Goal: Task Accomplishment & Management: Manage account settings

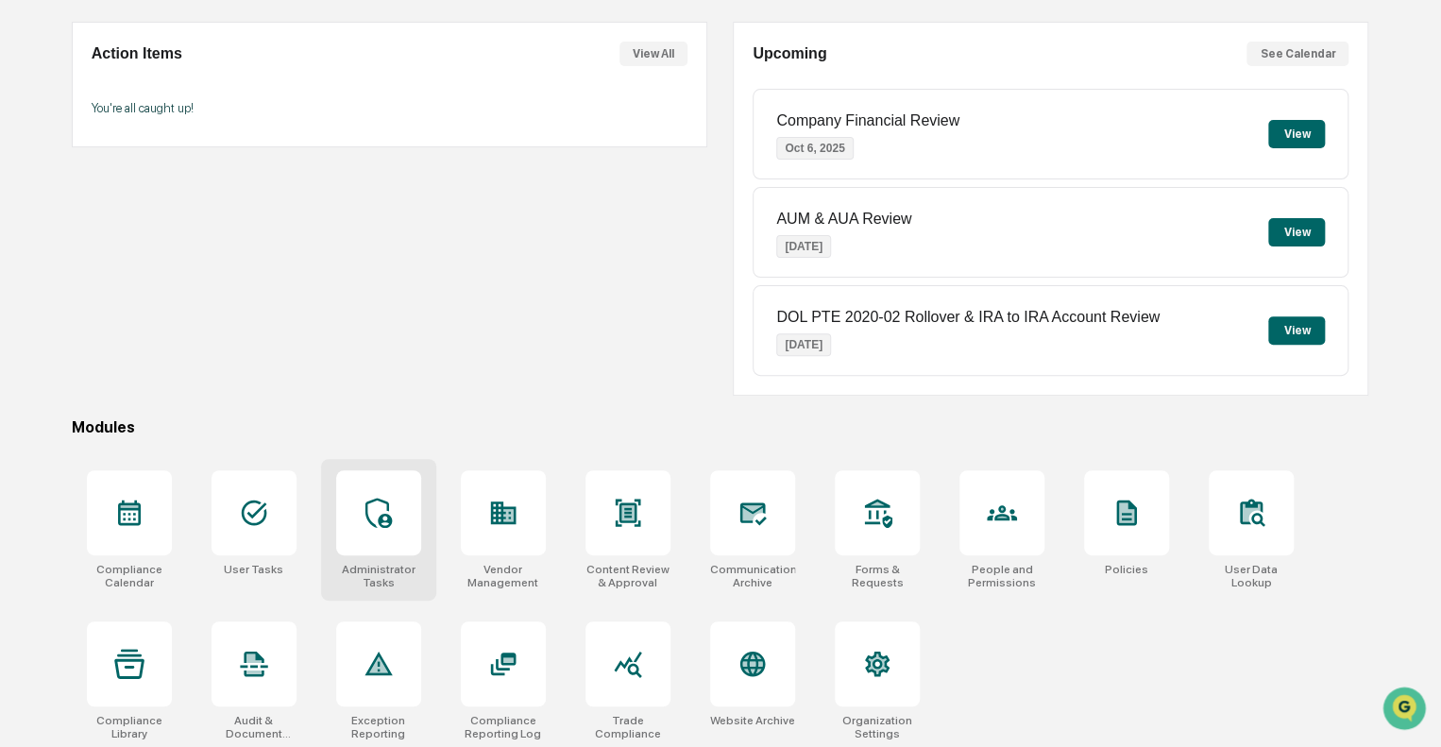
scroll to position [166, 0]
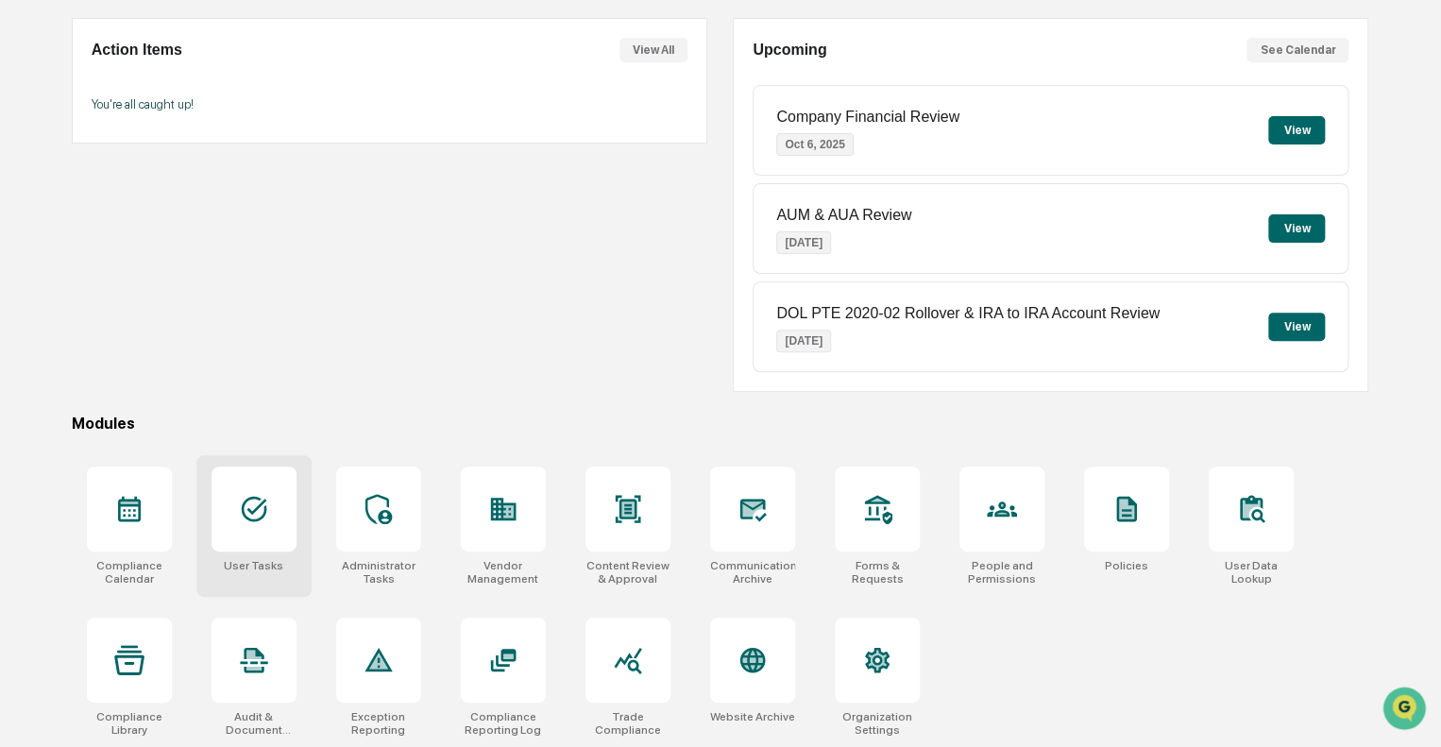
click at [239, 510] on icon at bounding box center [254, 509] width 30 height 30
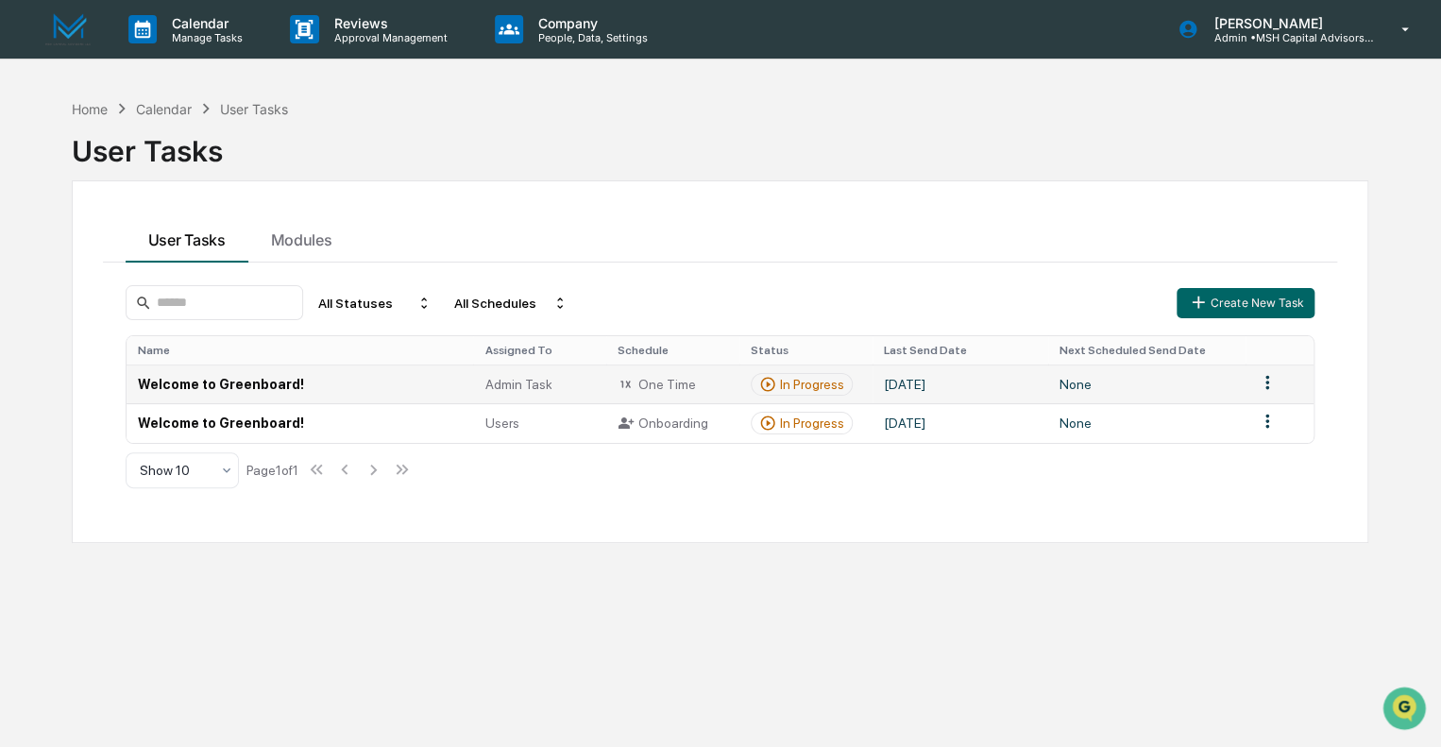
click at [184, 381] on td "Welcome to Greenboard!" at bounding box center [300, 383] width 347 height 39
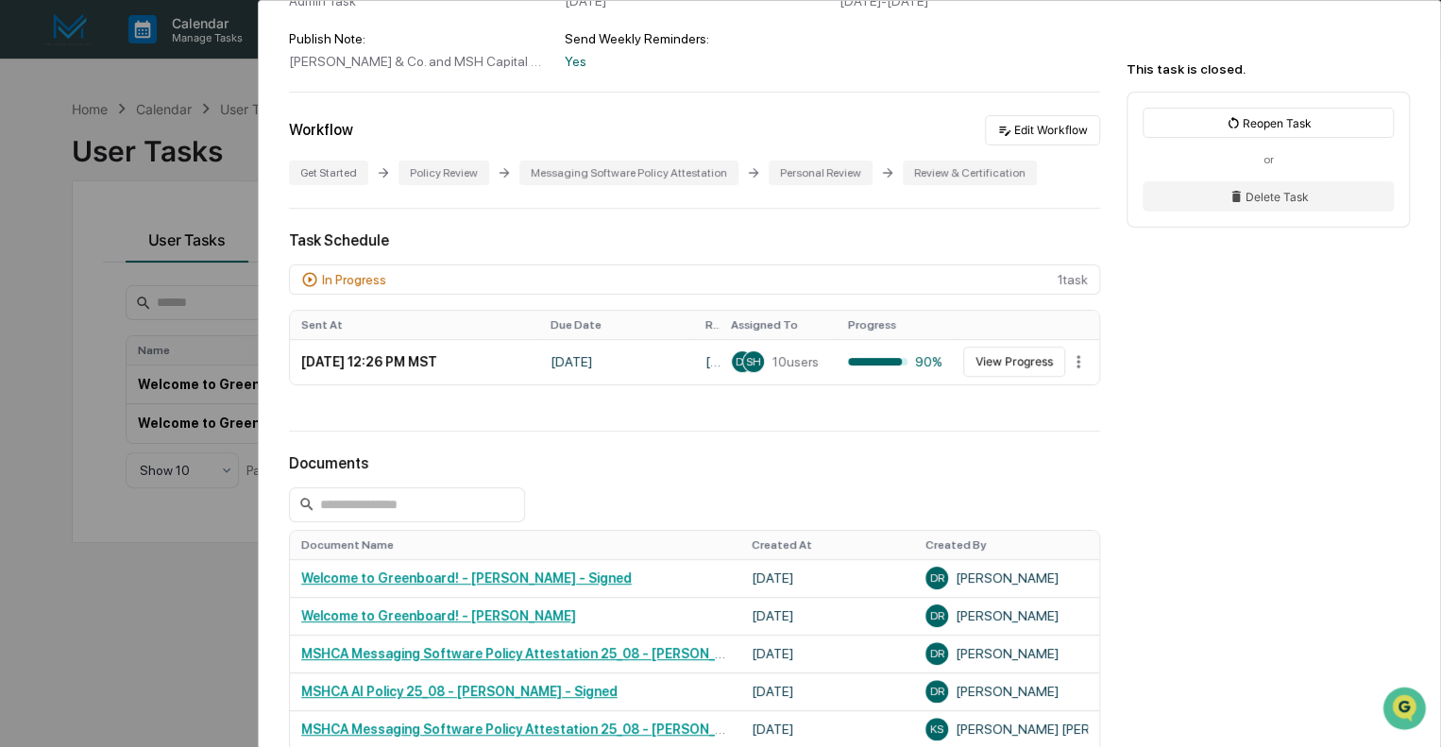
scroll to position [283, 0]
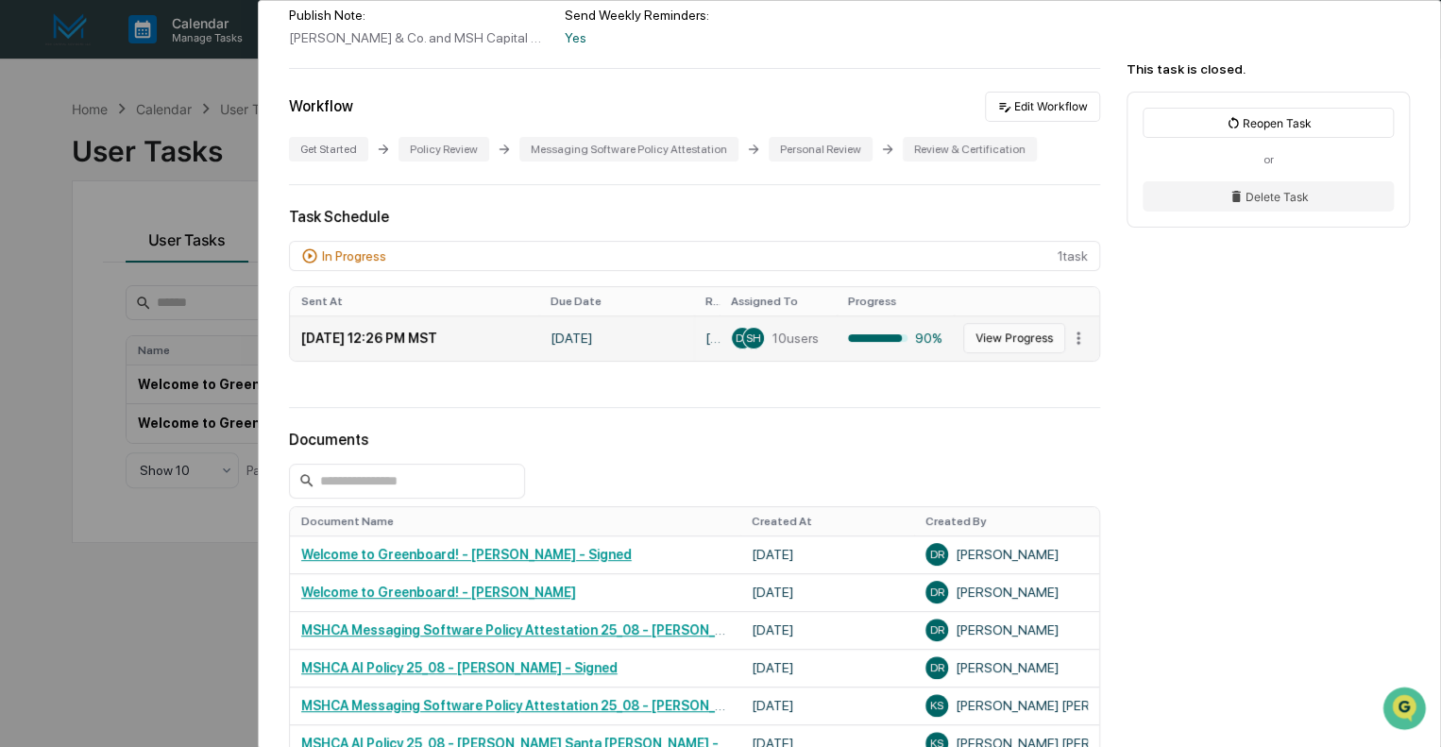
click at [994, 331] on button "View Progress" at bounding box center [1014, 338] width 102 height 30
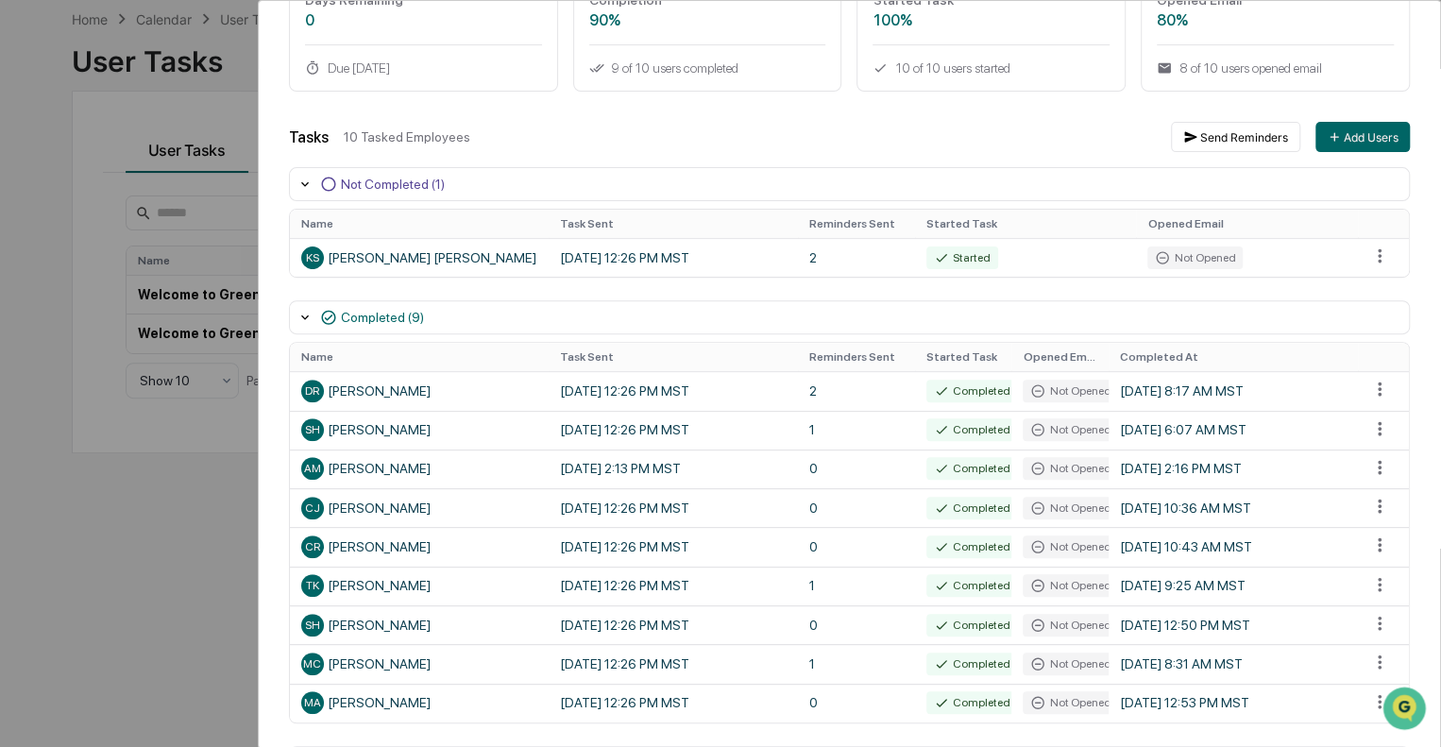
scroll to position [47, 0]
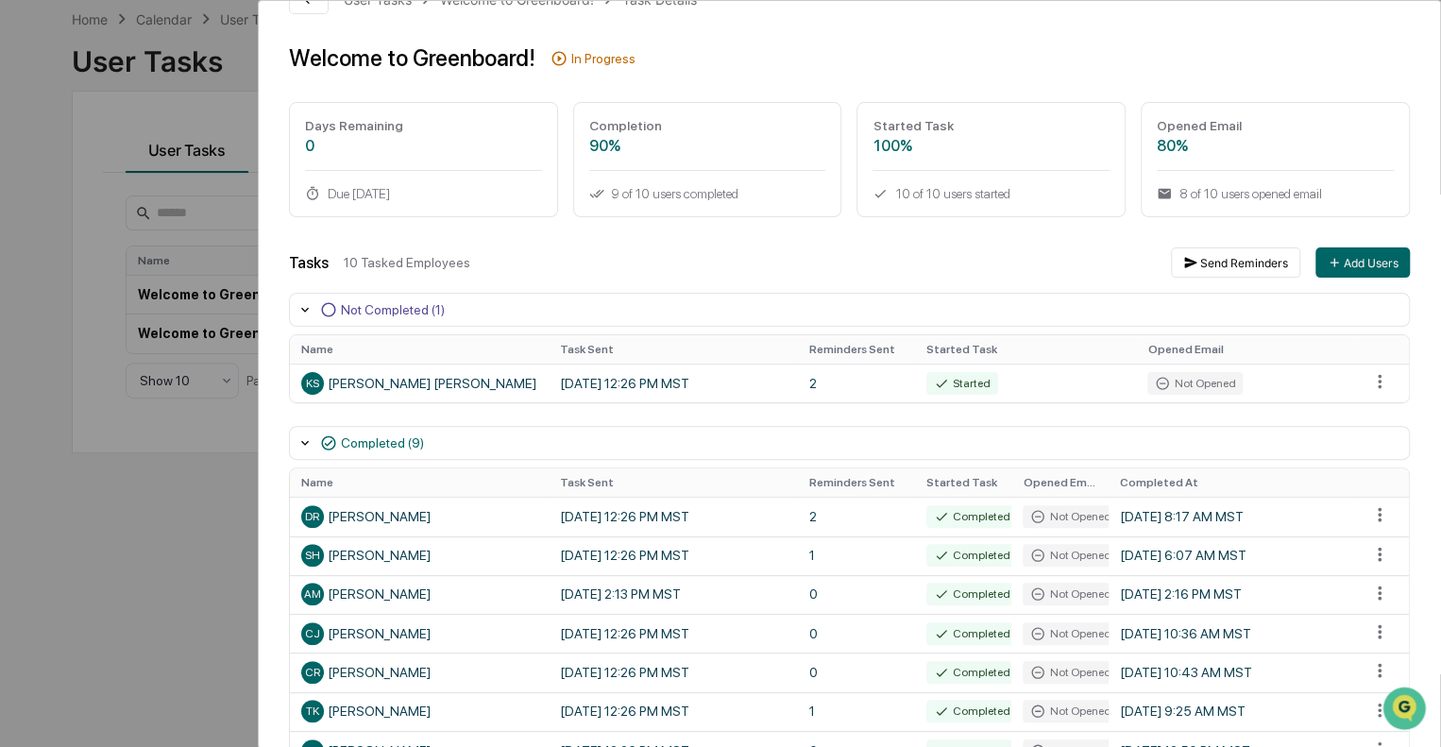
click at [376, 311] on div "Not Completed (1)" at bounding box center [393, 309] width 104 height 15
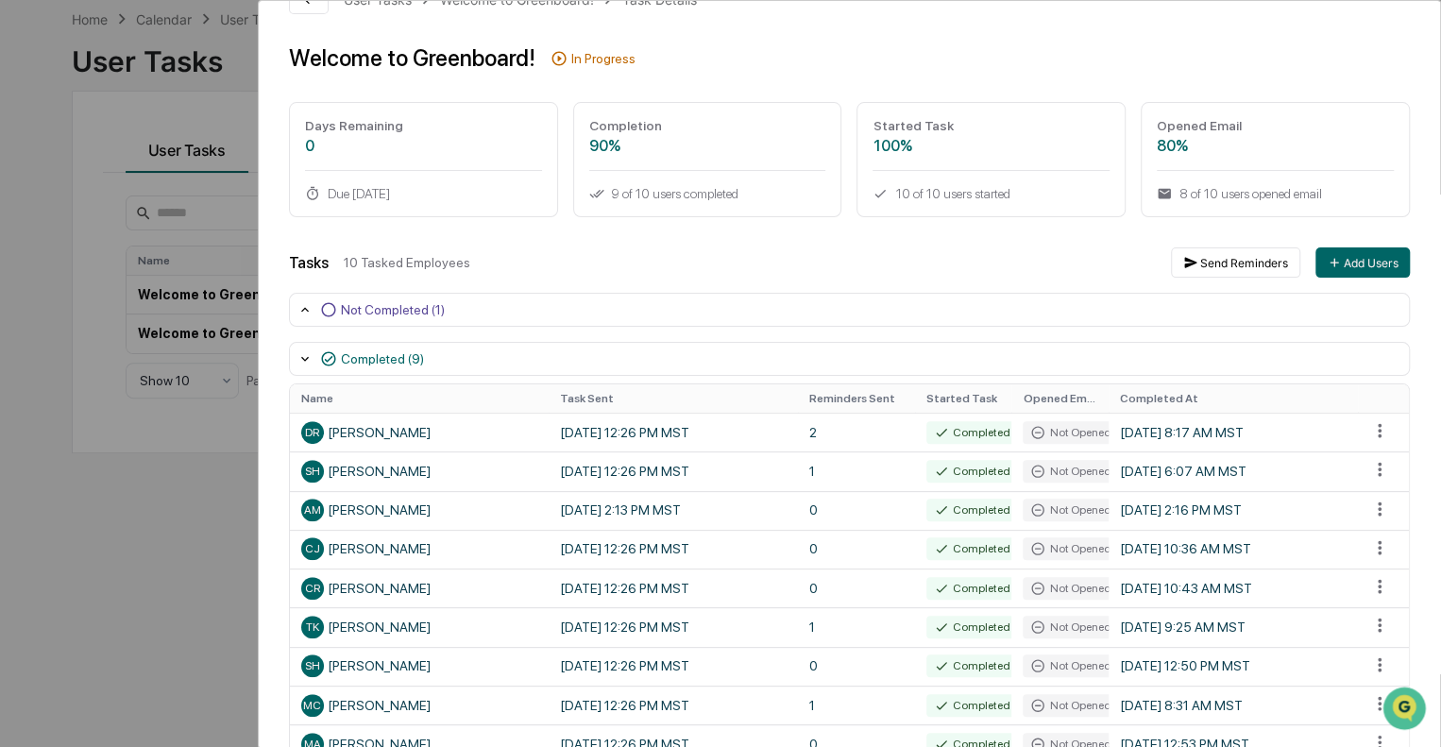
click at [376, 311] on div "Not Completed (1)" at bounding box center [393, 309] width 104 height 15
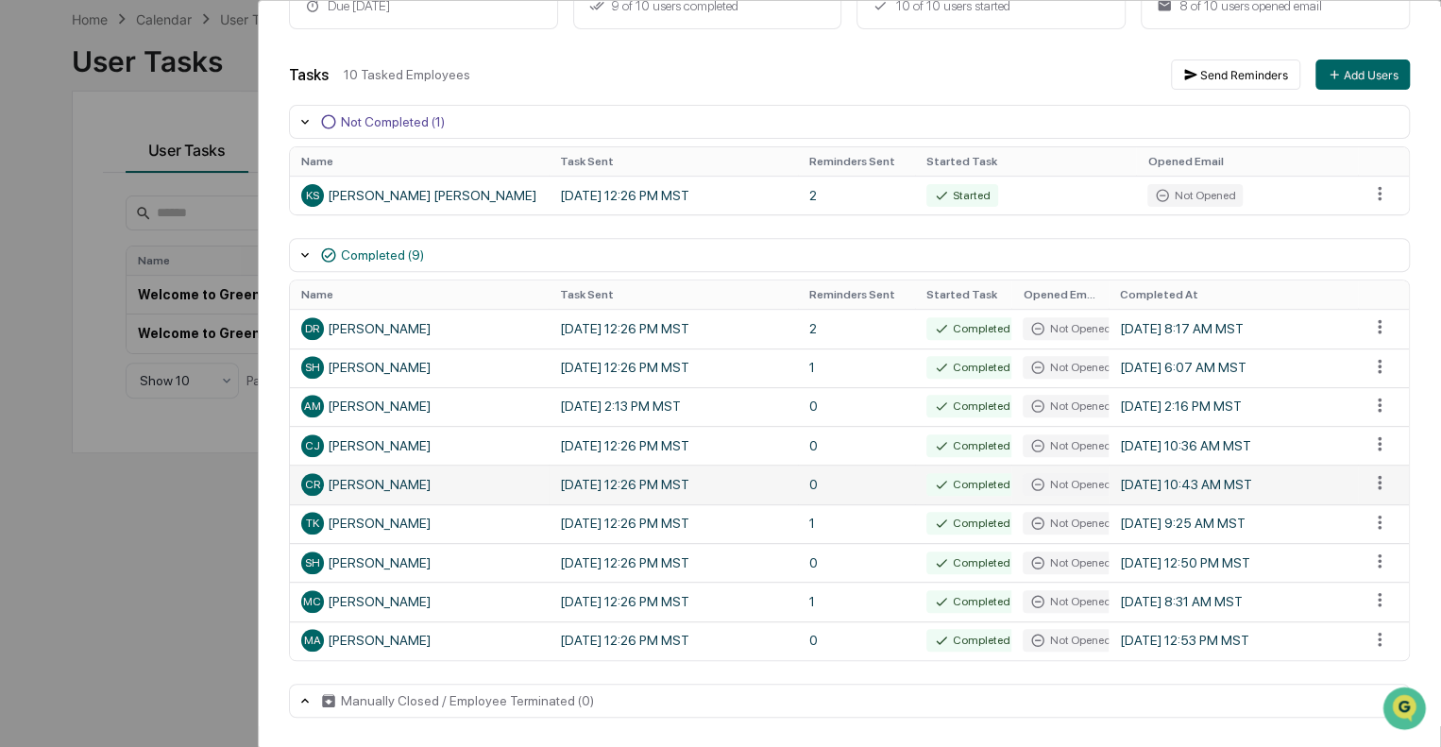
scroll to position [0, 0]
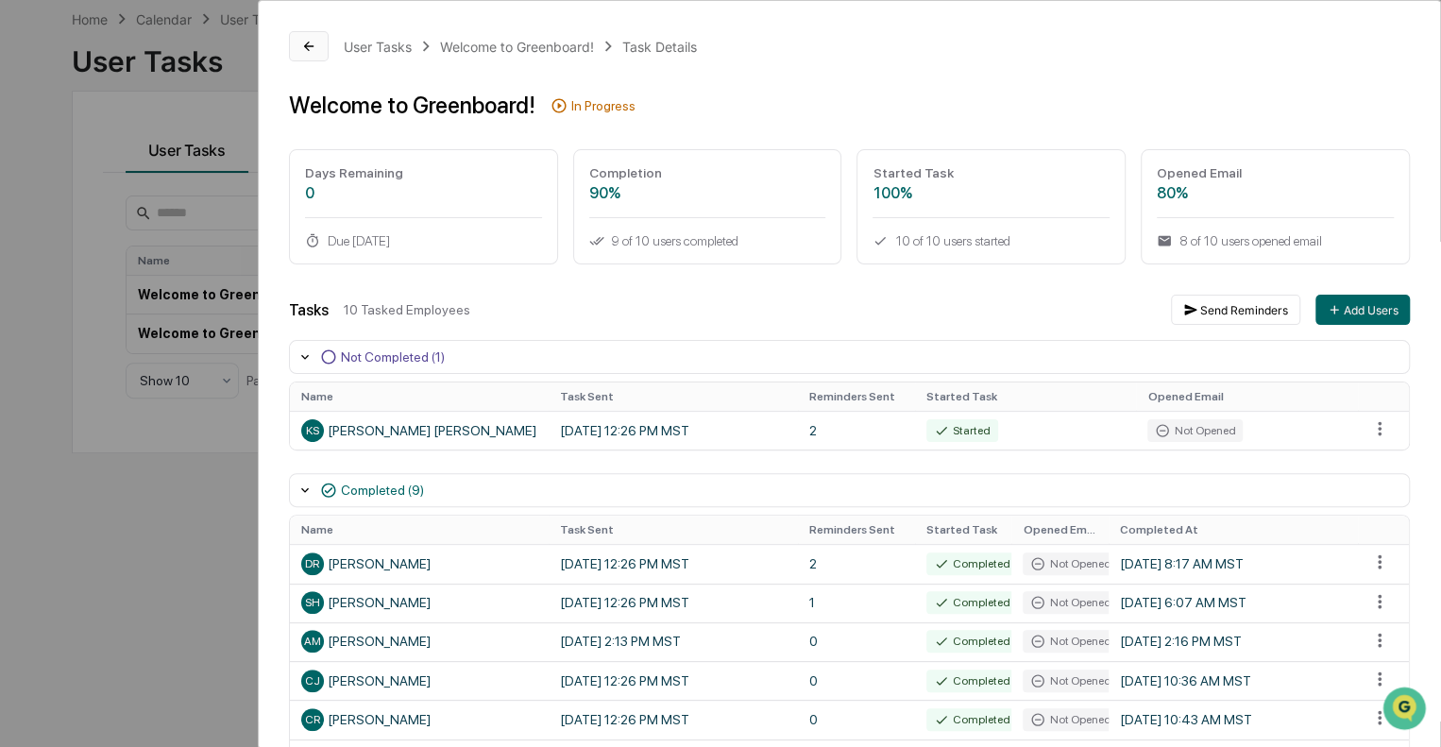
click at [303, 36] on button at bounding box center [309, 46] width 40 height 30
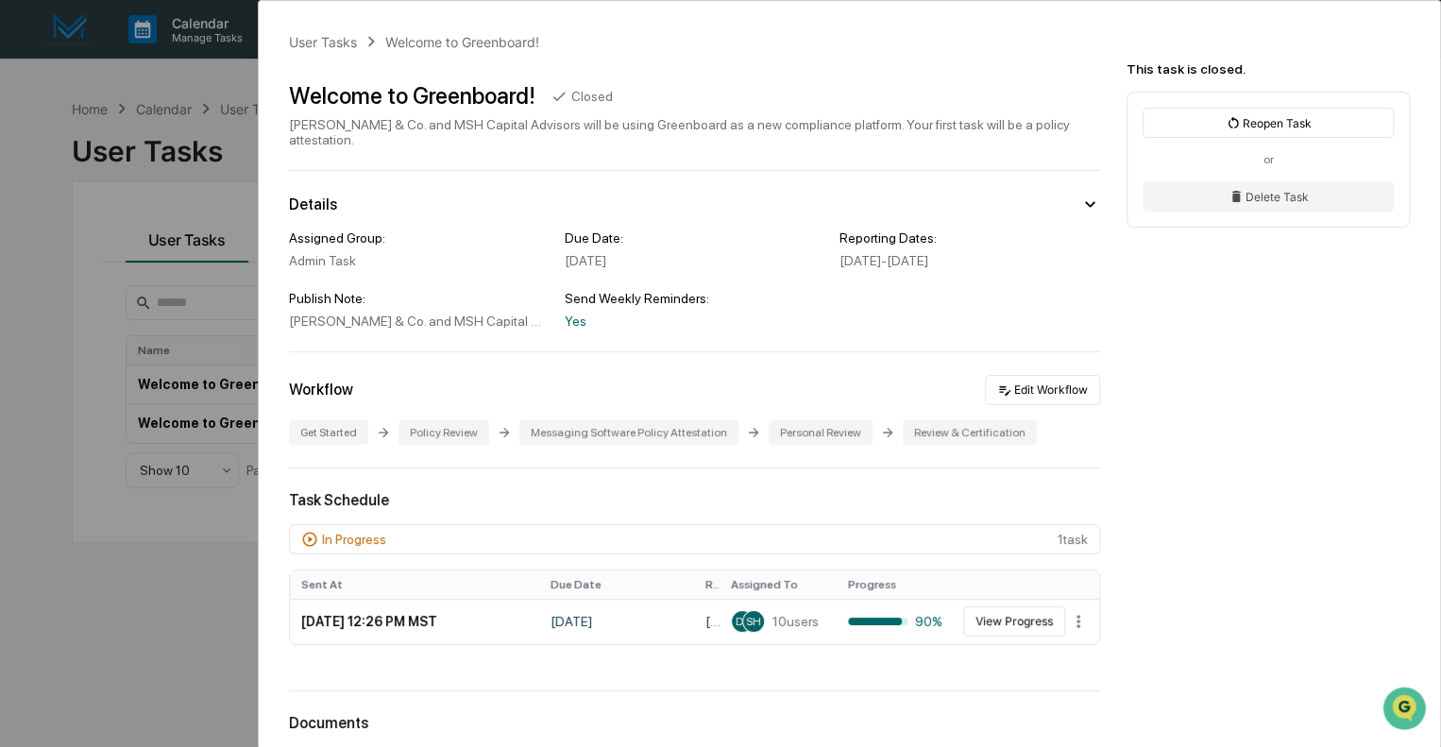
click at [97, 609] on div "User Tasks Welcome to Greenboard! Welcome to Greenboard! Closed [PERSON_NAME] &…" at bounding box center [720, 373] width 1441 height 747
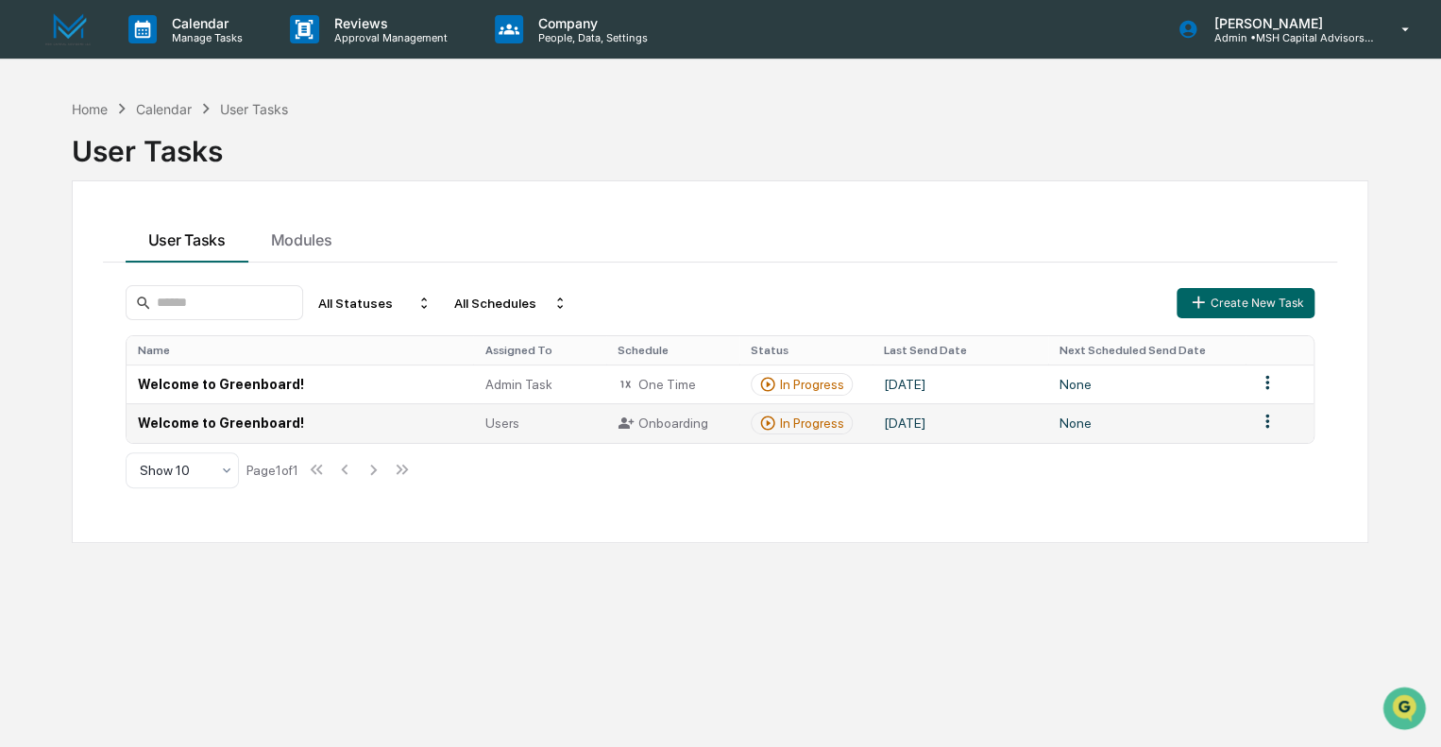
click at [250, 422] on td "Welcome to Greenboard!" at bounding box center [300, 422] width 347 height 39
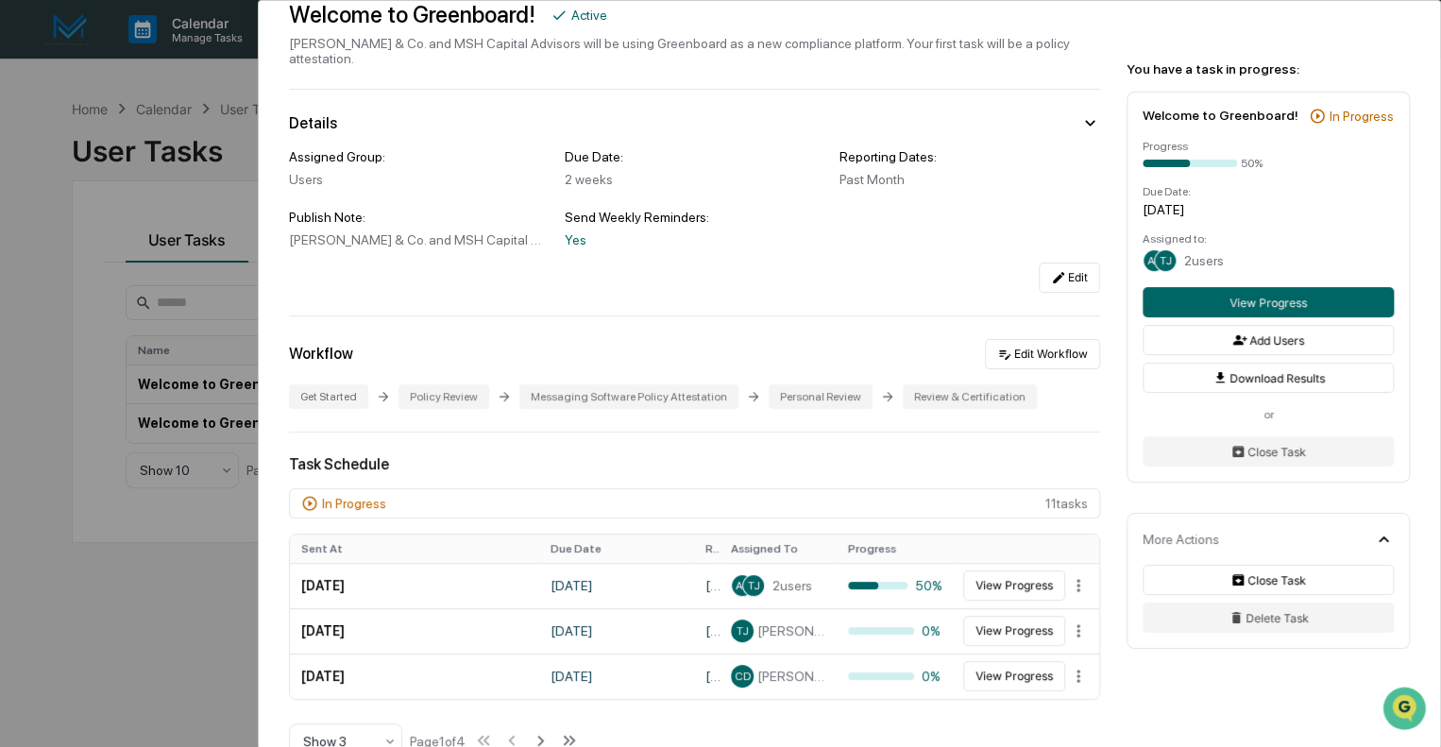
scroll to position [283, 0]
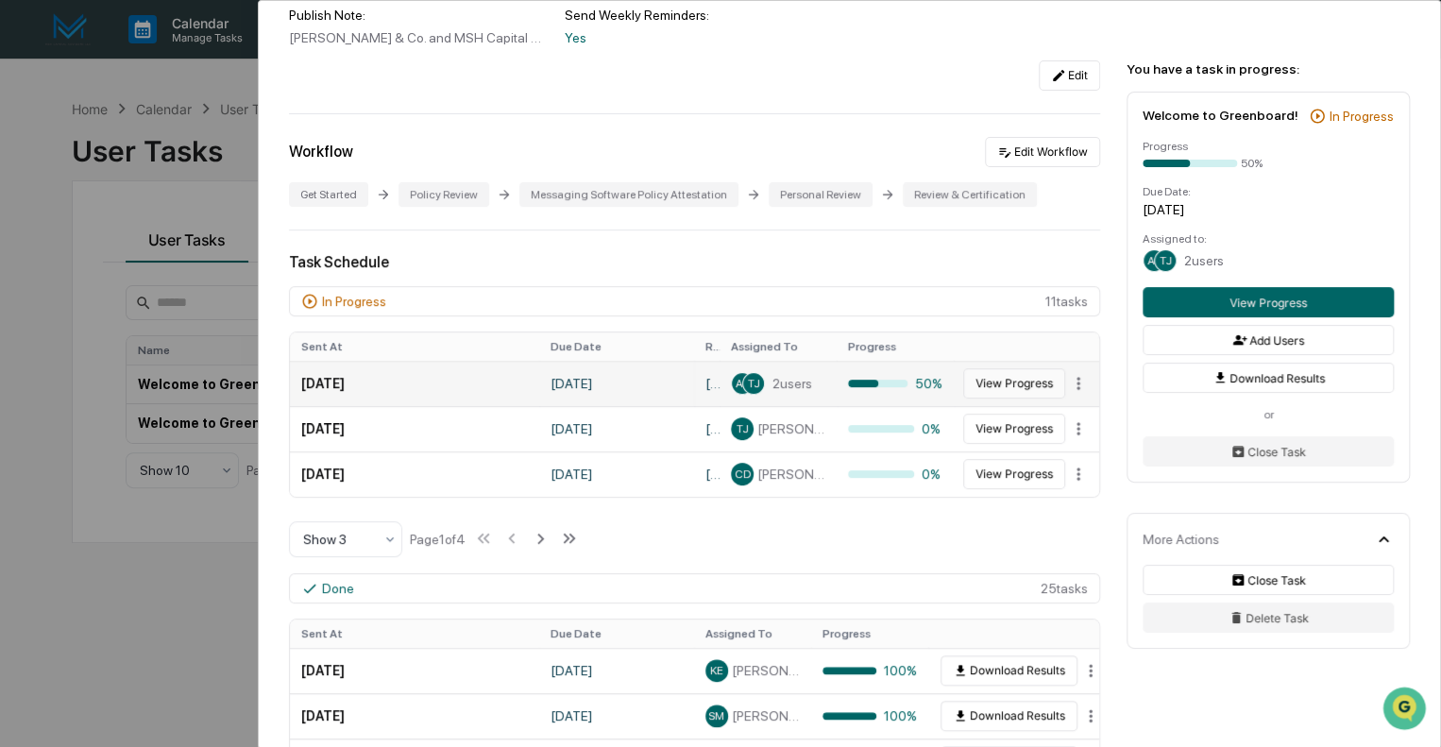
click at [1014, 371] on button "View Progress" at bounding box center [1014, 383] width 102 height 30
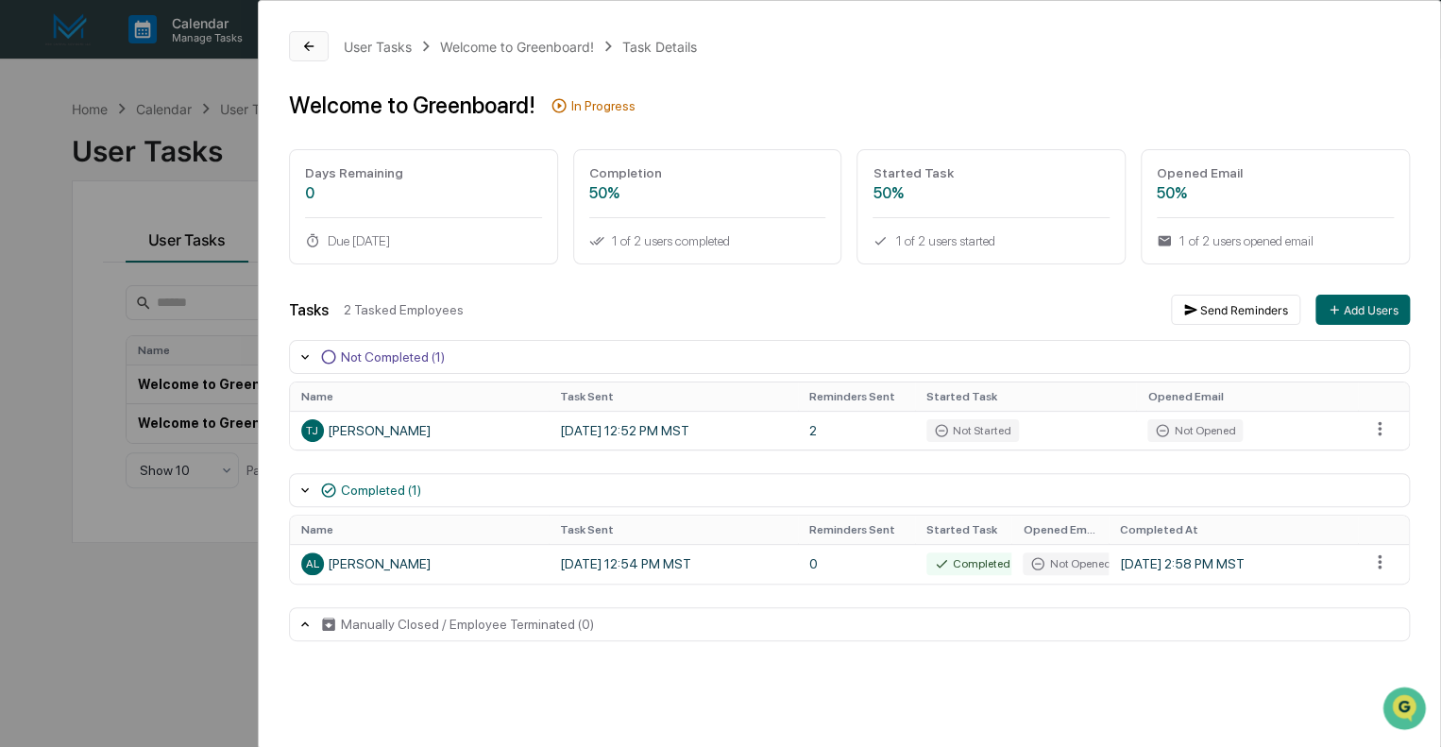
click at [310, 42] on icon at bounding box center [308, 46] width 15 height 15
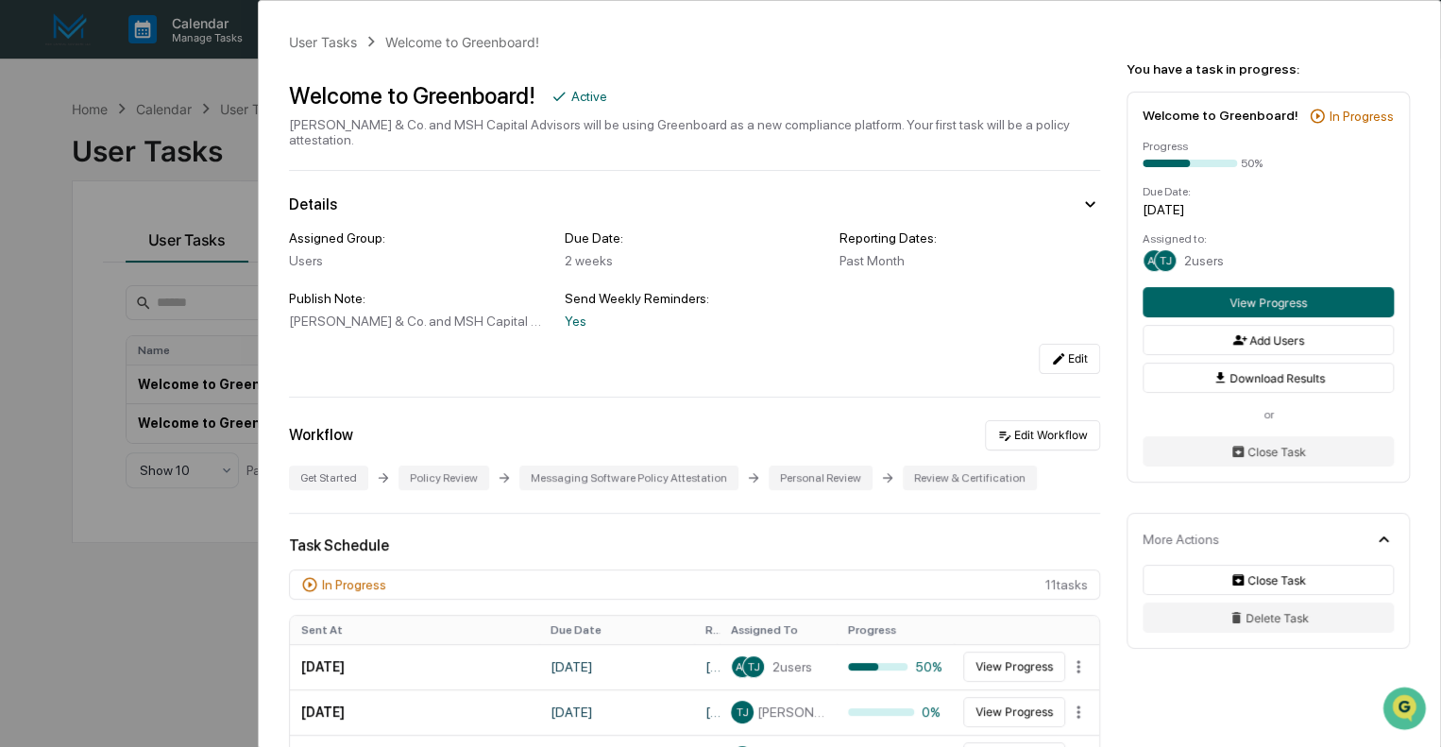
click at [115, 657] on div "User Tasks Welcome to Greenboard! Welcome to Greenboard! Active [PERSON_NAME] &…" at bounding box center [720, 373] width 1441 height 747
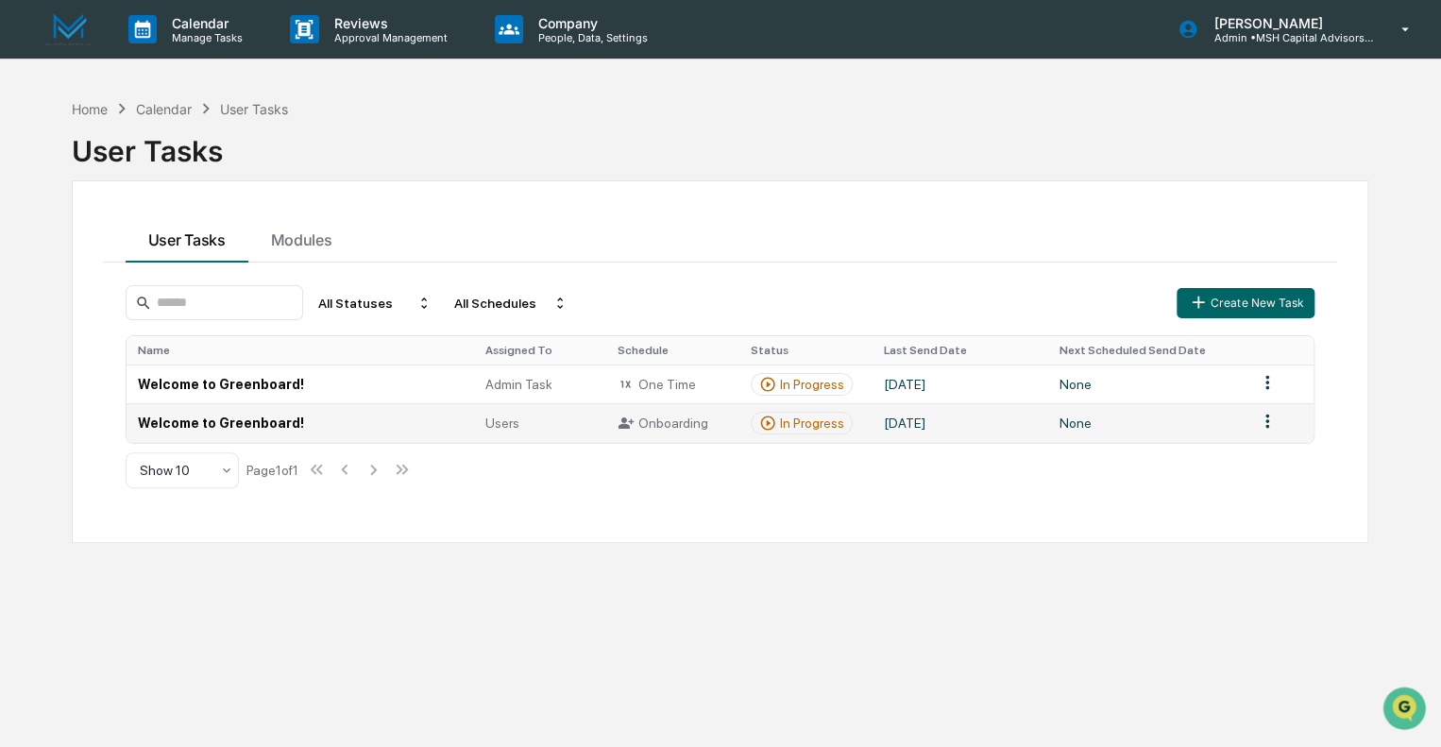
click at [220, 426] on td "Welcome to Greenboard!" at bounding box center [300, 422] width 347 height 39
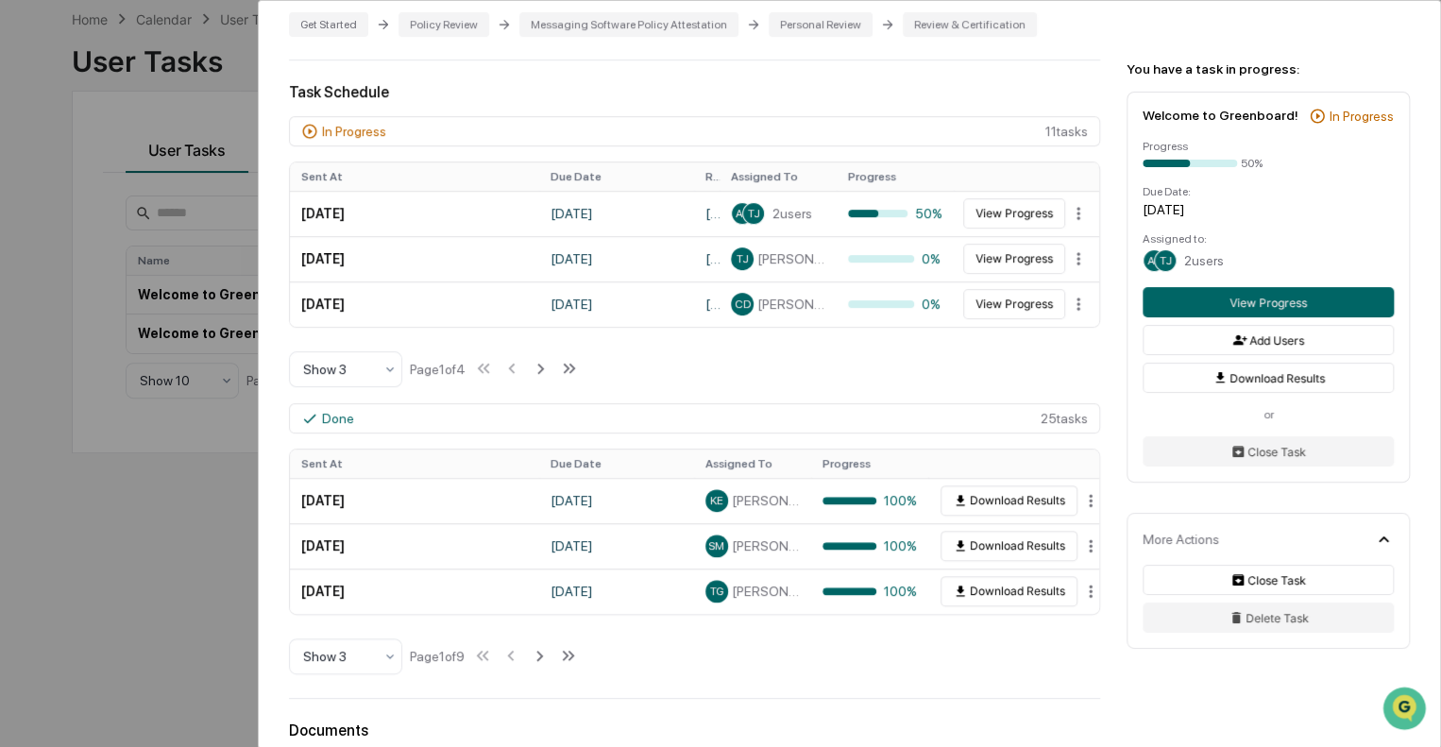
scroll to position [472, 0]
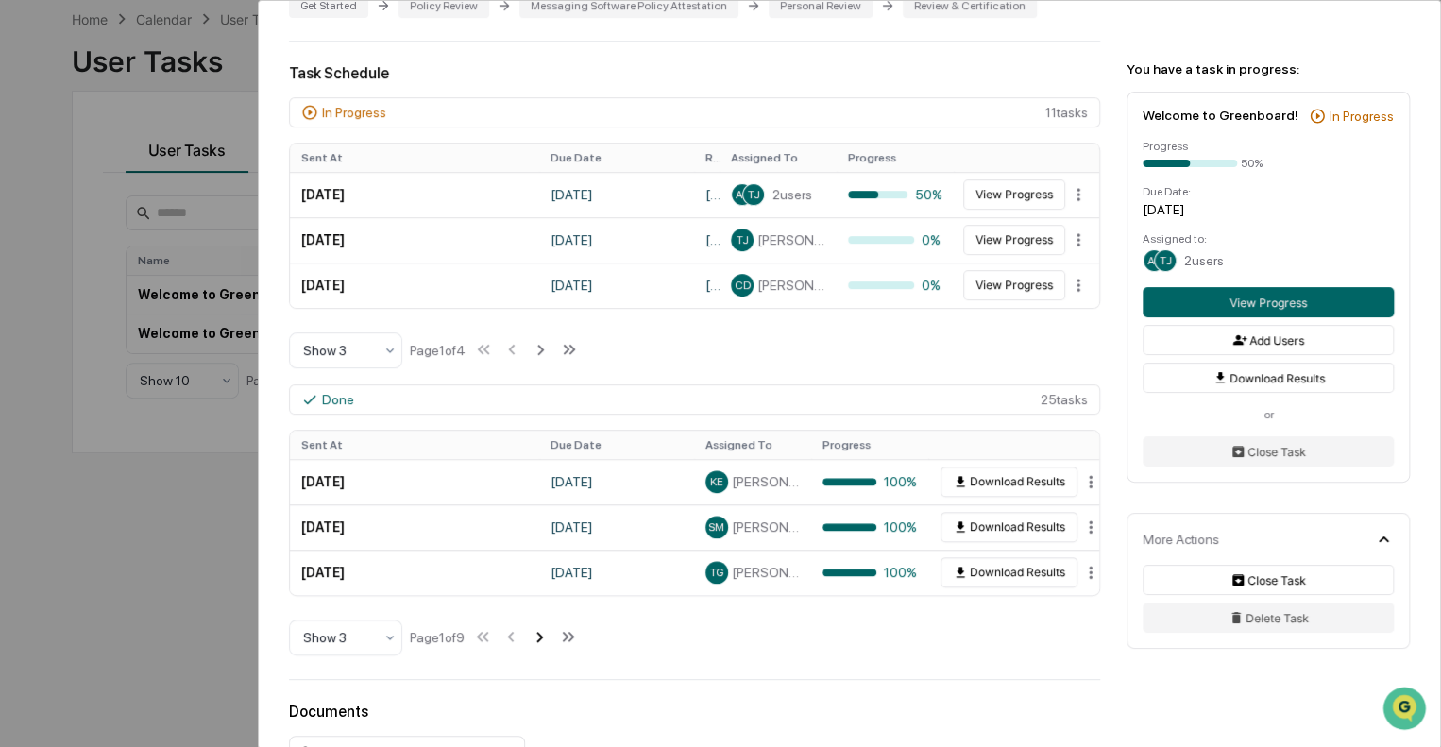
click at [541, 630] on icon at bounding box center [539, 636] width 21 height 21
click at [542, 626] on icon at bounding box center [541, 636] width 21 height 21
click at [547, 626] on icon at bounding box center [541, 636] width 21 height 21
click at [547, 626] on icon at bounding box center [543, 636] width 21 height 21
click at [547, 626] on icon at bounding box center [542, 636] width 21 height 21
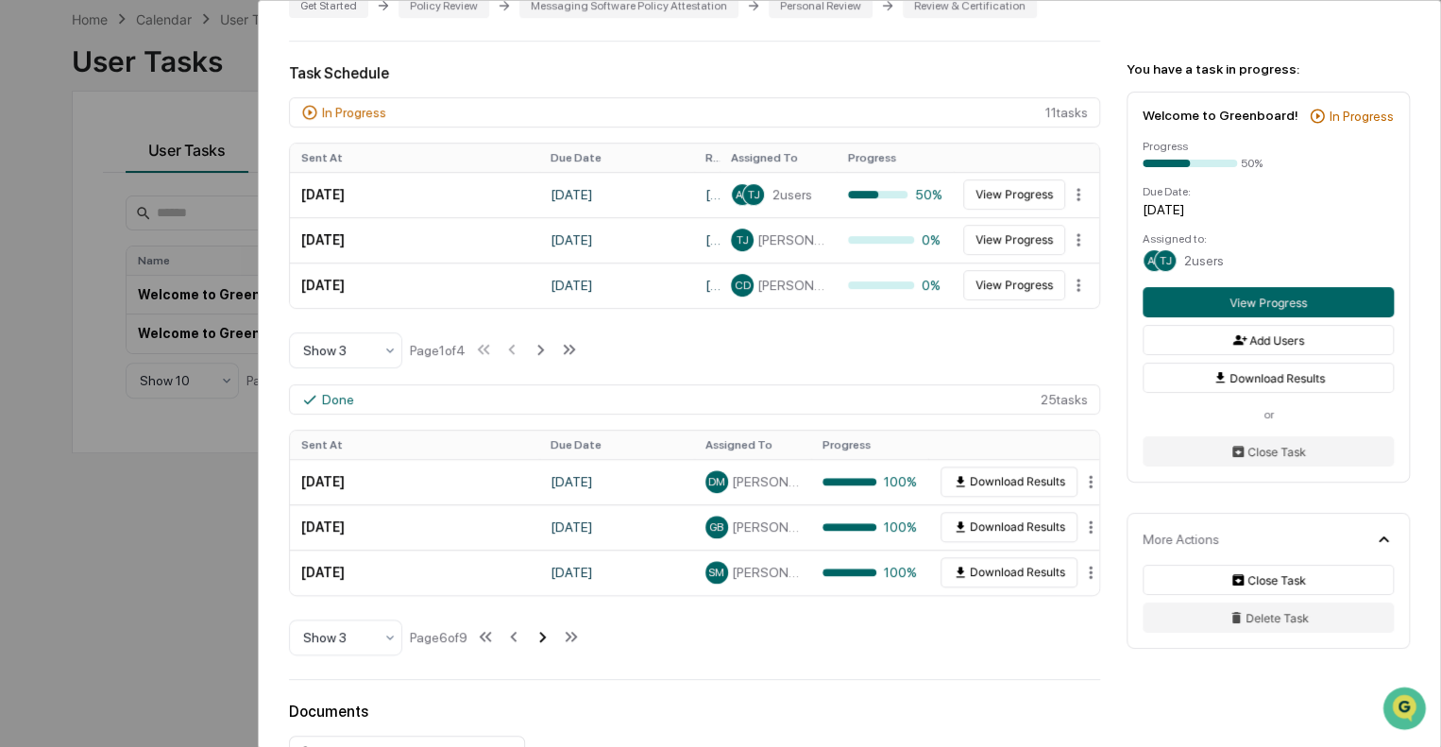
click at [547, 626] on icon at bounding box center [542, 636] width 21 height 21
click at [546, 632] on icon at bounding box center [542, 637] width 7 height 10
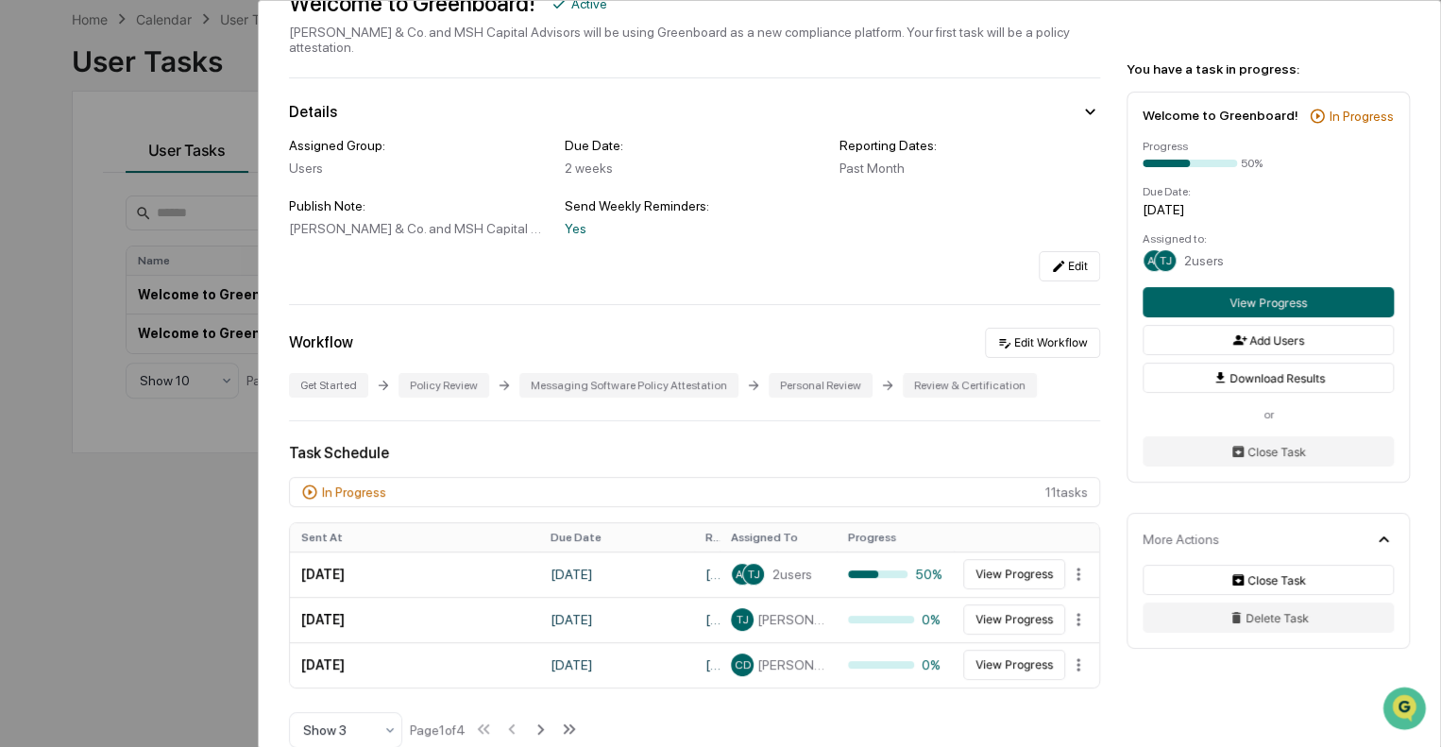
scroll to position [0, 0]
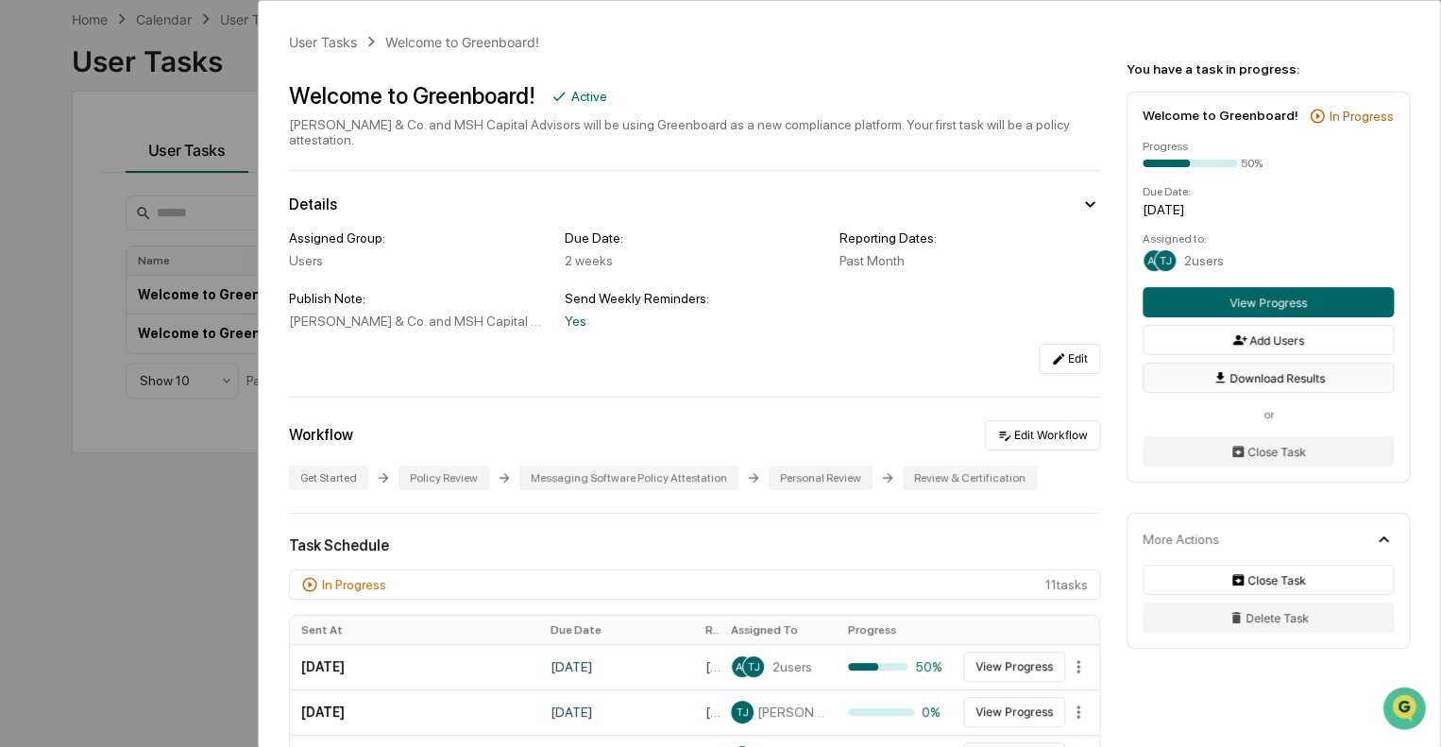
click at [1263, 381] on button "Download Results" at bounding box center [1268, 378] width 251 height 30
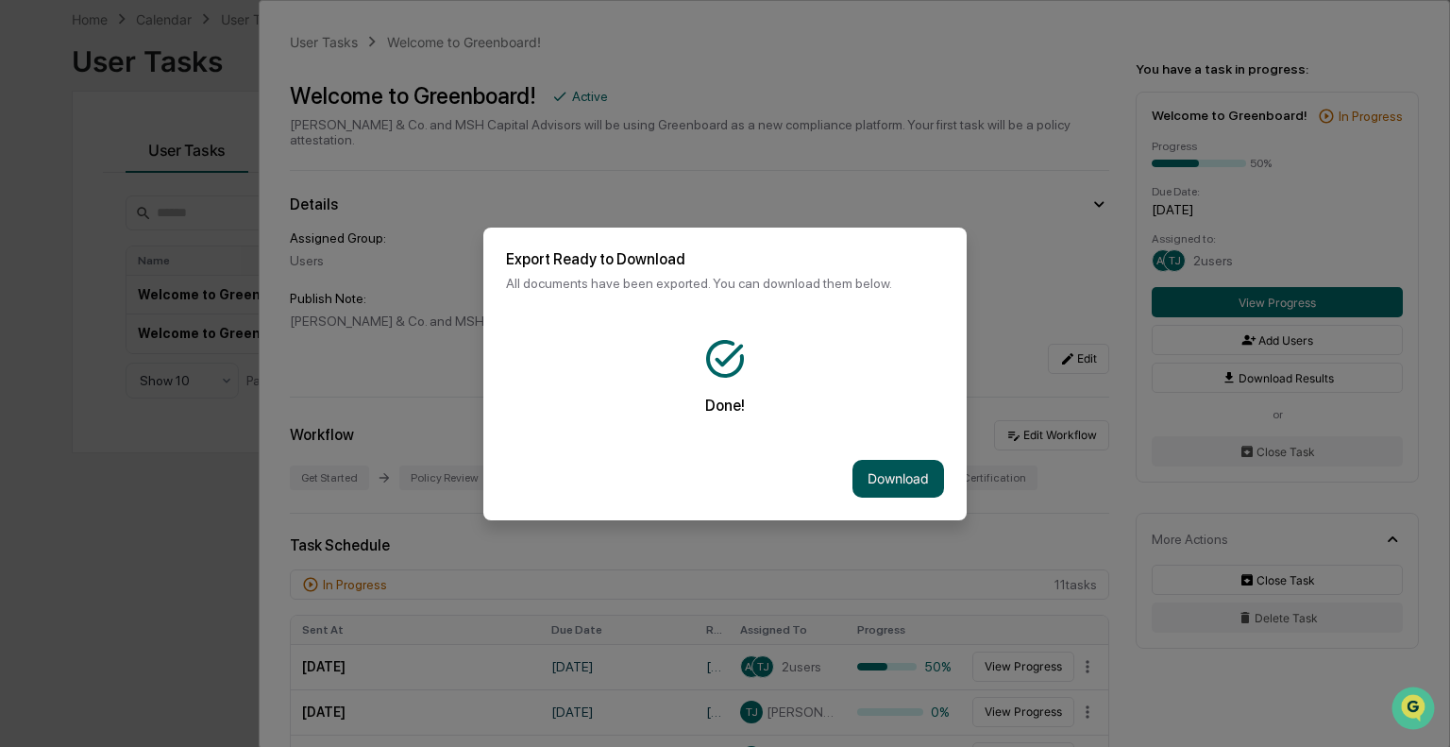
click at [894, 473] on button "Download" at bounding box center [899, 479] width 92 height 38
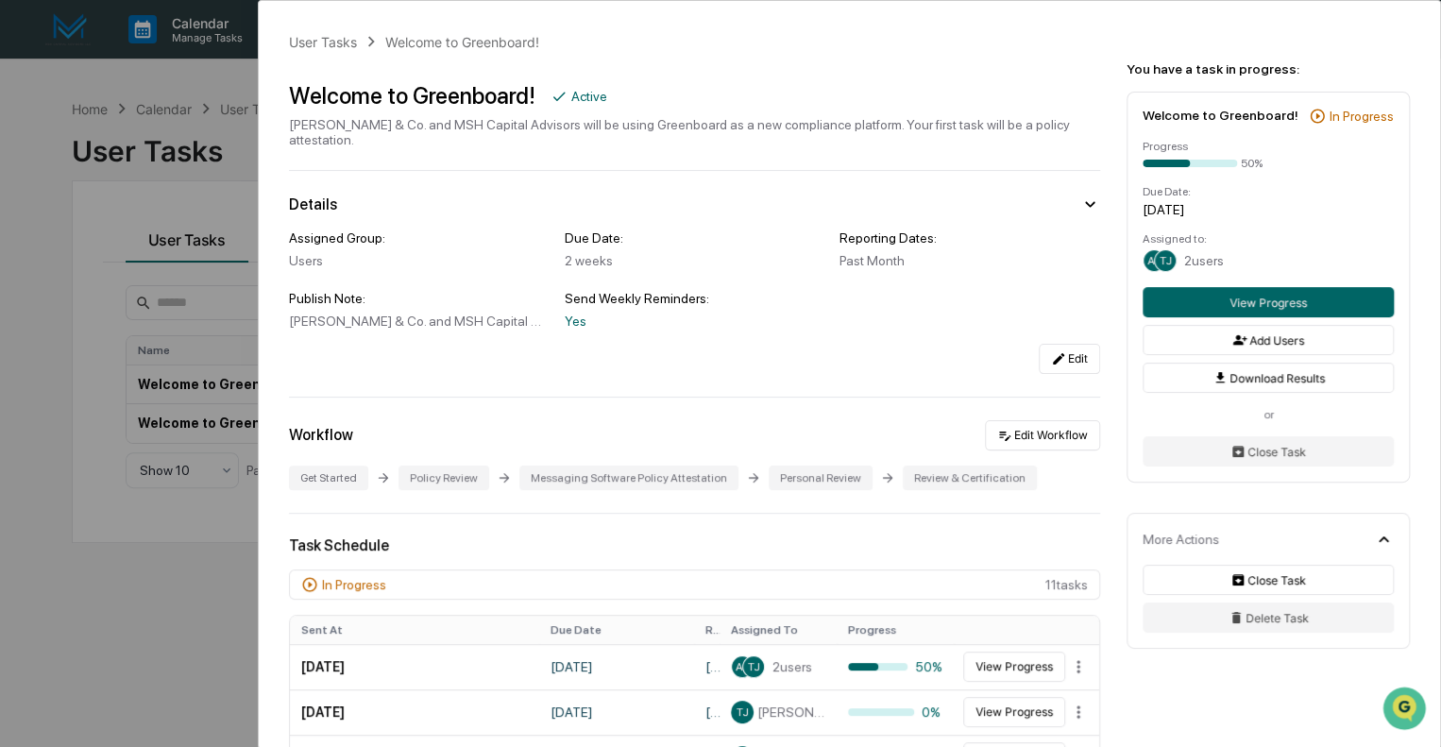
click at [738, 92] on div "Welcome to Greenboard! Active" at bounding box center [694, 95] width 811 height 27
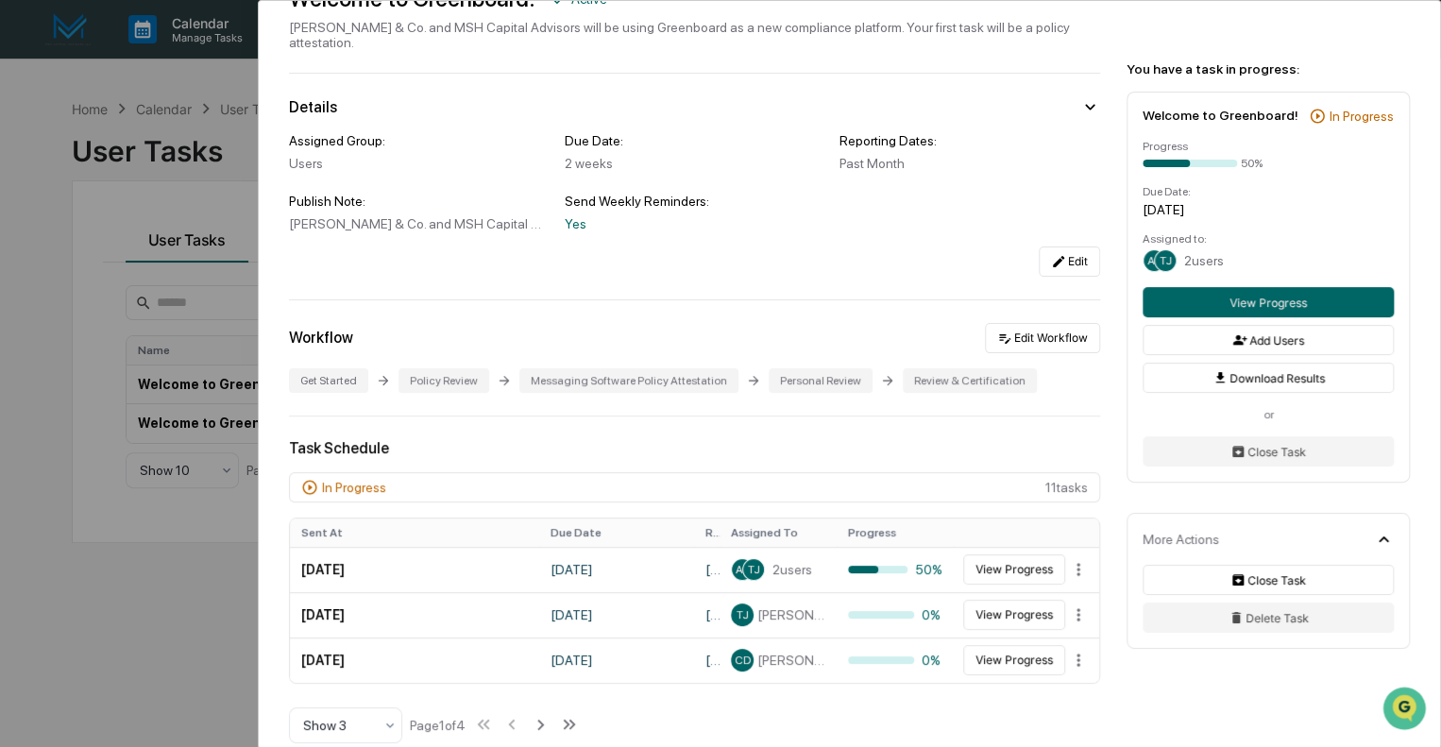
scroll to position [283, 0]
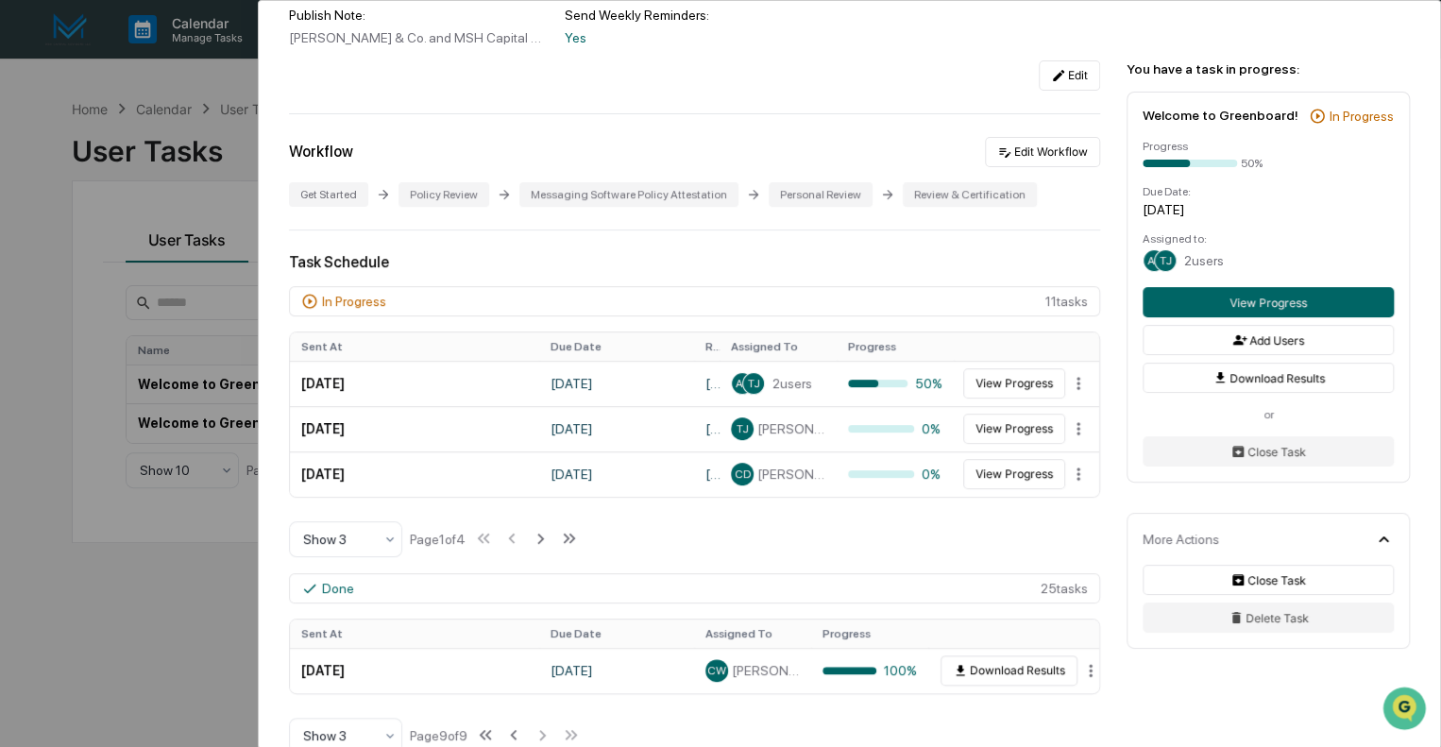
click at [1389, 538] on icon at bounding box center [1383, 539] width 21 height 21
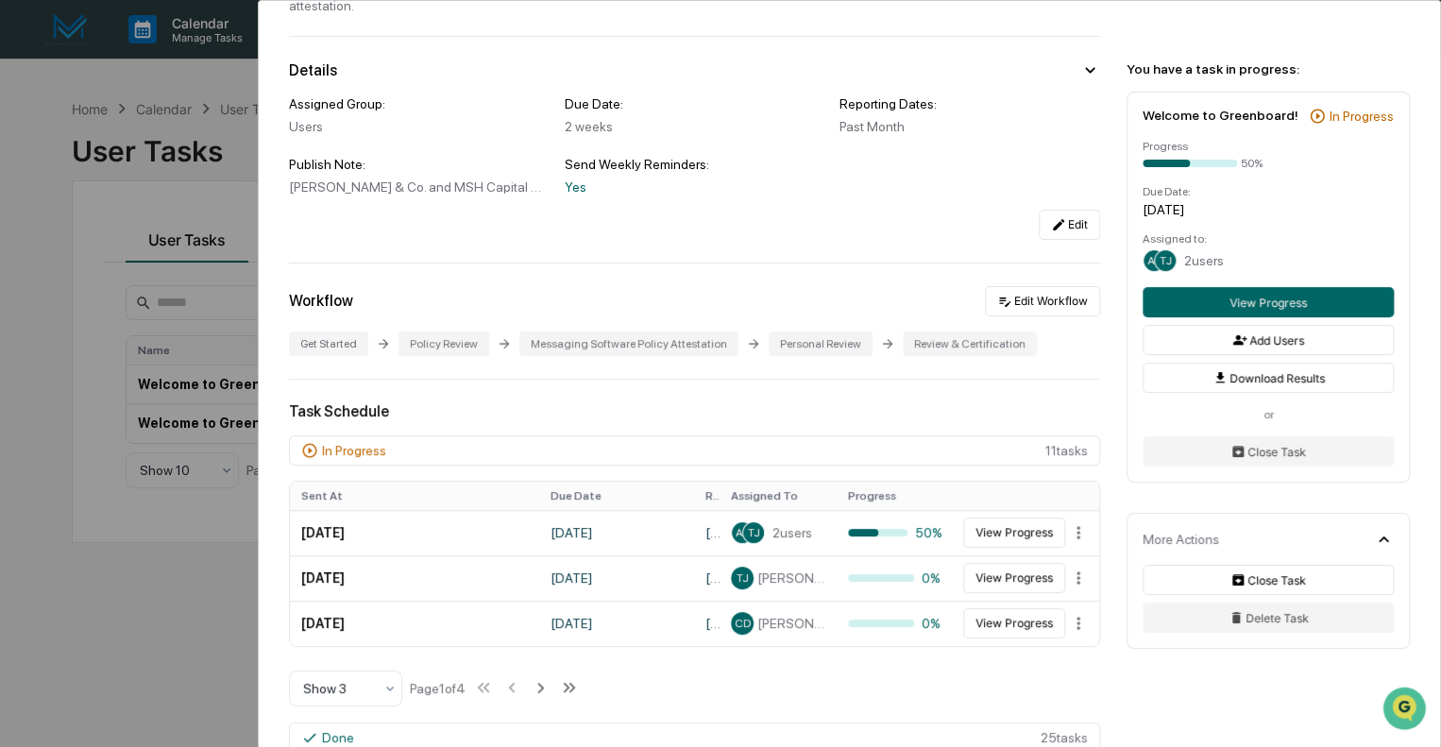
scroll to position [0, 0]
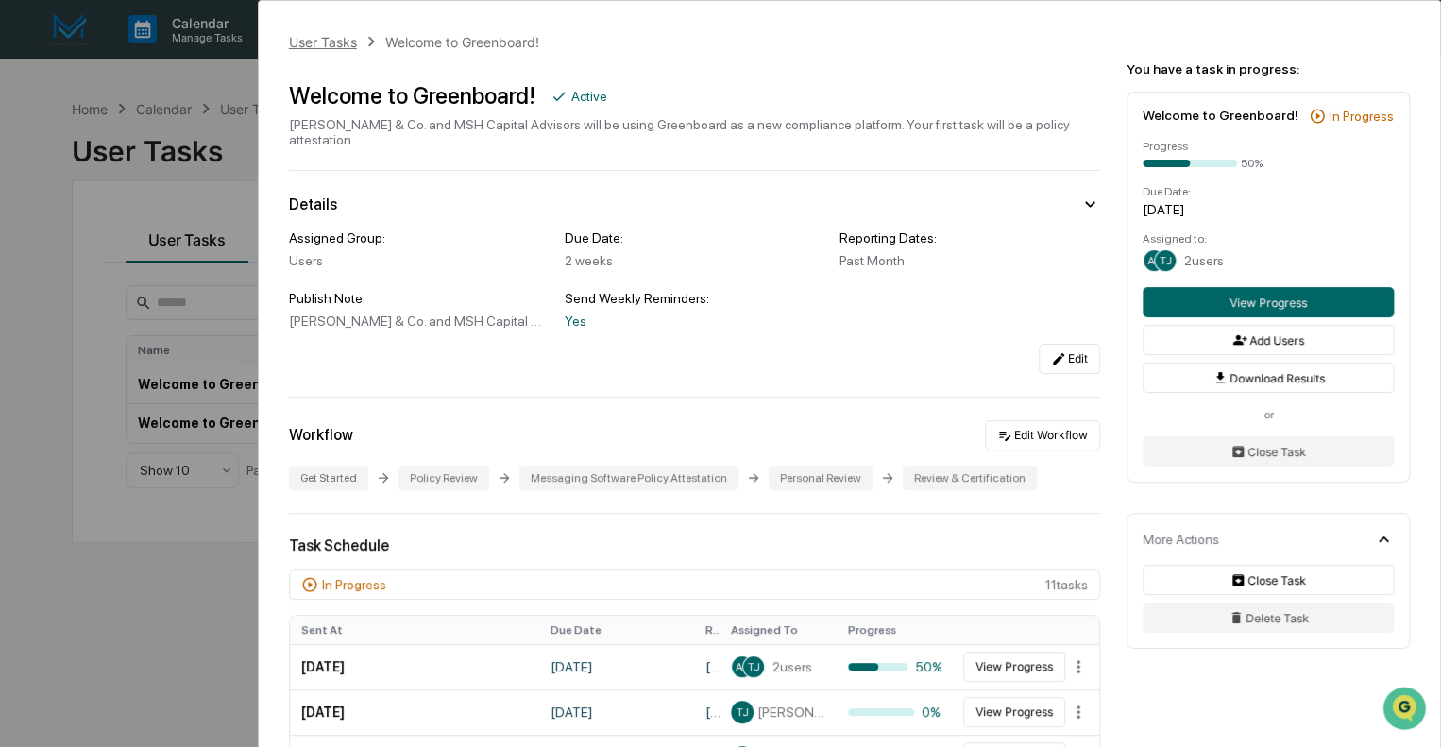
click at [329, 42] on div "User Tasks" at bounding box center [323, 42] width 68 height 16
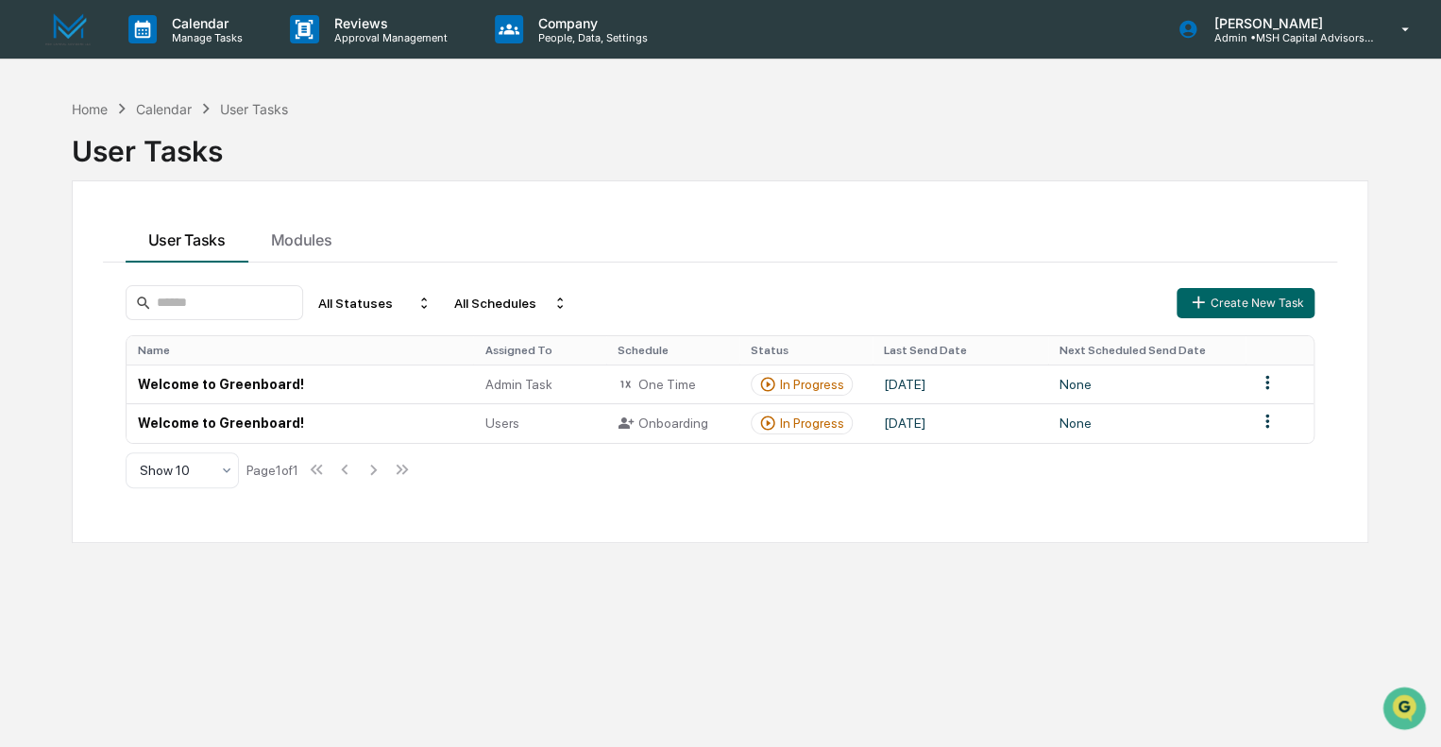
click at [460, 582] on div "Home Calendar User Tasks User Tasks User Tasks Modules All Statuses All Schedul…" at bounding box center [719, 463] width 1353 height 747
click at [236, 416] on td "Welcome to Greenboard!" at bounding box center [300, 422] width 347 height 39
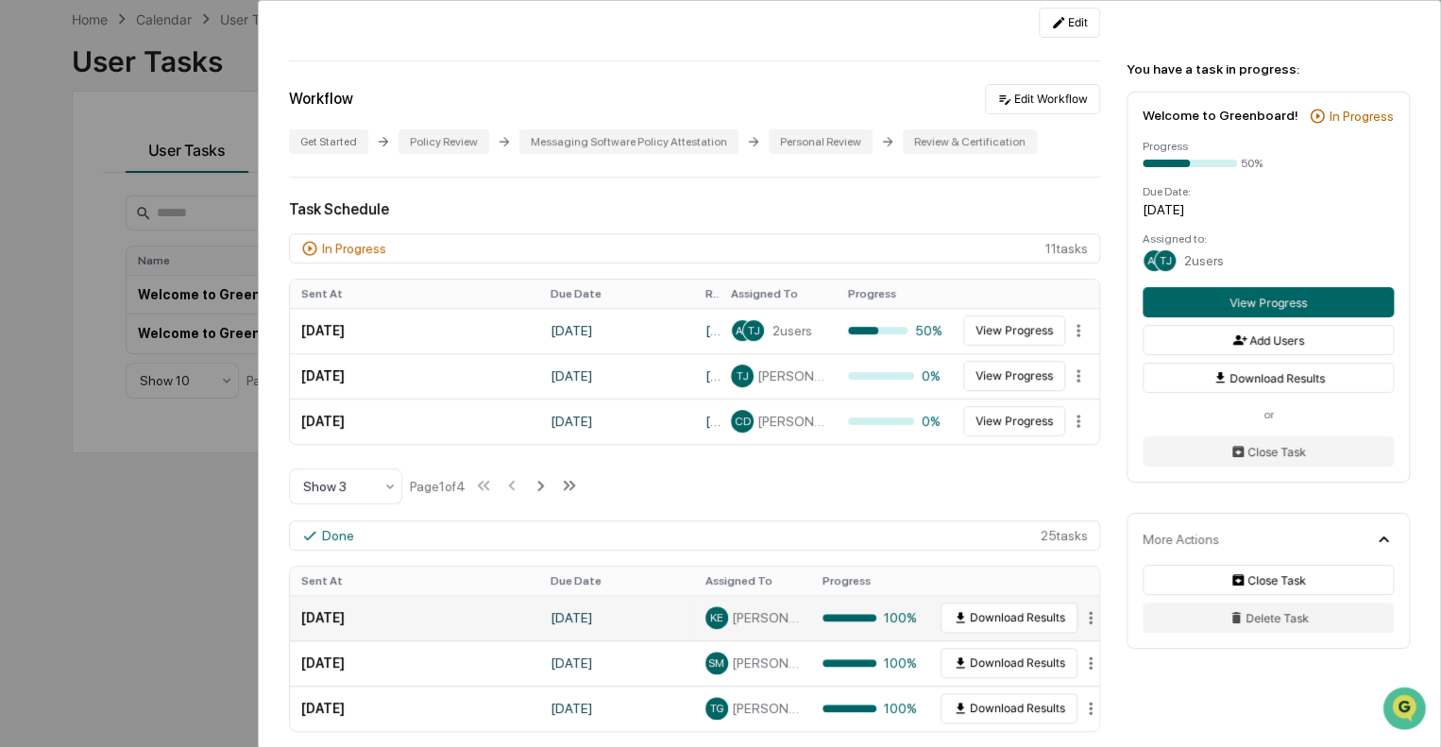
scroll to position [378, 0]
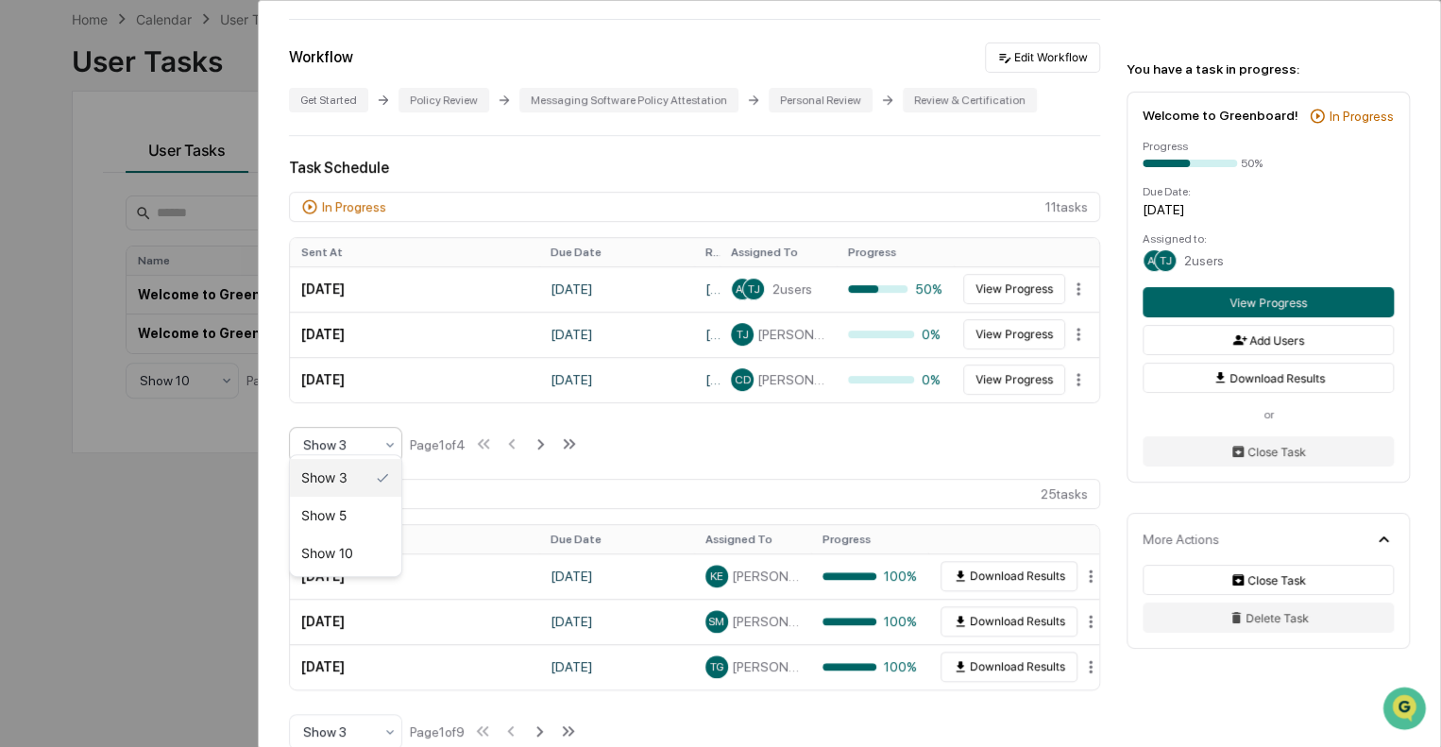
click at [387, 442] on icon at bounding box center [390, 444] width 8 height 5
click at [343, 559] on div "Show 10" at bounding box center [345, 553] width 111 height 38
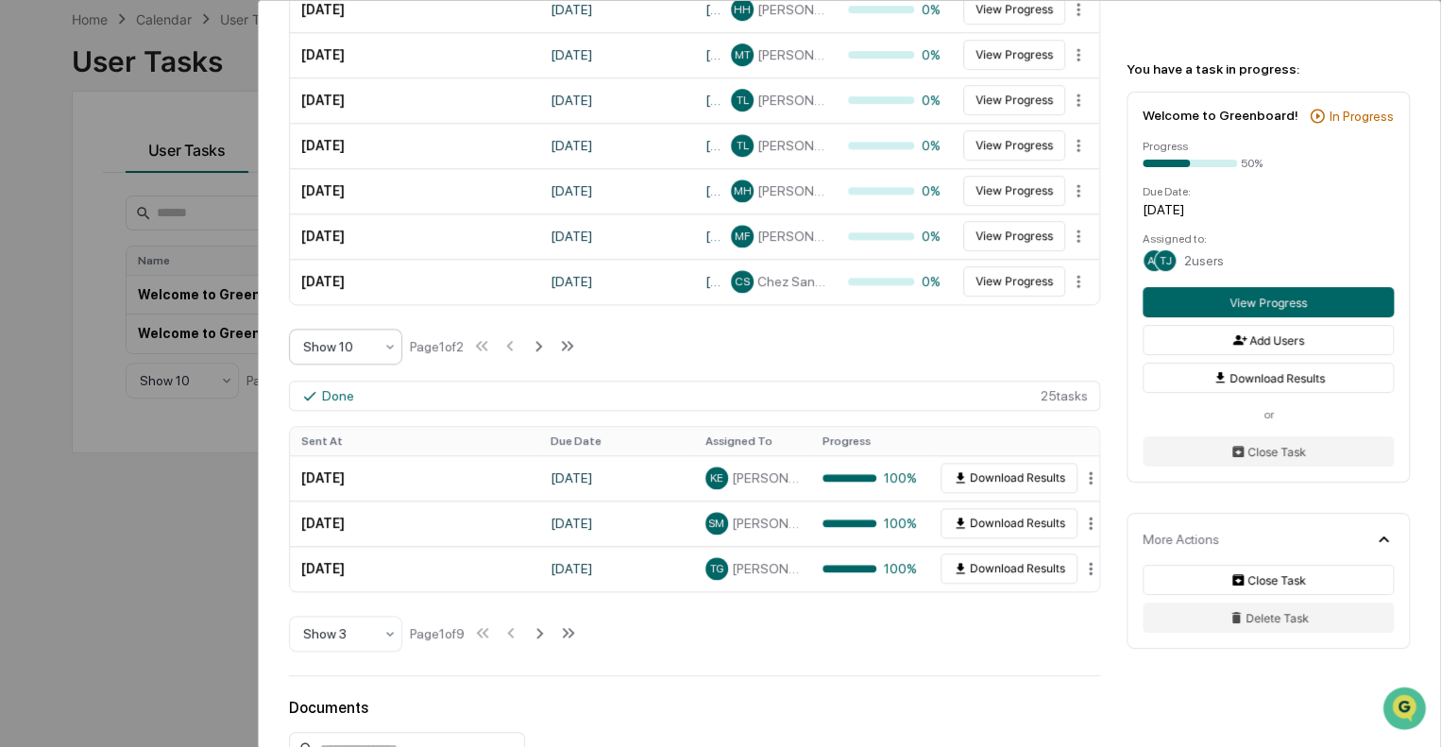
scroll to position [850, 0]
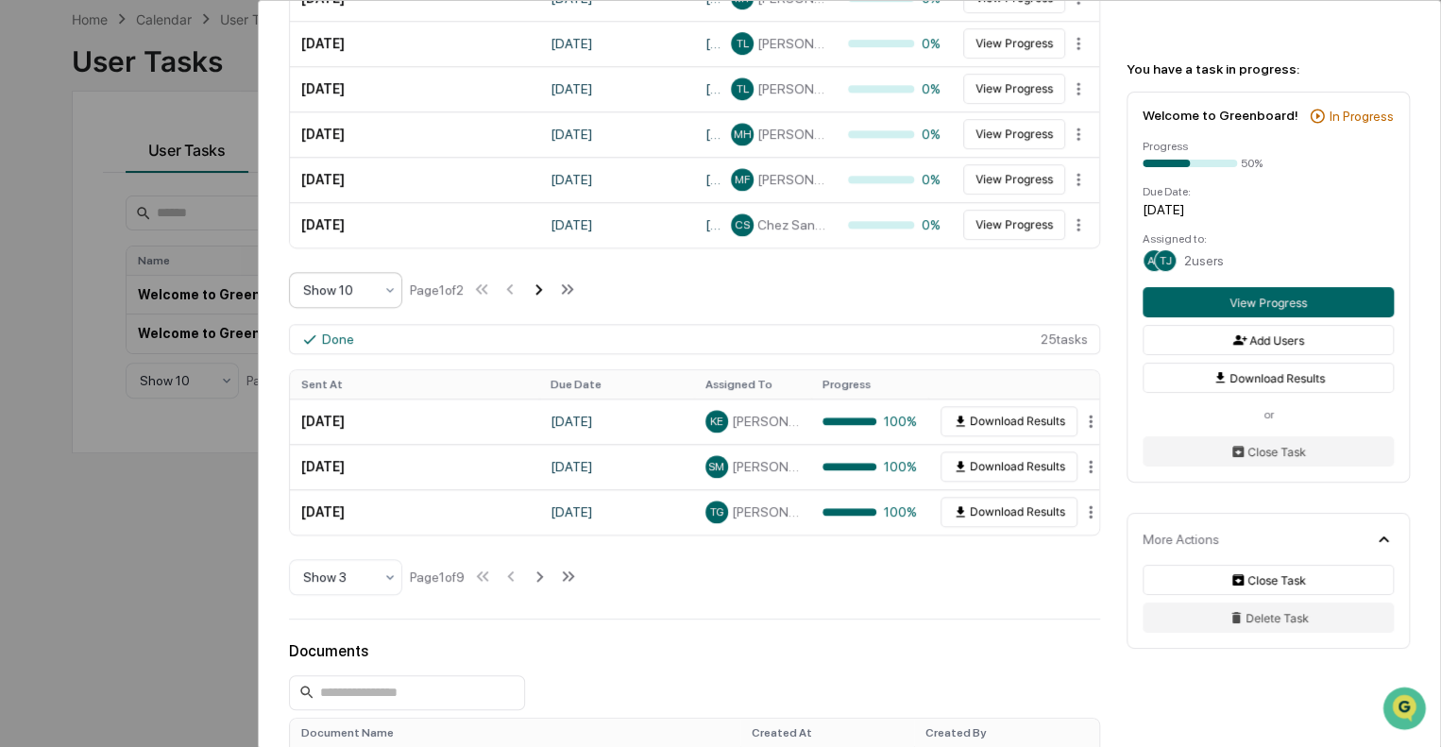
click at [542, 279] on icon at bounding box center [538, 289] width 21 height 21
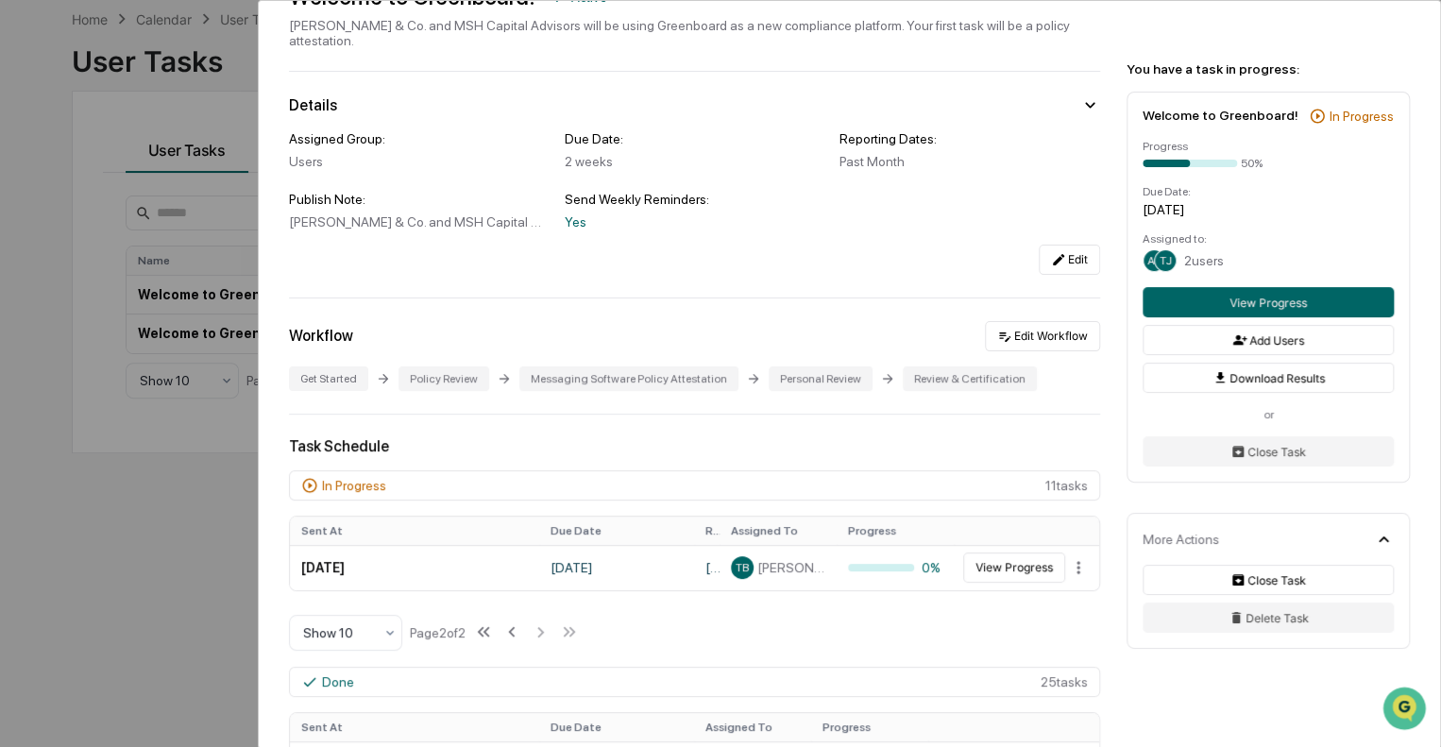
scroll to position [94, 0]
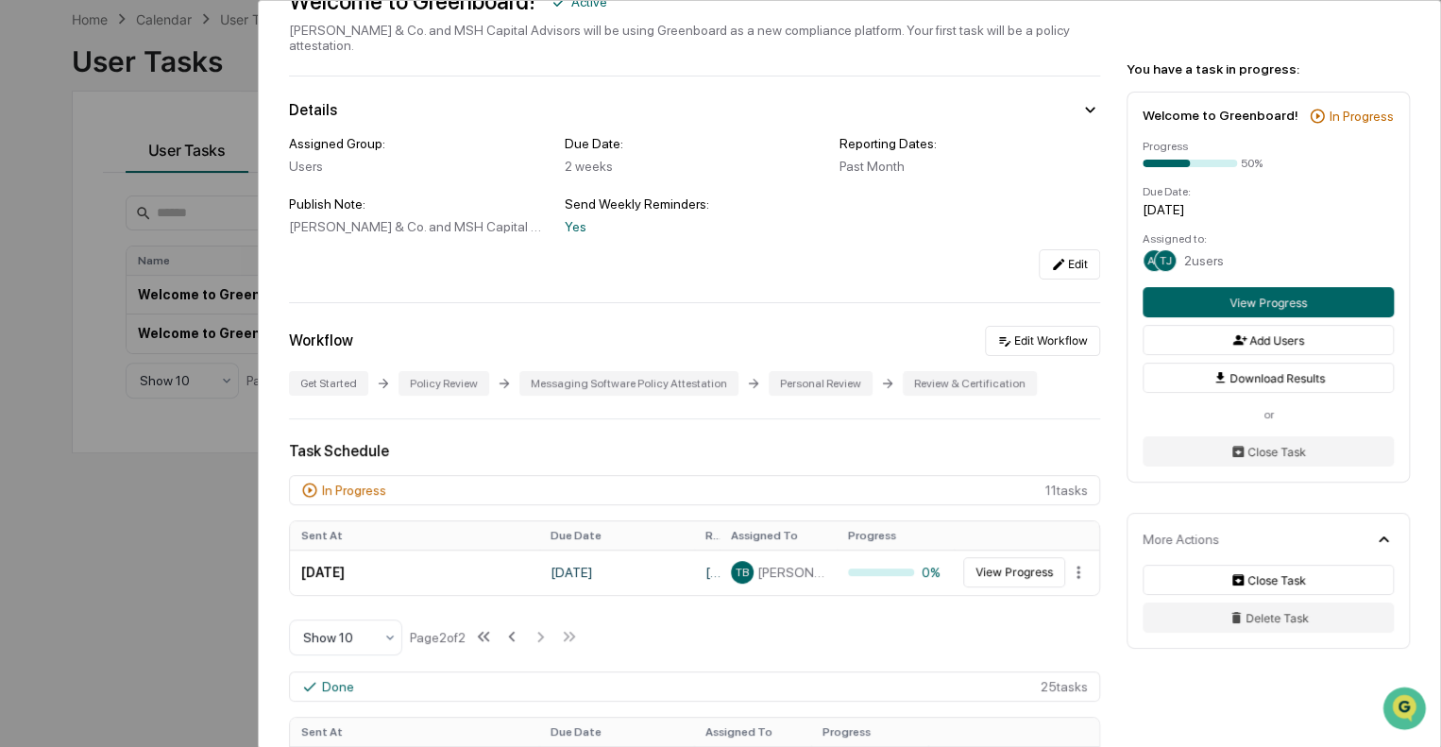
click at [309, 483] on icon at bounding box center [309, 490] width 14 height 14
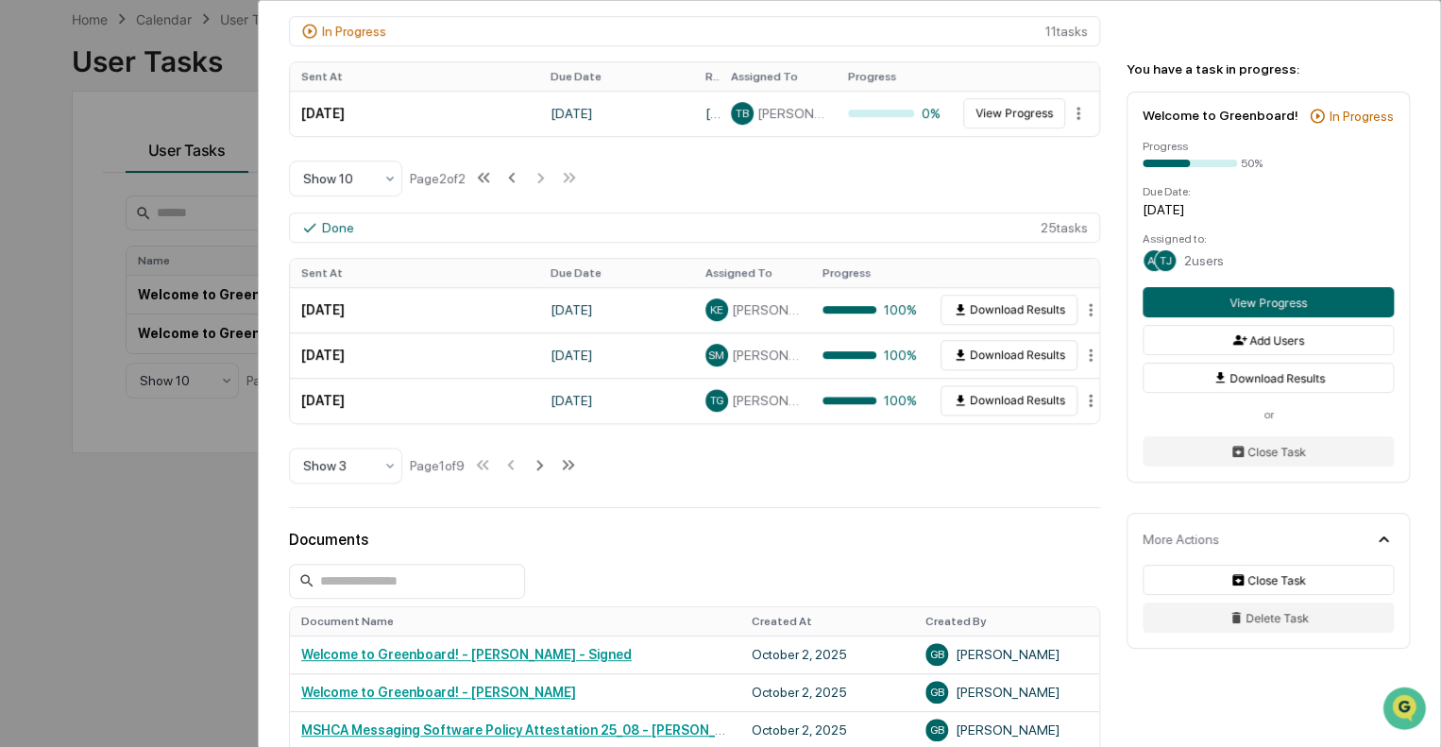
scroll to position [567, 0]
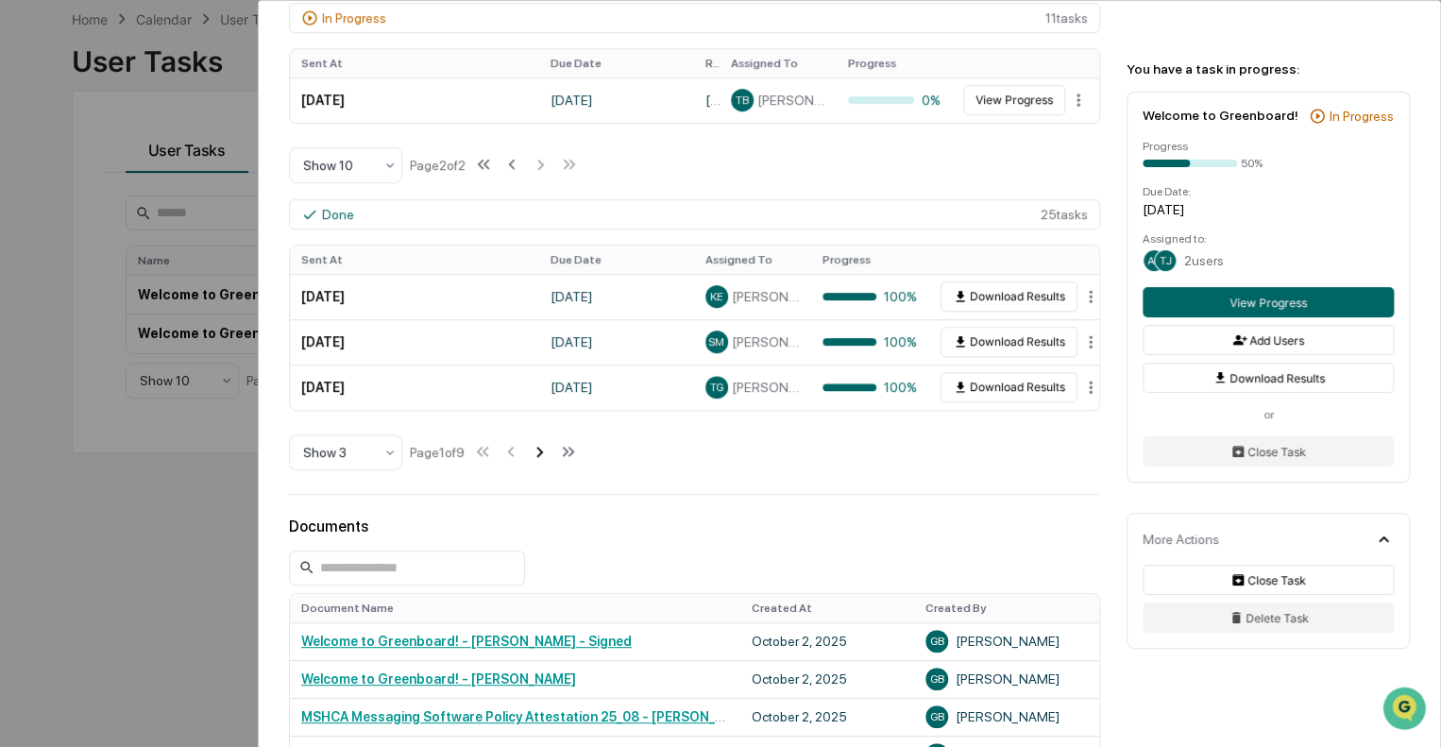
click at [550, 441] on icon at bounding box center [539, 451] width 21 height 21
click at [550, 441] on icon at bounding box center [541, 451] width 21 height 21
click at [545, 447] on icon at bounding box center [541, 452] width 7 height 10
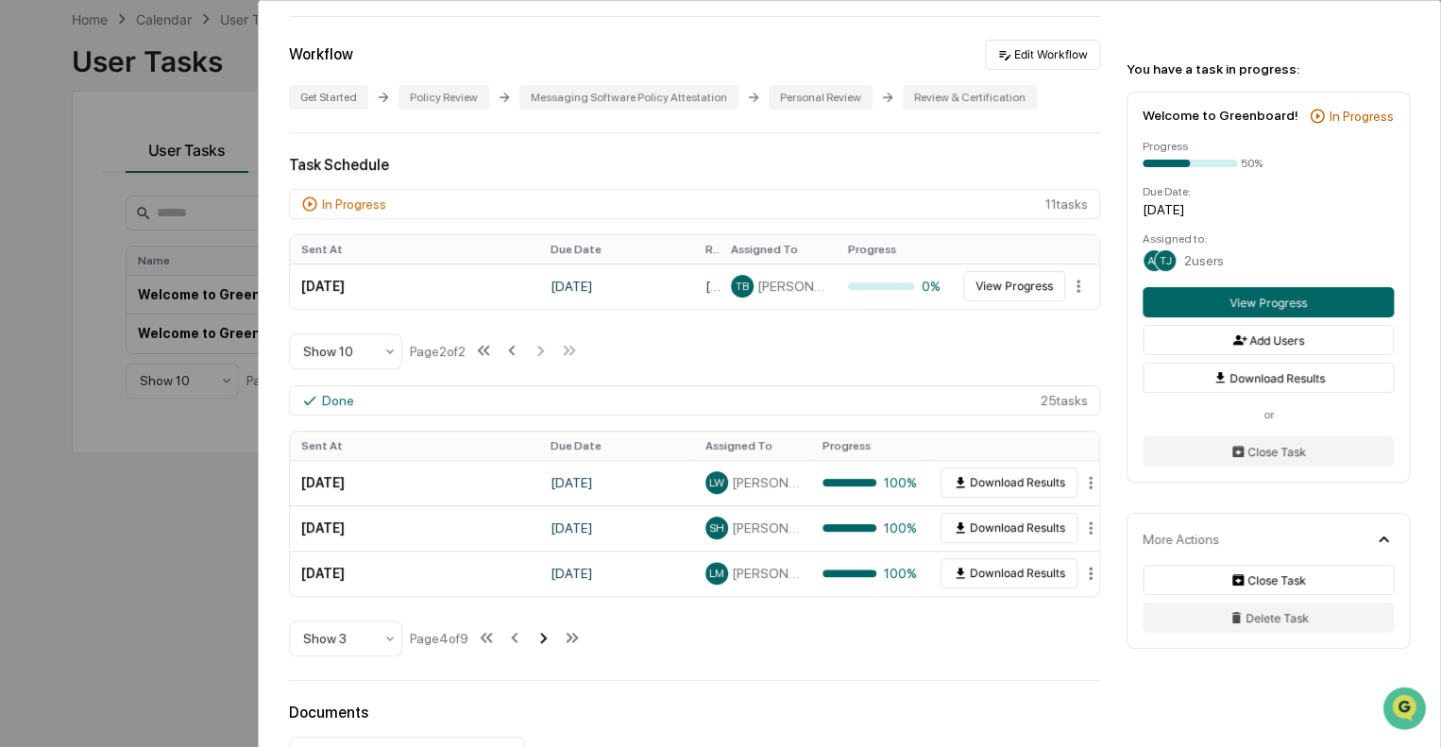
scroll to position [378, 0]
click at [483, 343] on icon at bounding box center [483, 353] width 21 height 21
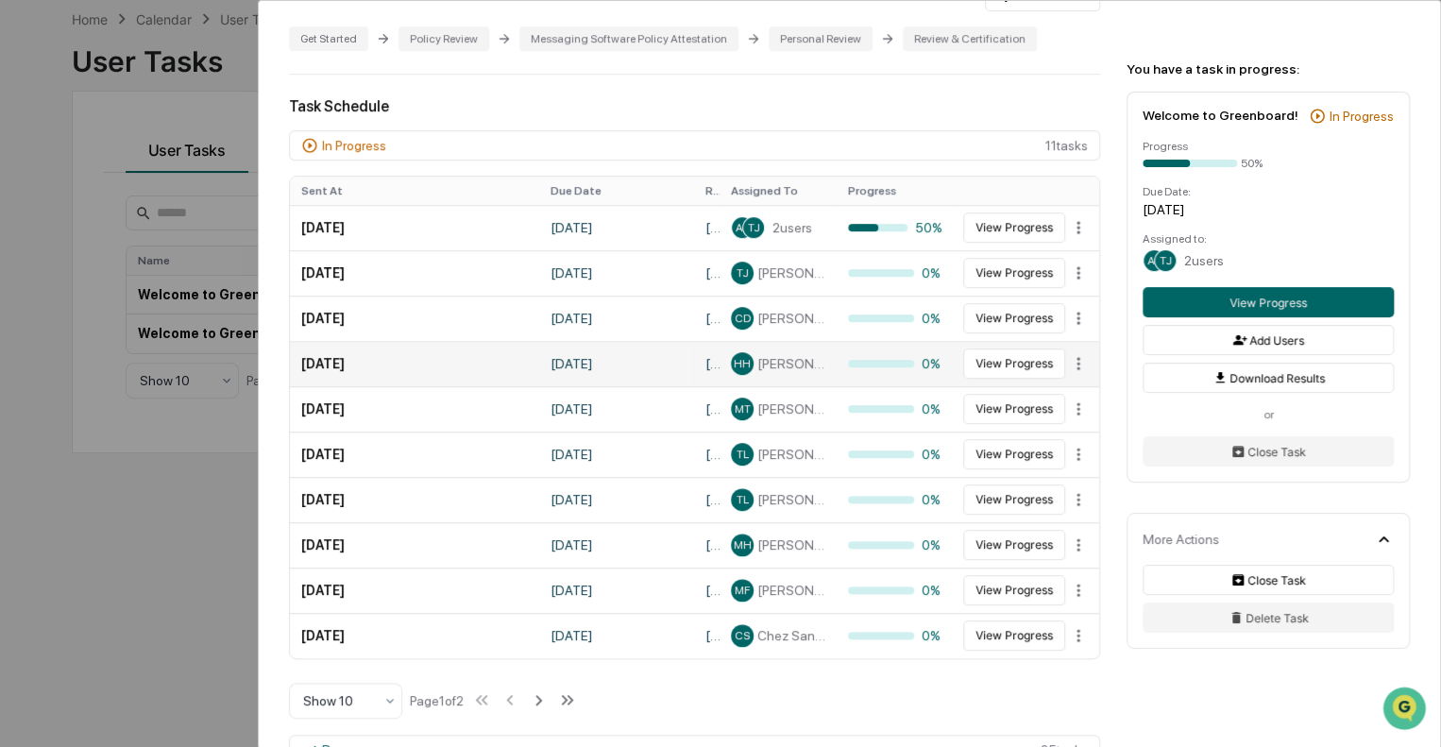
scroll to position [472, 0]
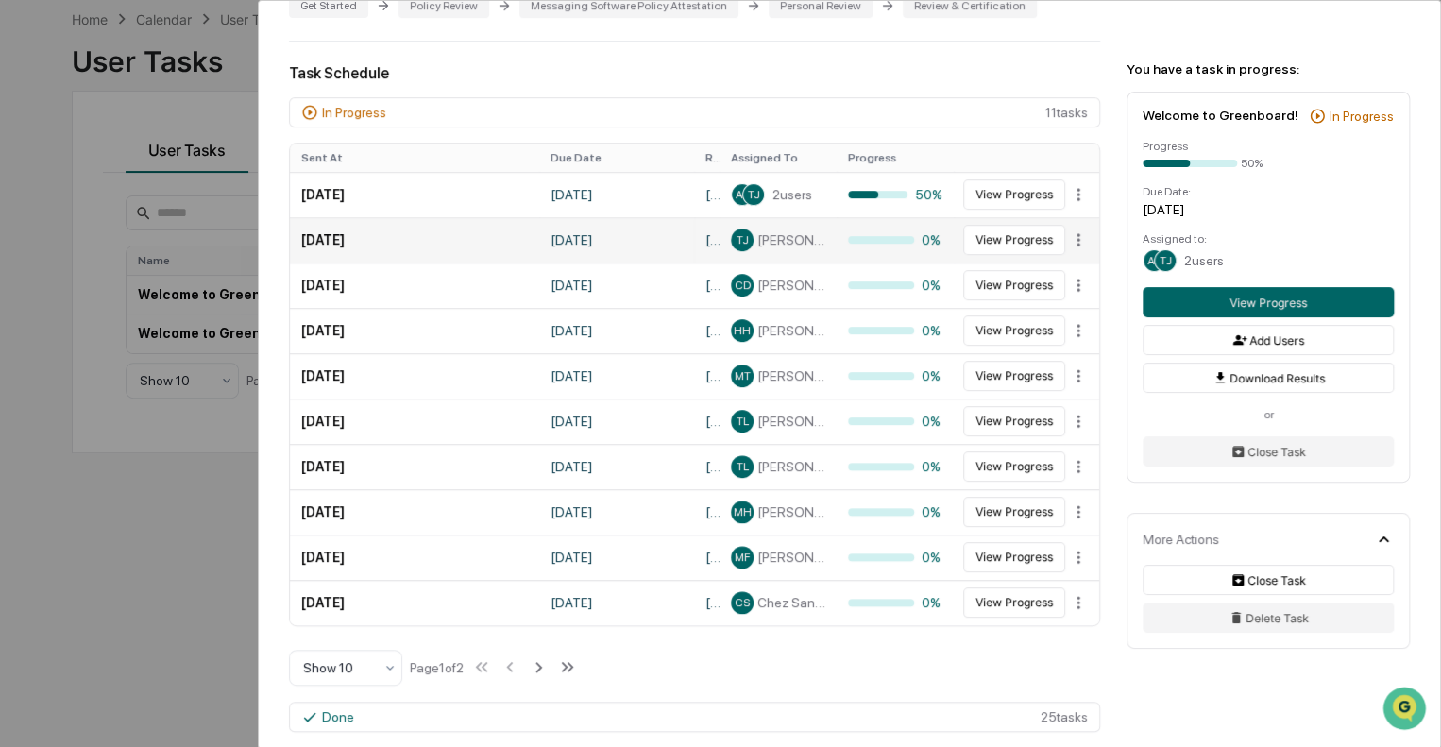
click at [379, 240] on td "[DATE]" at bounding box center [414, 239] width 249 height 45
click at [379, 235] on td "[DATE]" at bounding box center [414, 239] width 249 height 45
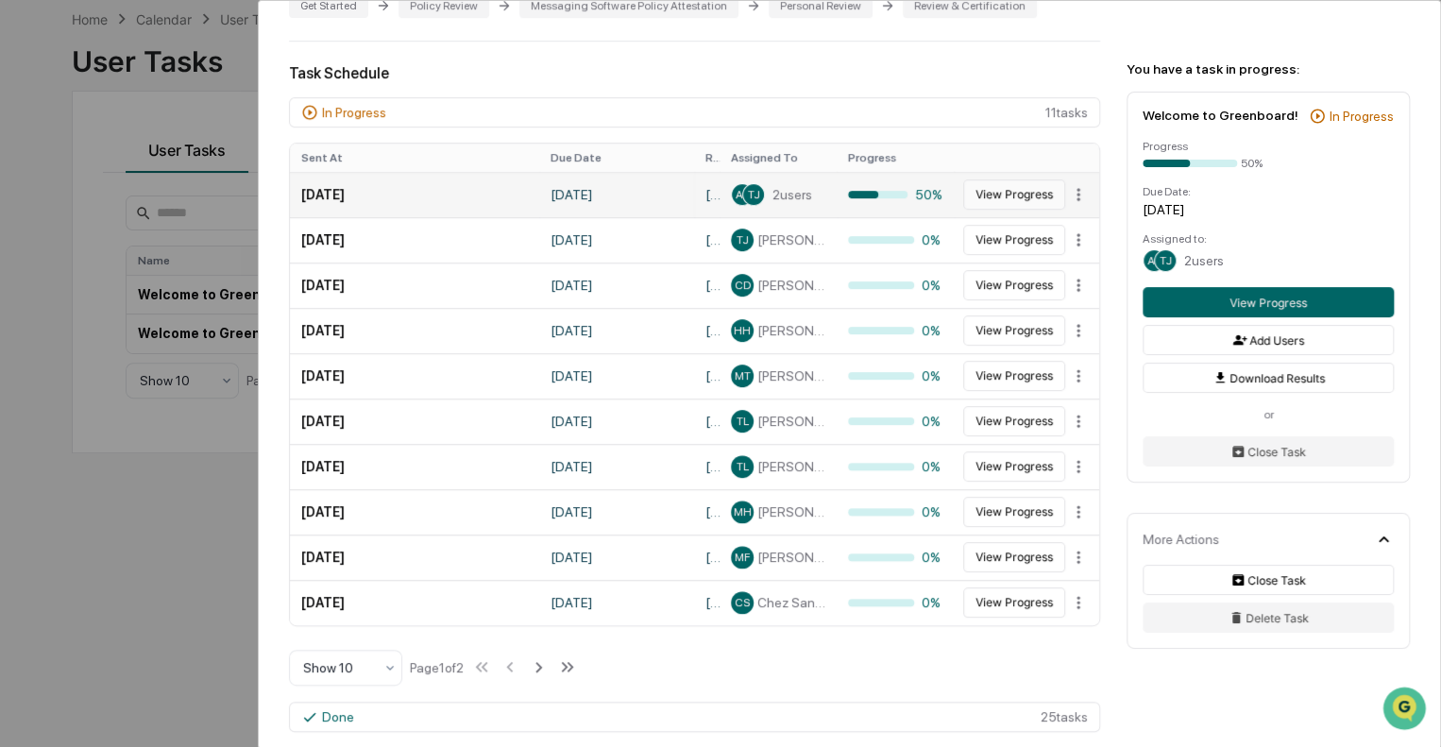
click at [1023, 184] on button "View Progress" at bounding box center [1014, 194] width 102 height 30
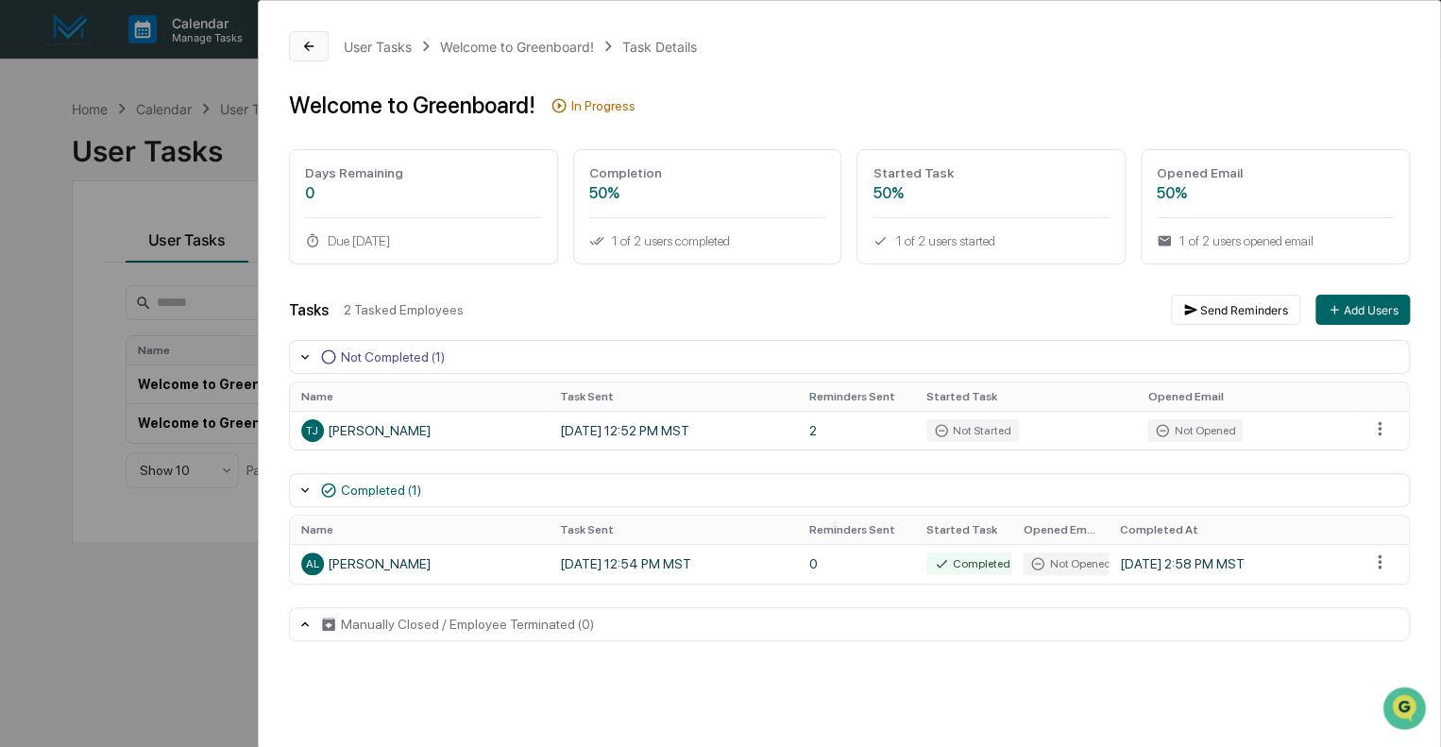
click at [304, 39] on icon at bounding box center [308, 46] width 15 height 15
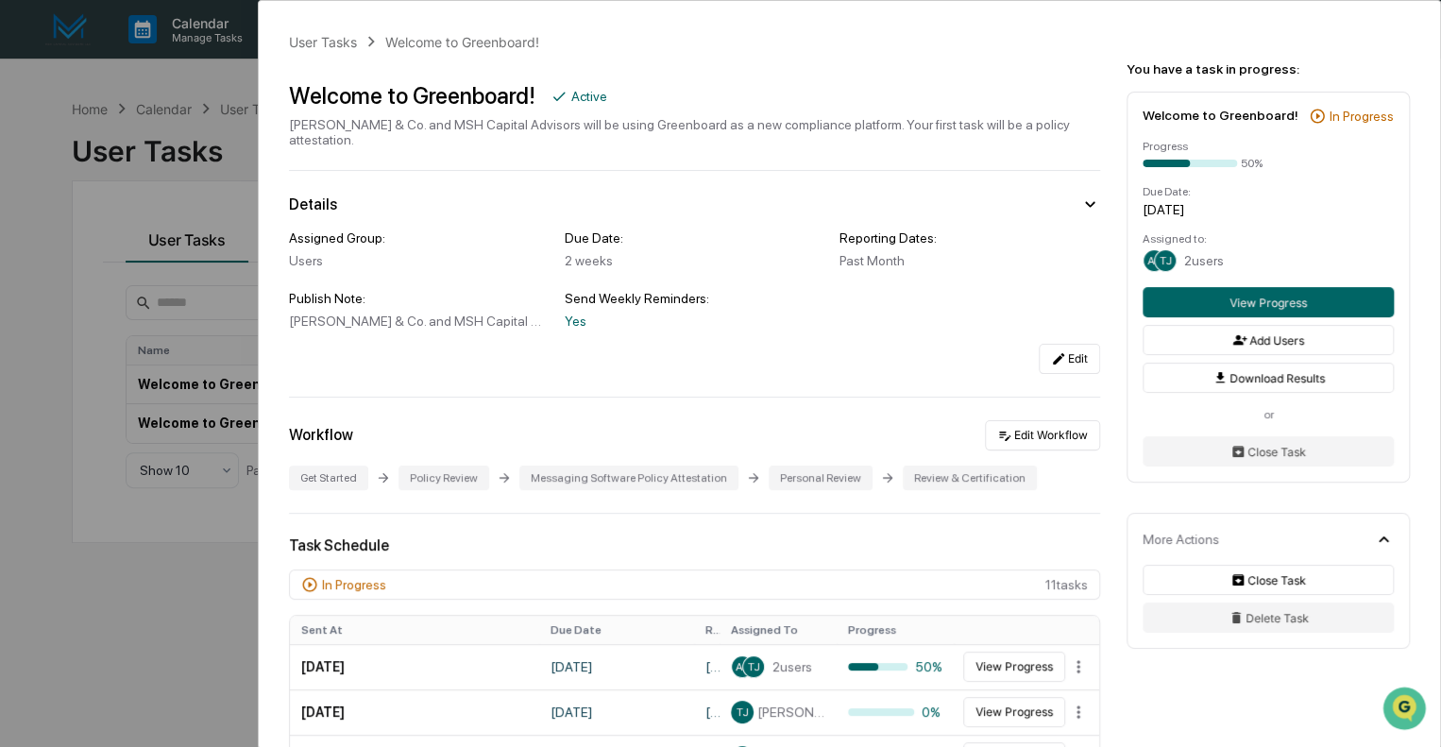
click at [199, 569] on div "User Tasks Welcome to Greenboard! Welcome to Greenboard! Active [PERSON_NAME] &…" at bounding box center [720, 373] width 1441 height 747
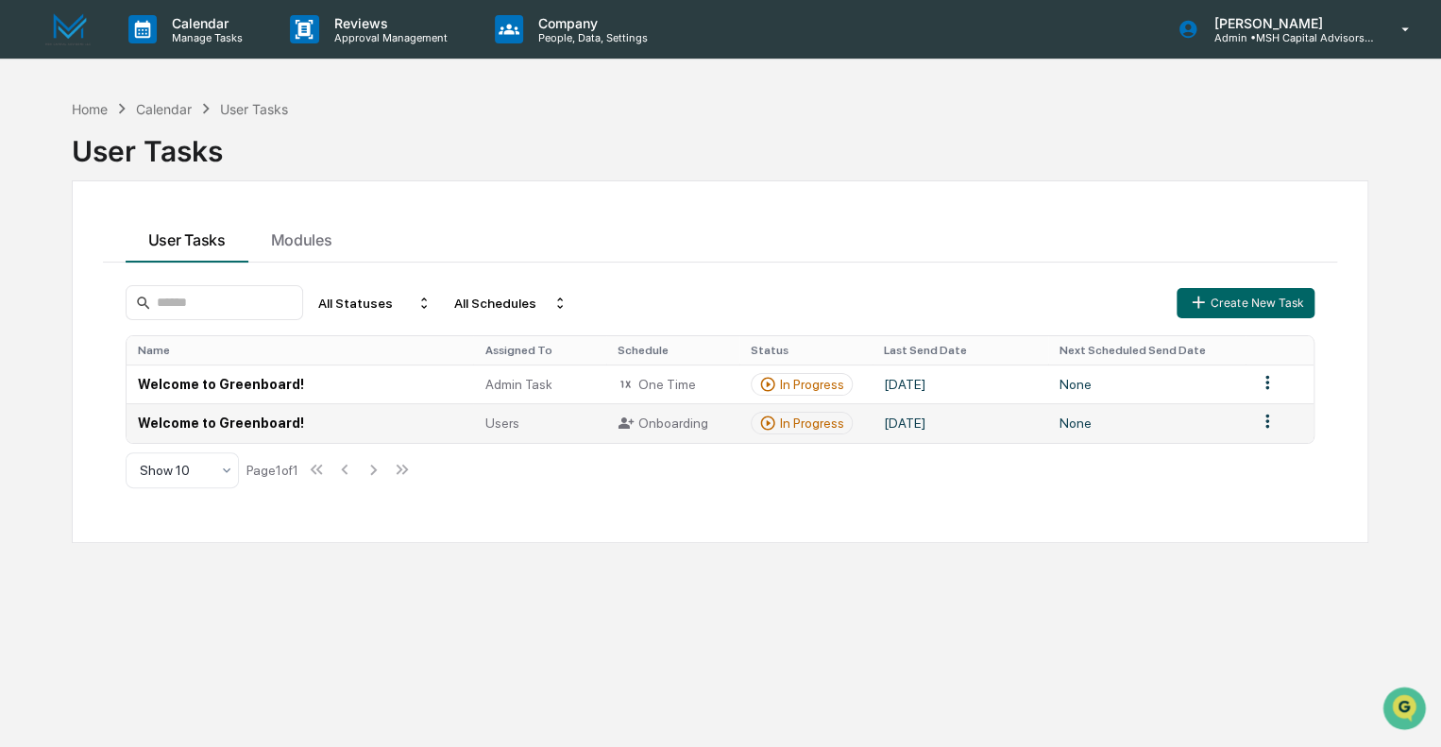
click at [234, 424] on td "Welcome to Greenboard!" at bounding box center [300, 422] width 347 height 39
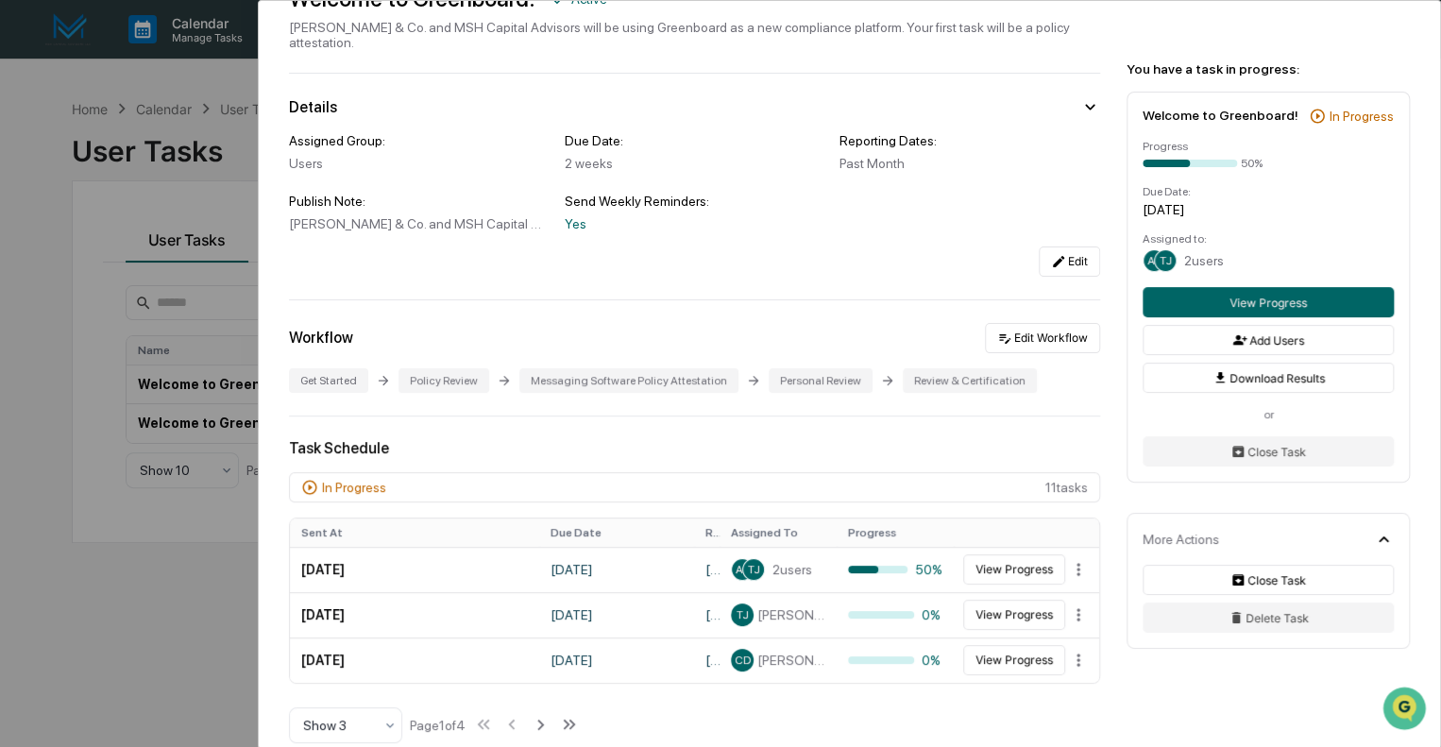
scroll to position [378, 0]
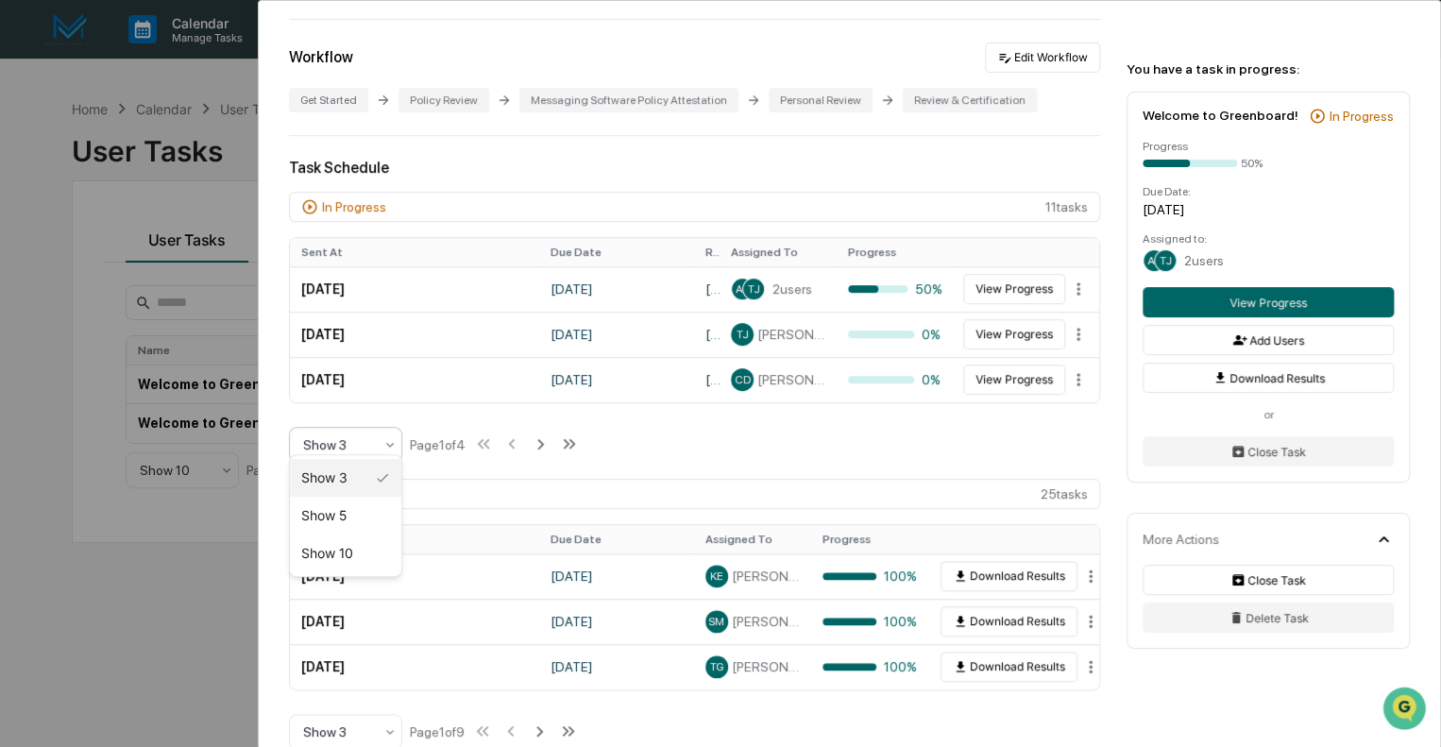
click at [370, 435] on div at bounding box center [338, 444] width 70 height 19
click at [347, 545] on div "Show 10" at bounding box center [345, 553] width 111 height 38
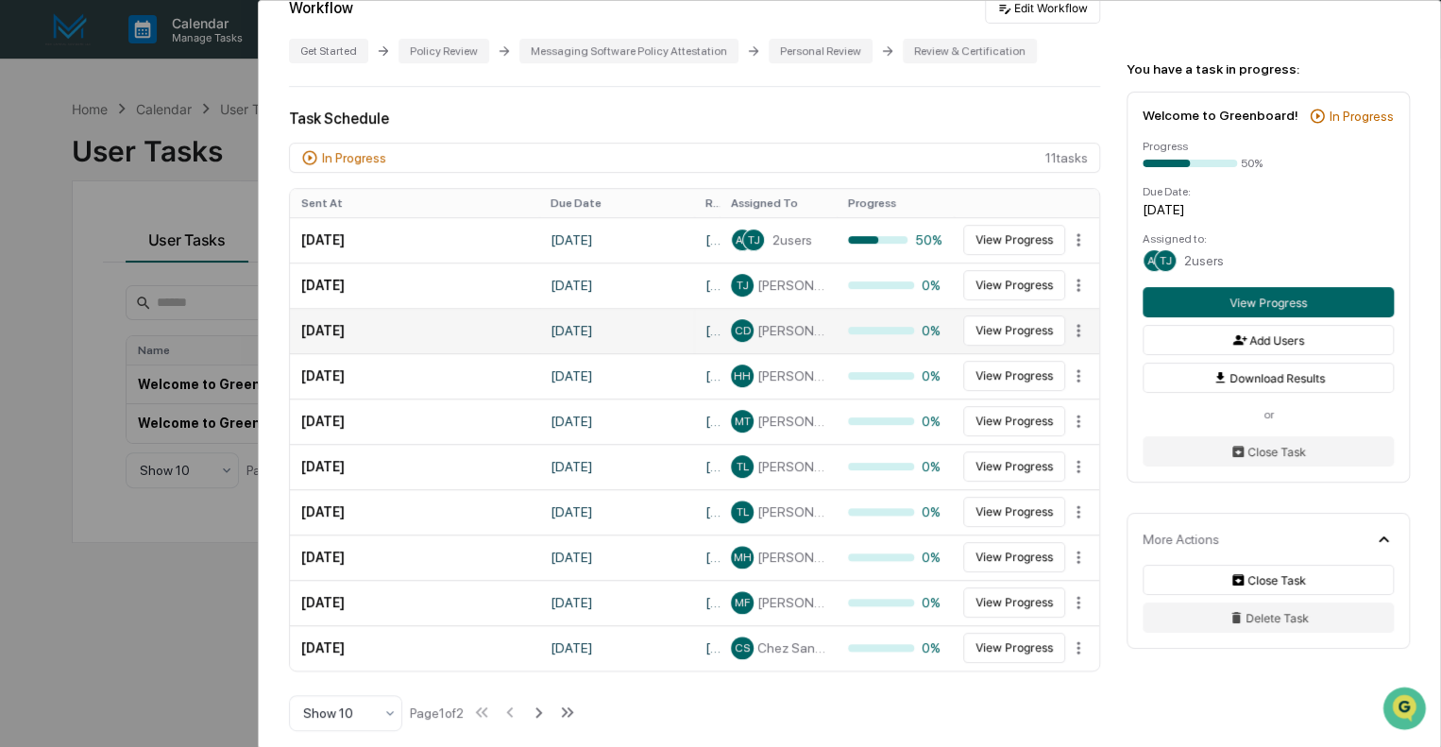
scroll to position [472, 0]
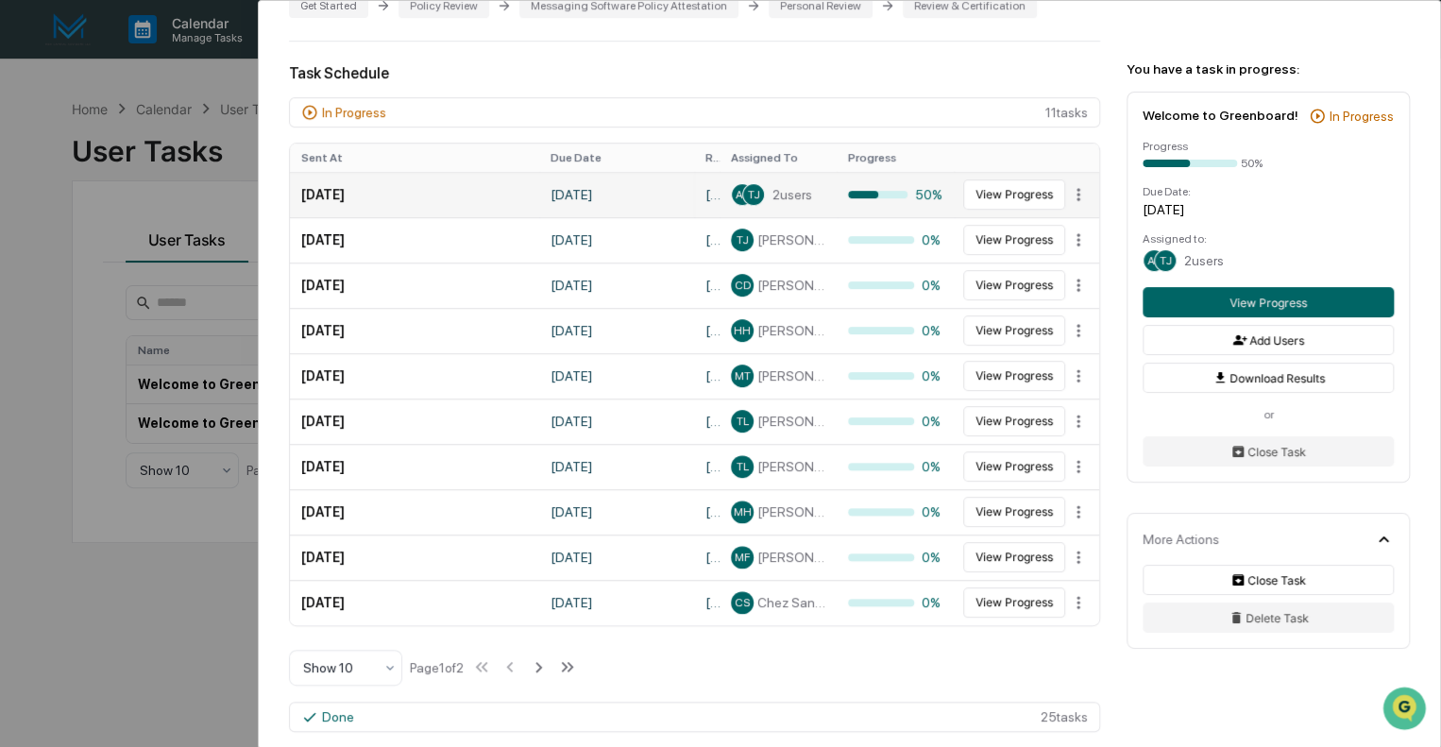
click at [760, 188] on div "AL TJ 2 users" at bounding box center [778, 194] width 94 height 23
click at [359, 184] on td "[DATE]" at bounding box center [414, 194] width 249 height 45
click at [1037, 183] on button "View Progress" at bounding box center [1014, 194] width 102 height 30
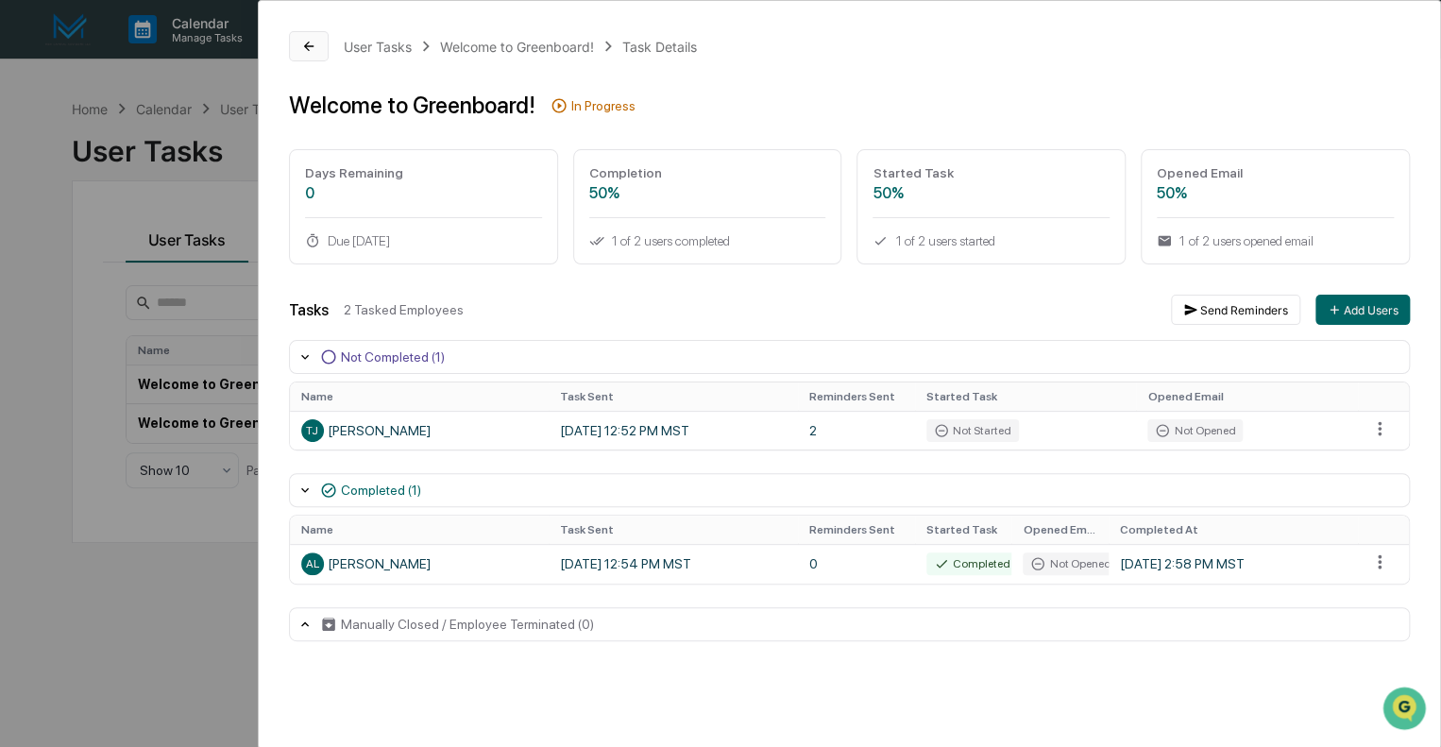
click at [311, 46] on icon at bounding box center [308, 46] width 9 height 9
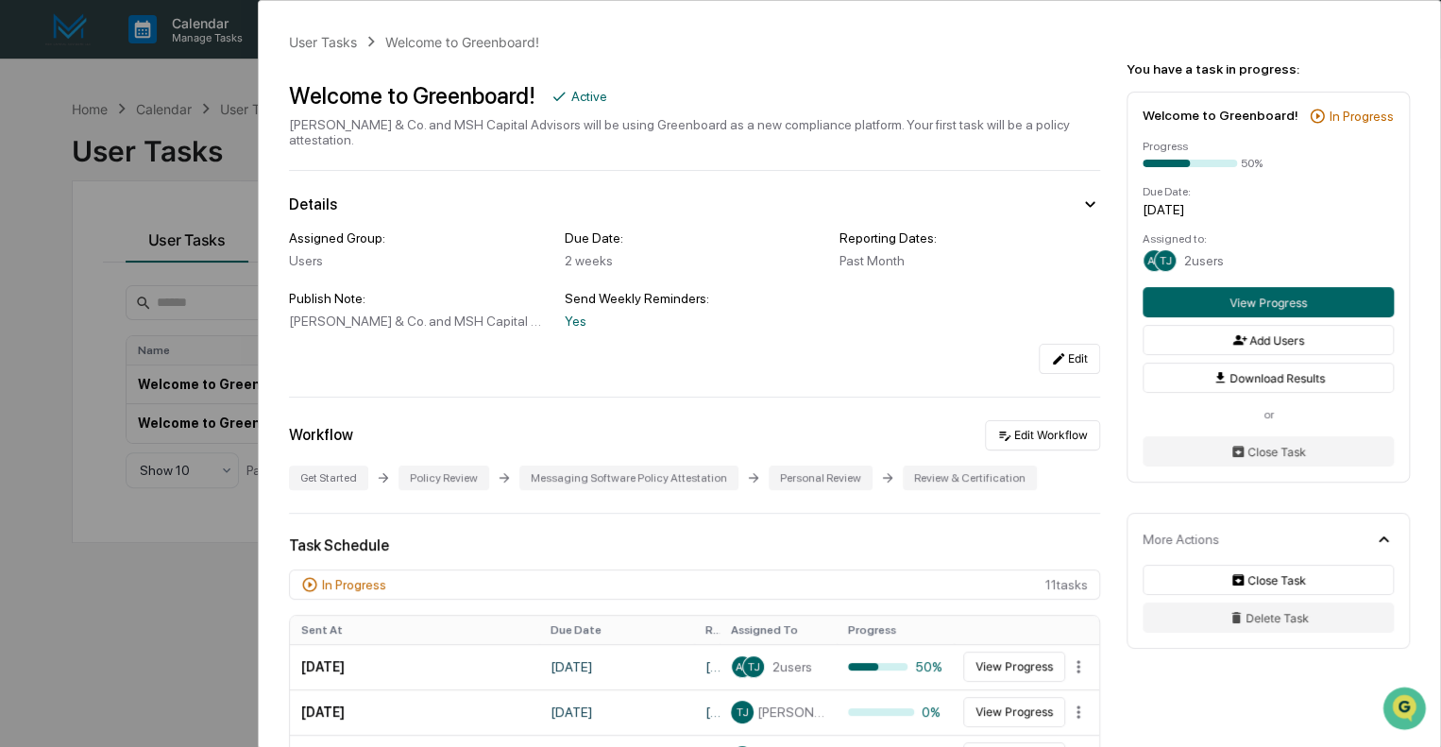
click at [145, 602] on div "User Tasks Welcome to Greenboard! Welcome to Greenboard! Active [PERSON_NAME] &…" at bounding box center [720, 373] width 1441 height 747
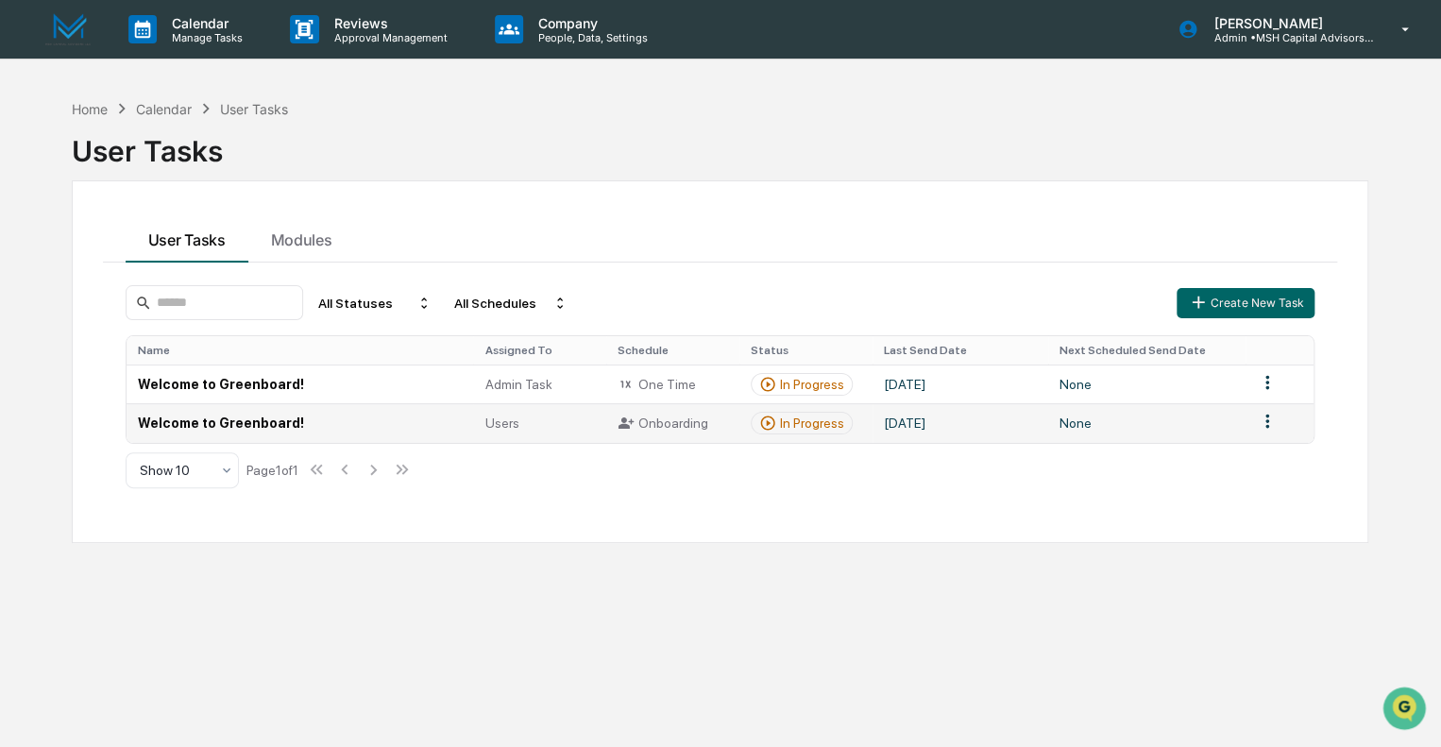
click at [232, 425] on td "Welcome to Greenboard!" at bounding box center [300, 422] width 347 height 39
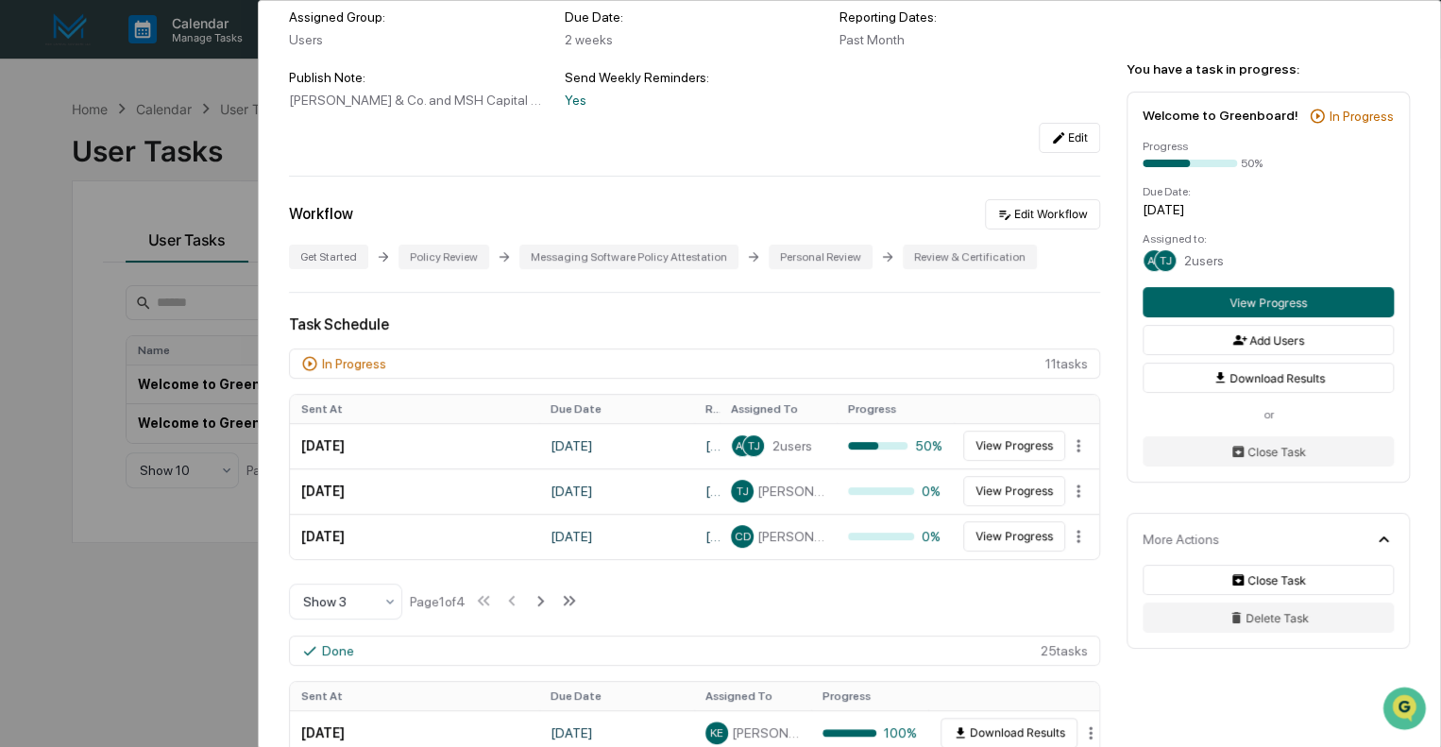
scroll to position [283, 0]
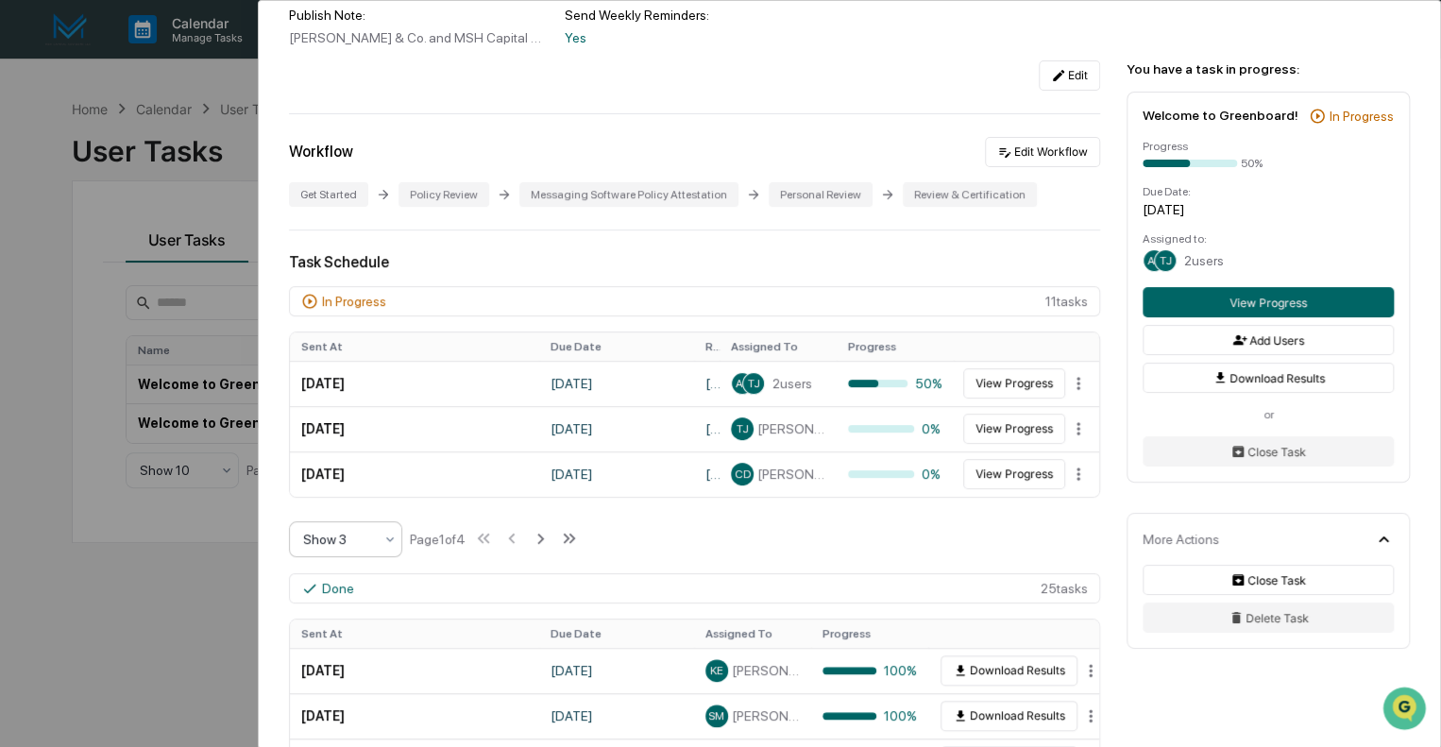
click at [332, 530] on div at bounding box center [338, 539] width 70 height 19
click at [365, 655] on div "Show 10" at bounding box center [345, 648] width 111 height 38
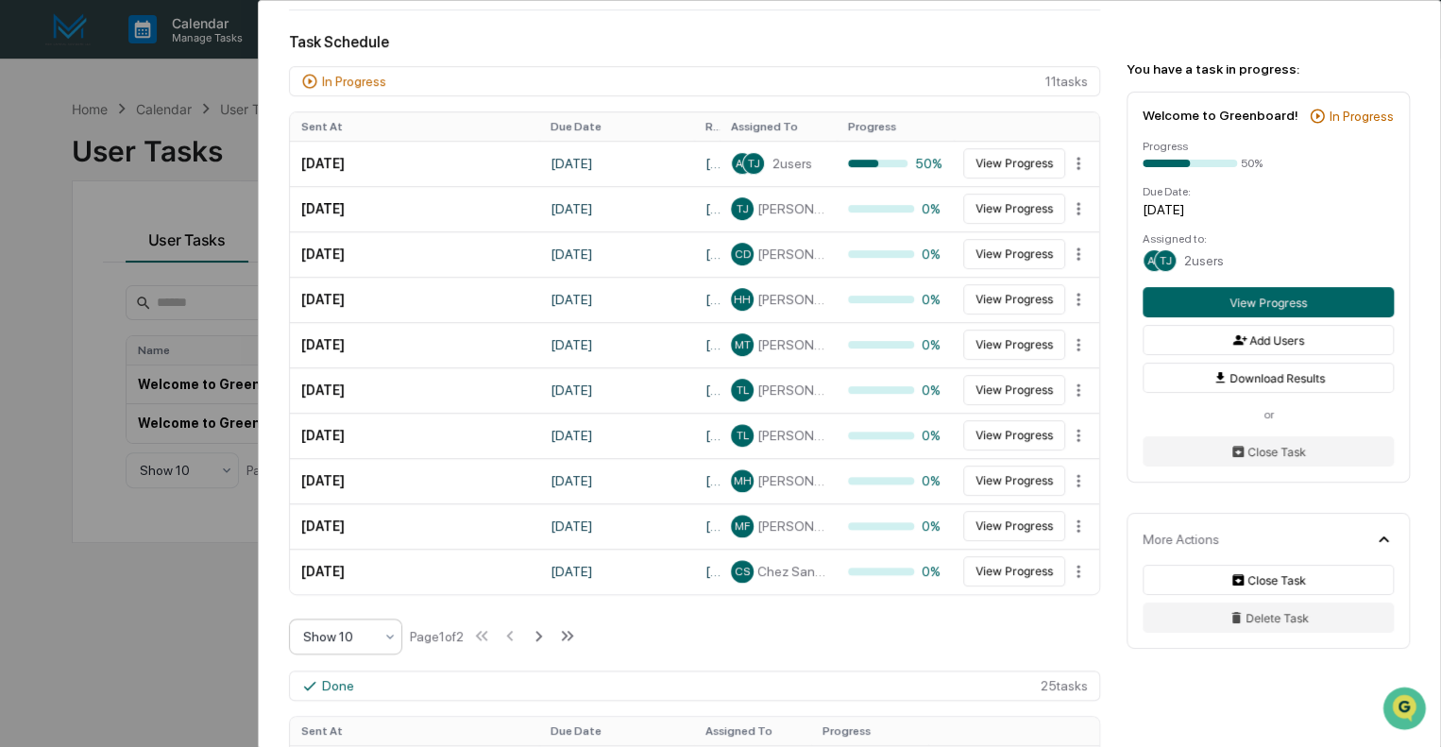
scroll to position [472, 0]
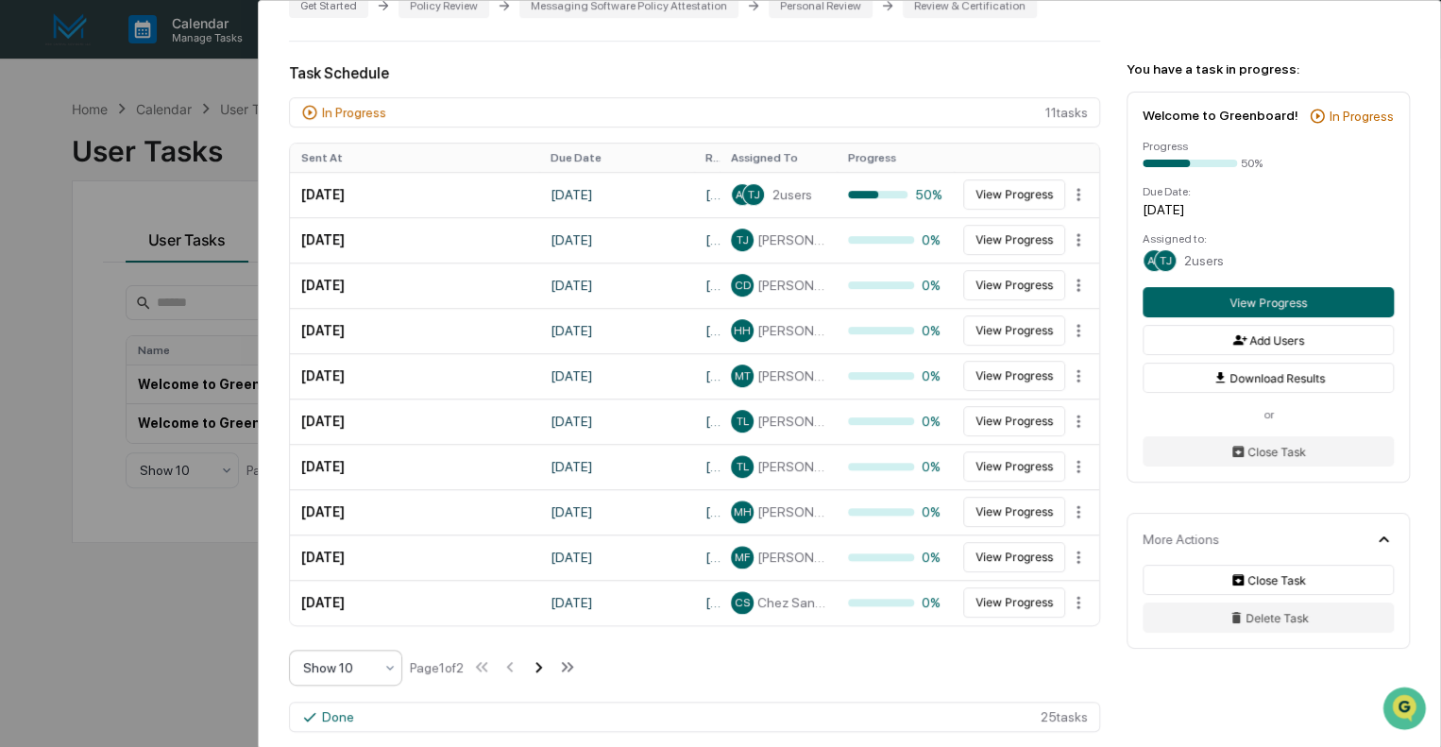
click at [540, 656] on icon at bounding box center [538, 666] width 21 height 21
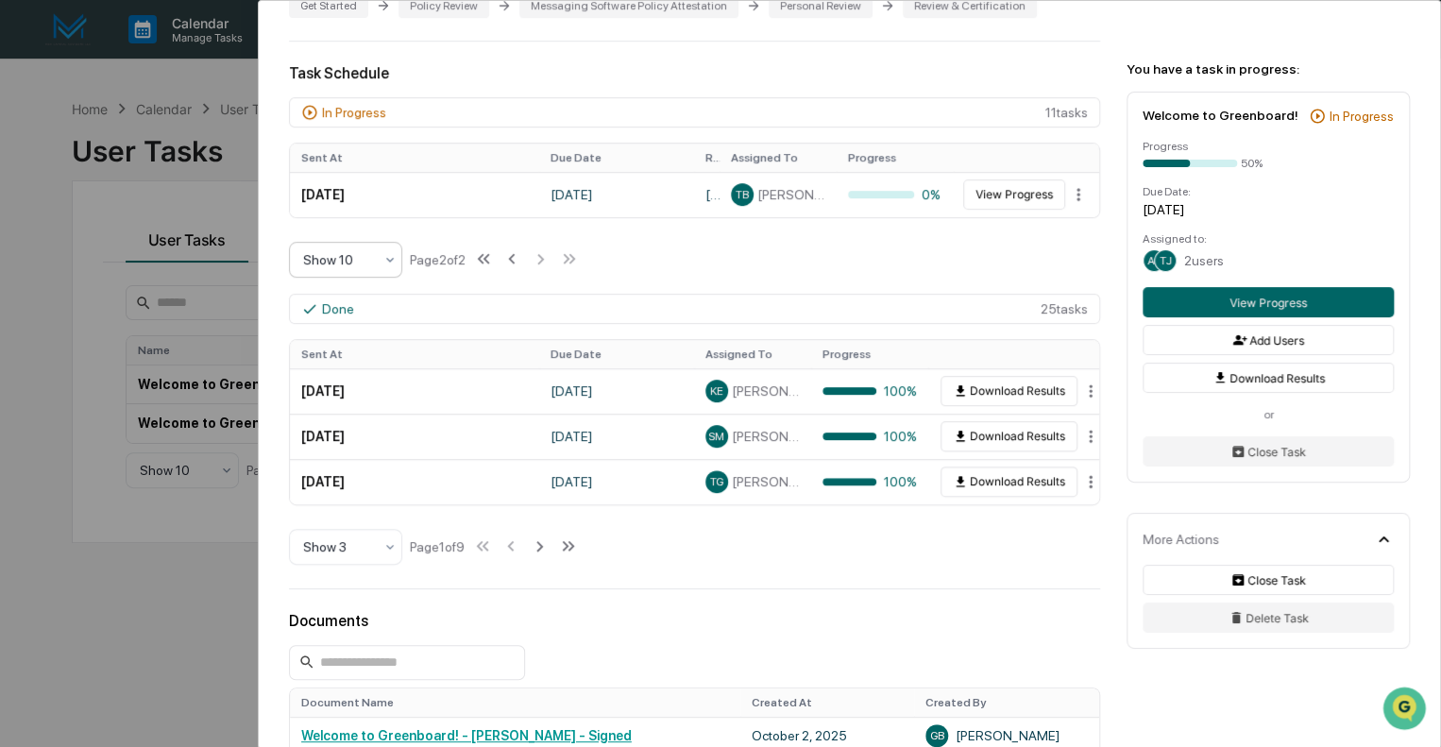
click at [392, 252] on icon at bounding box center [389, 259] width 15 height 15
click at [514, 252] on icon at bounding box center [511, 258] width 21 height 21
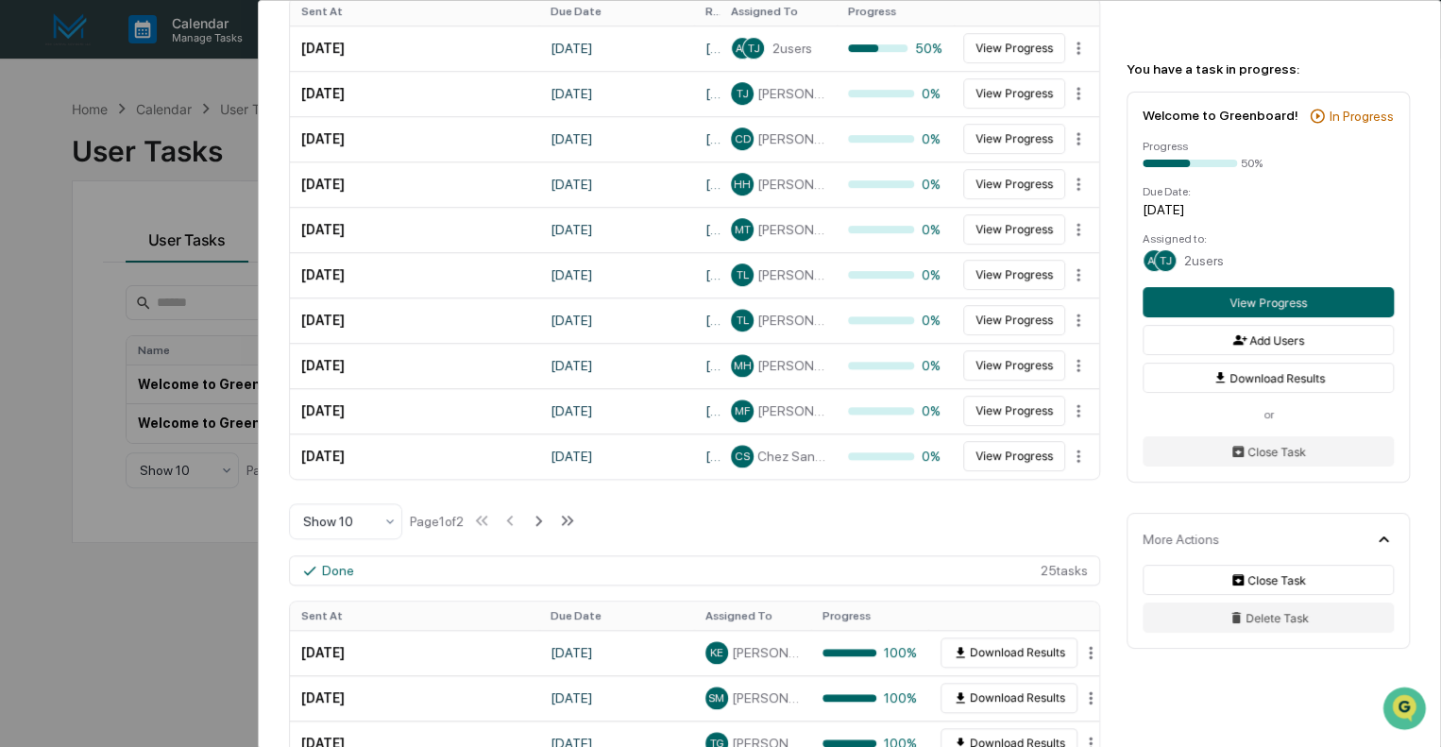
scroll to position [755, 0]
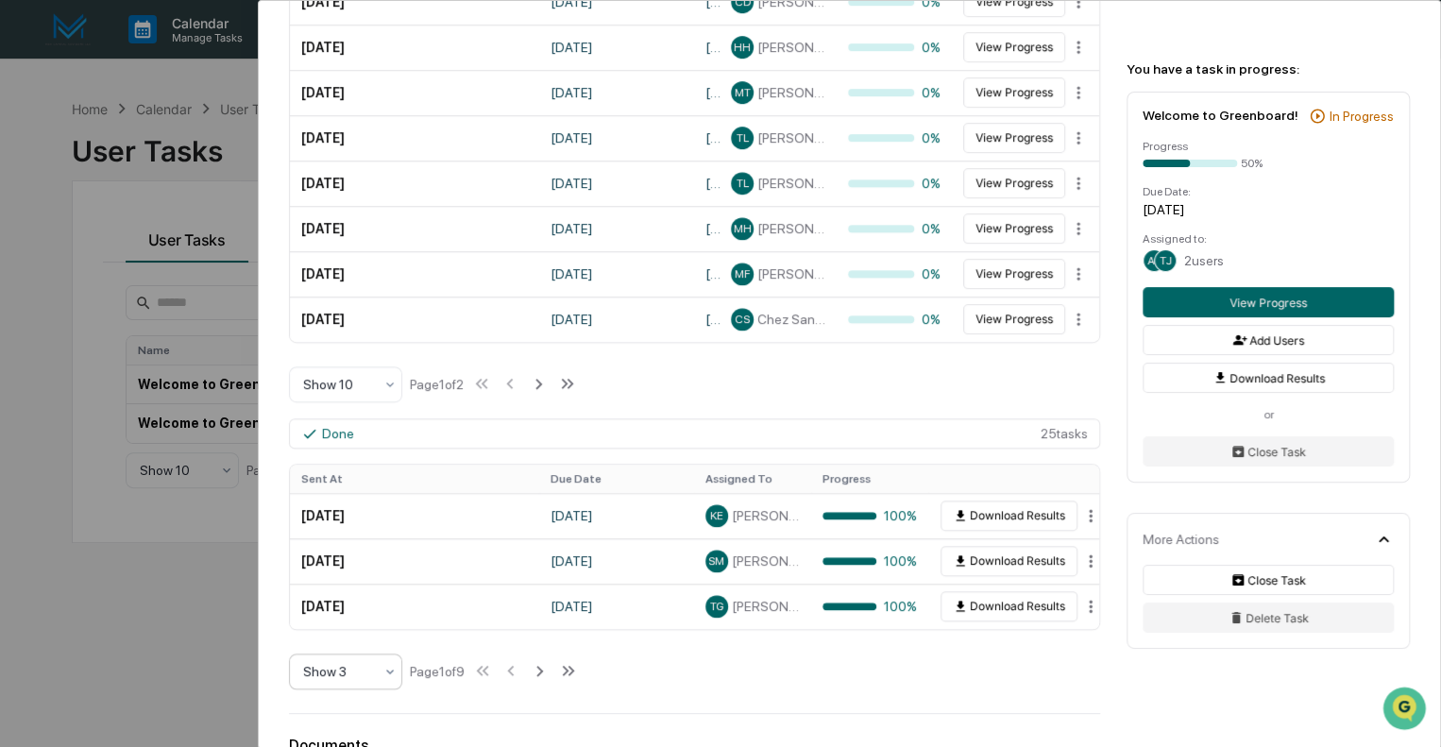
click at [379, 660] on div "Show 3" at bounding box center [338, 671] width 89 height 26
click at [366, 601] on div "Show 10" at bounding box center [345, 610] width 111 height 38
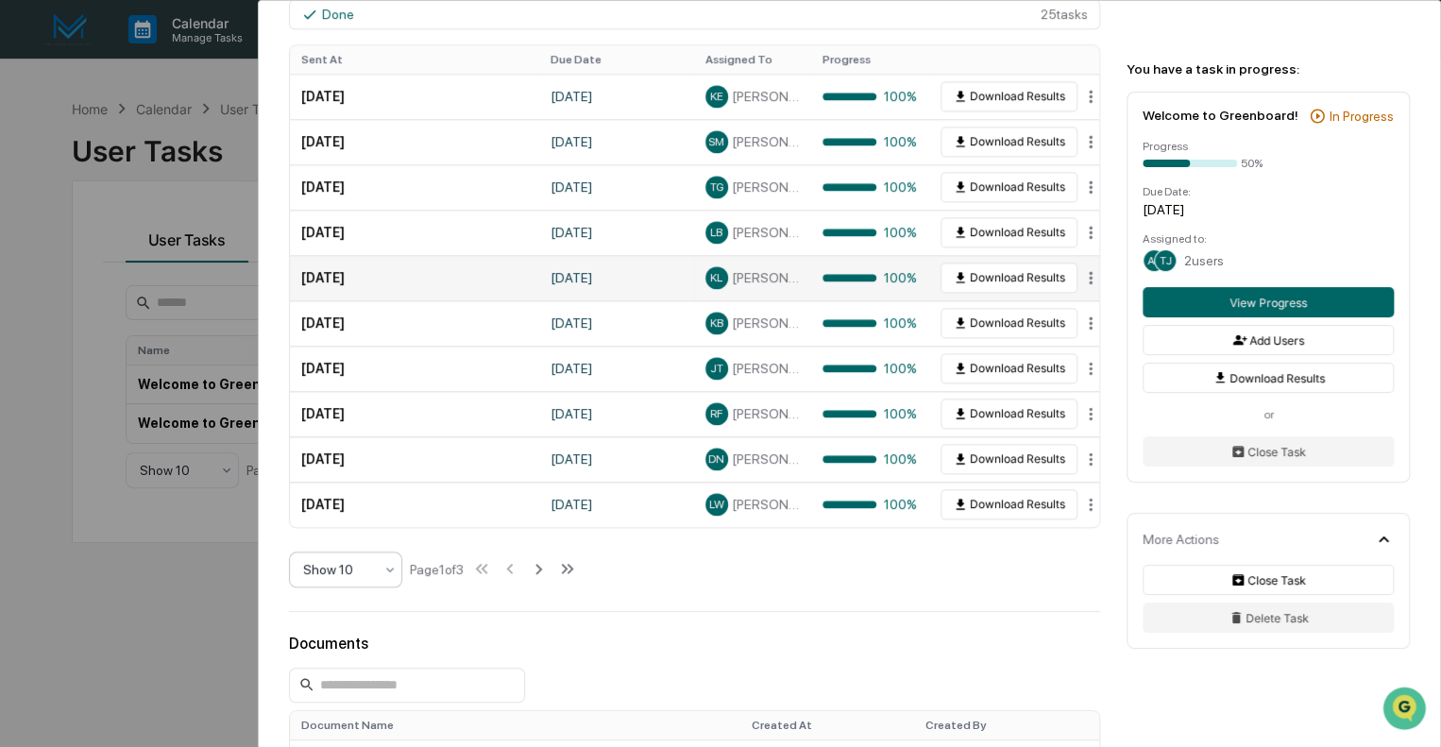
scroll to position [1133, 0]
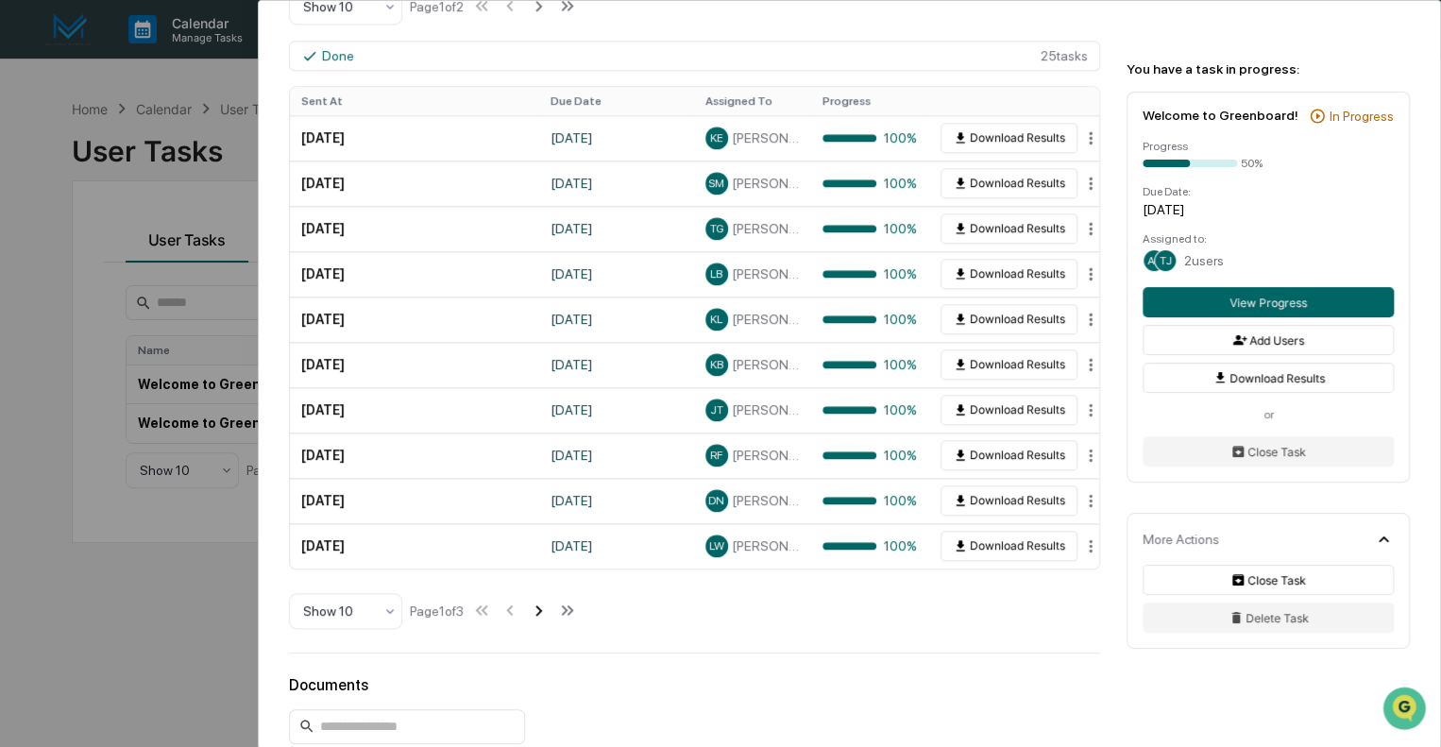
click at [540, 600] on icon at bounding box center [538, 610] width 21 height 21
click at [540, 600] on icon at bounding box center [540, 610] width 21 height 21
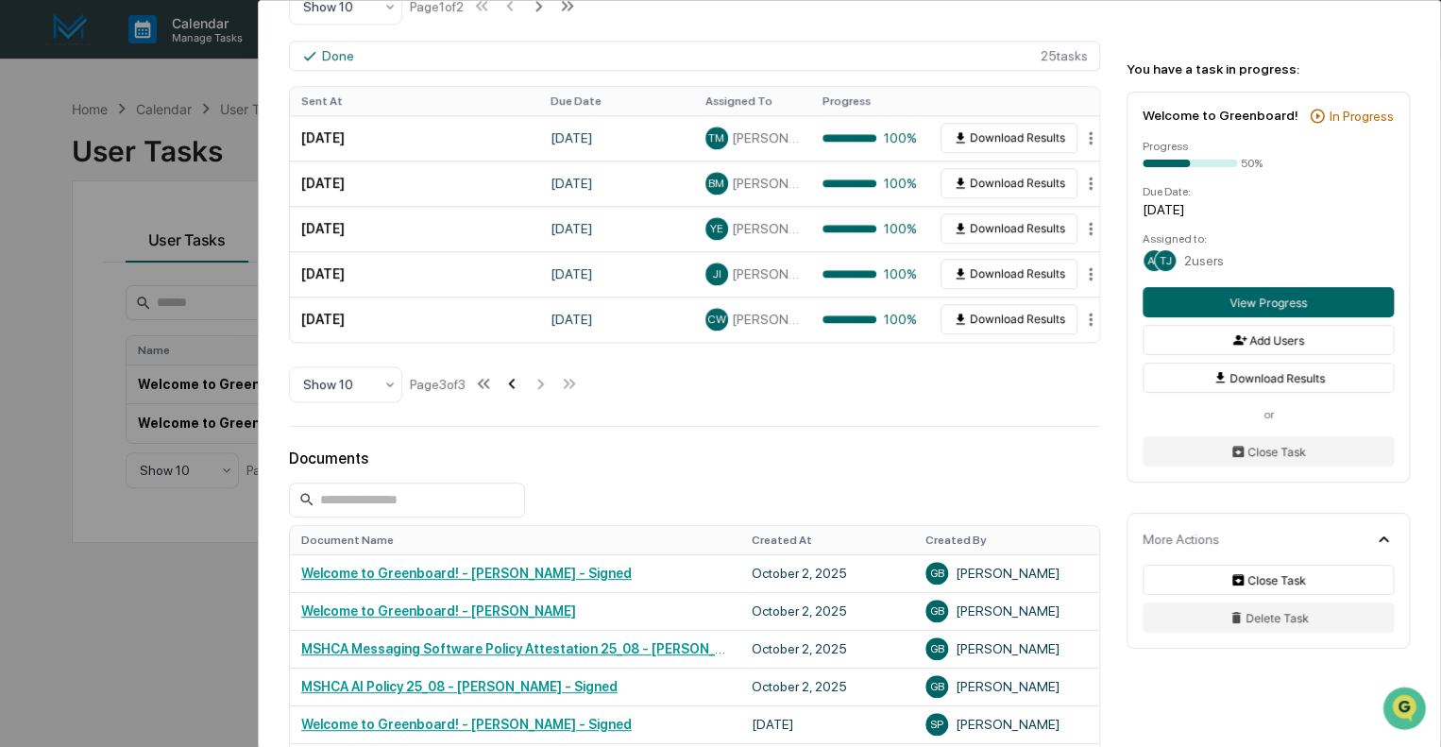
click at [513, 373] on icon at bounding box center [511, 383] width 21 height 21
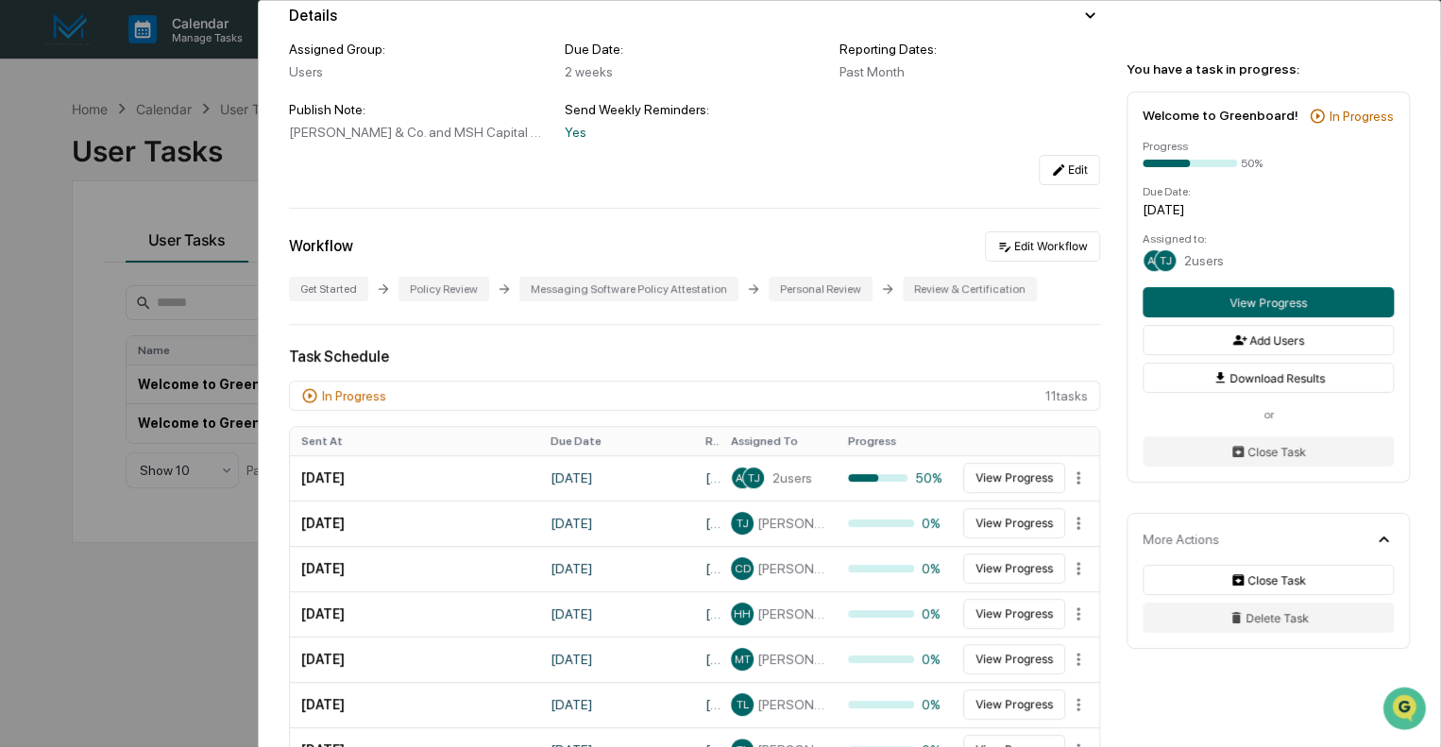
scroll to position [0, 0]
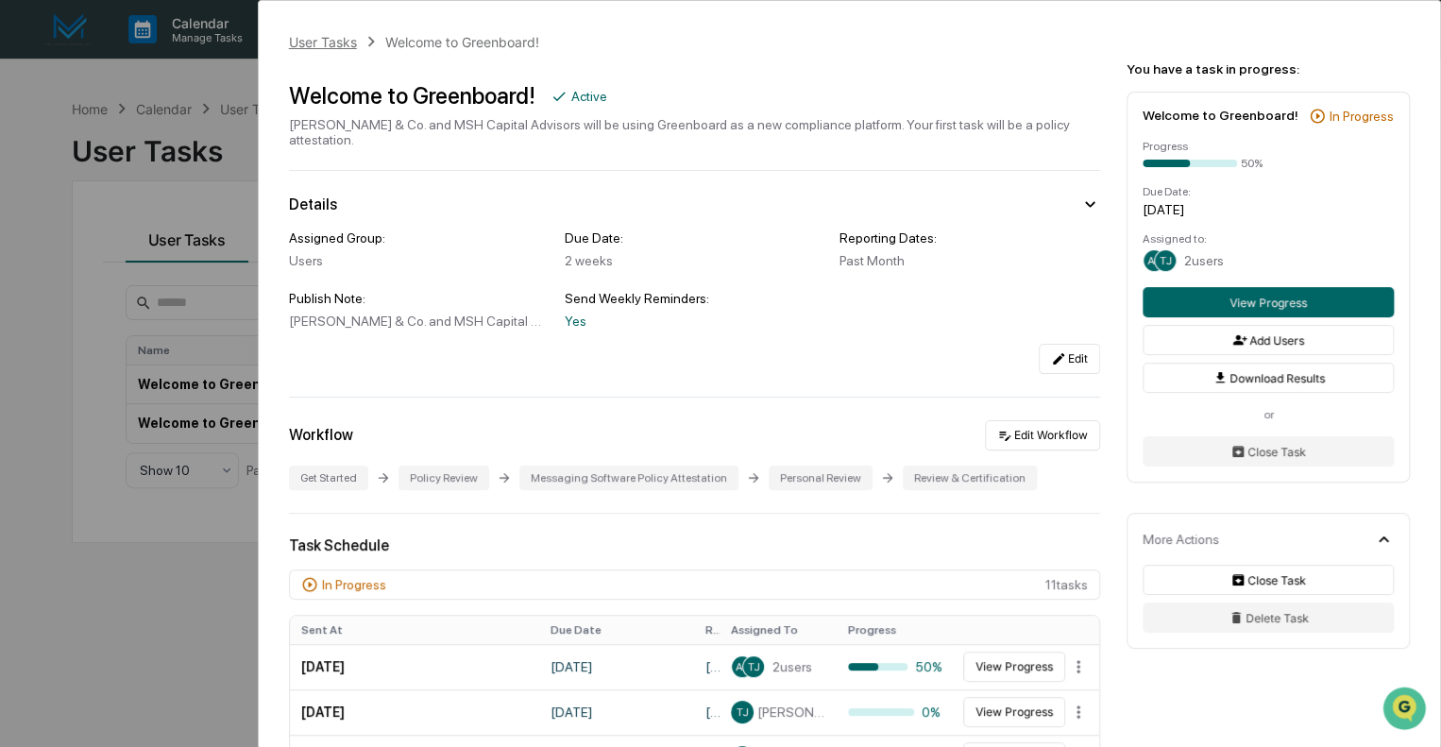
click at [328, 39] on div "User Tasks" at bounding box center [323, 42] width 68 height 16
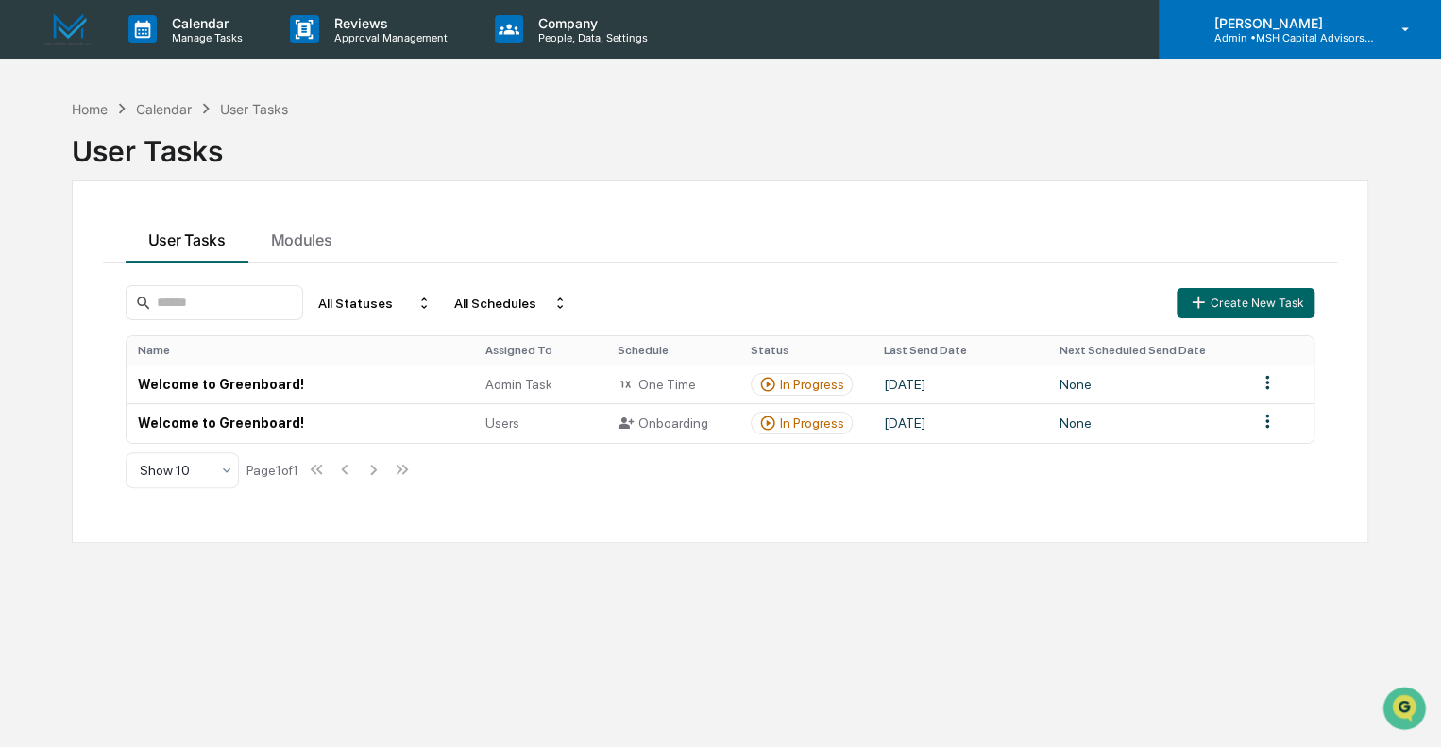
click at [1254, 32] on p "Admin • MSH Capital Advisors LLC - RIA" at bounding box center [1286, 37] width 176 height 13
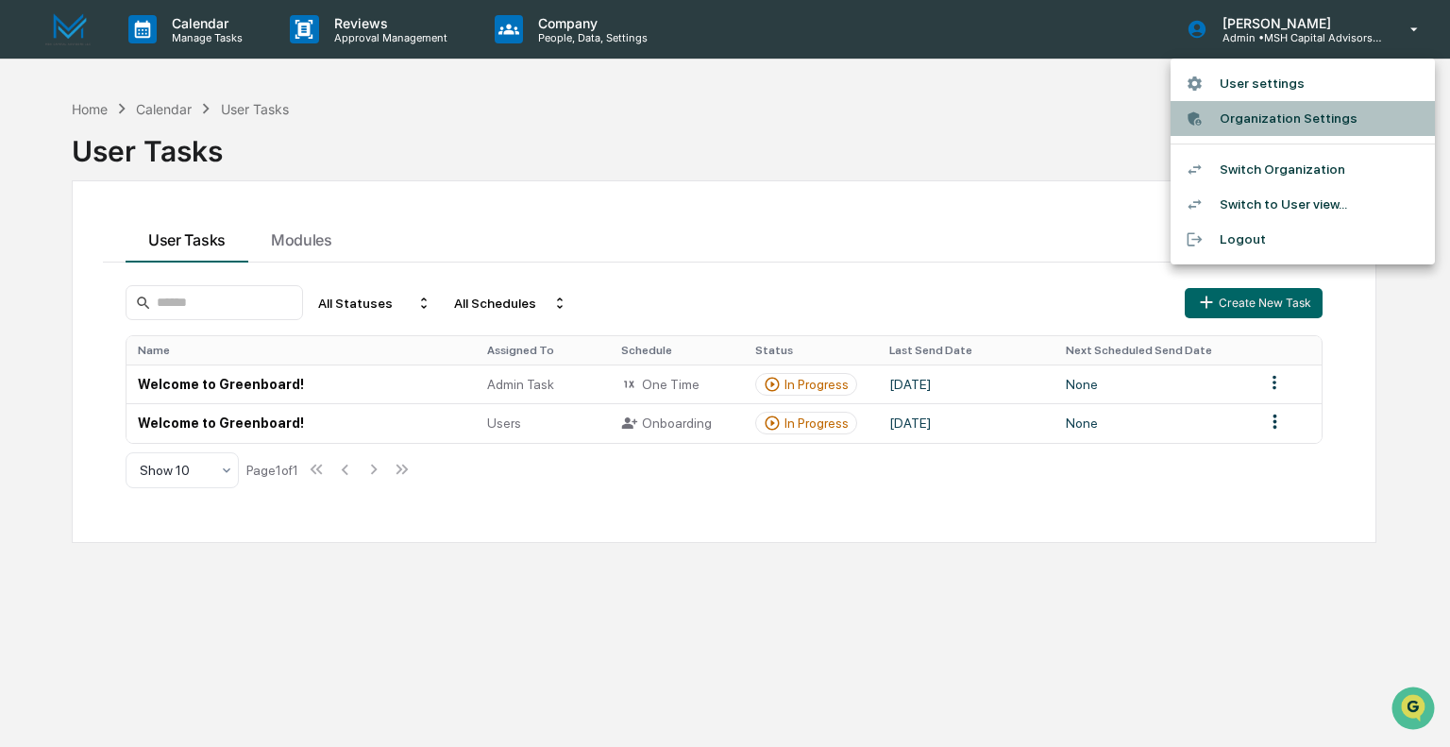
click at [1280, 125] on li "Organization Settings" at bounding box center [1303, 118] width 264 height 35
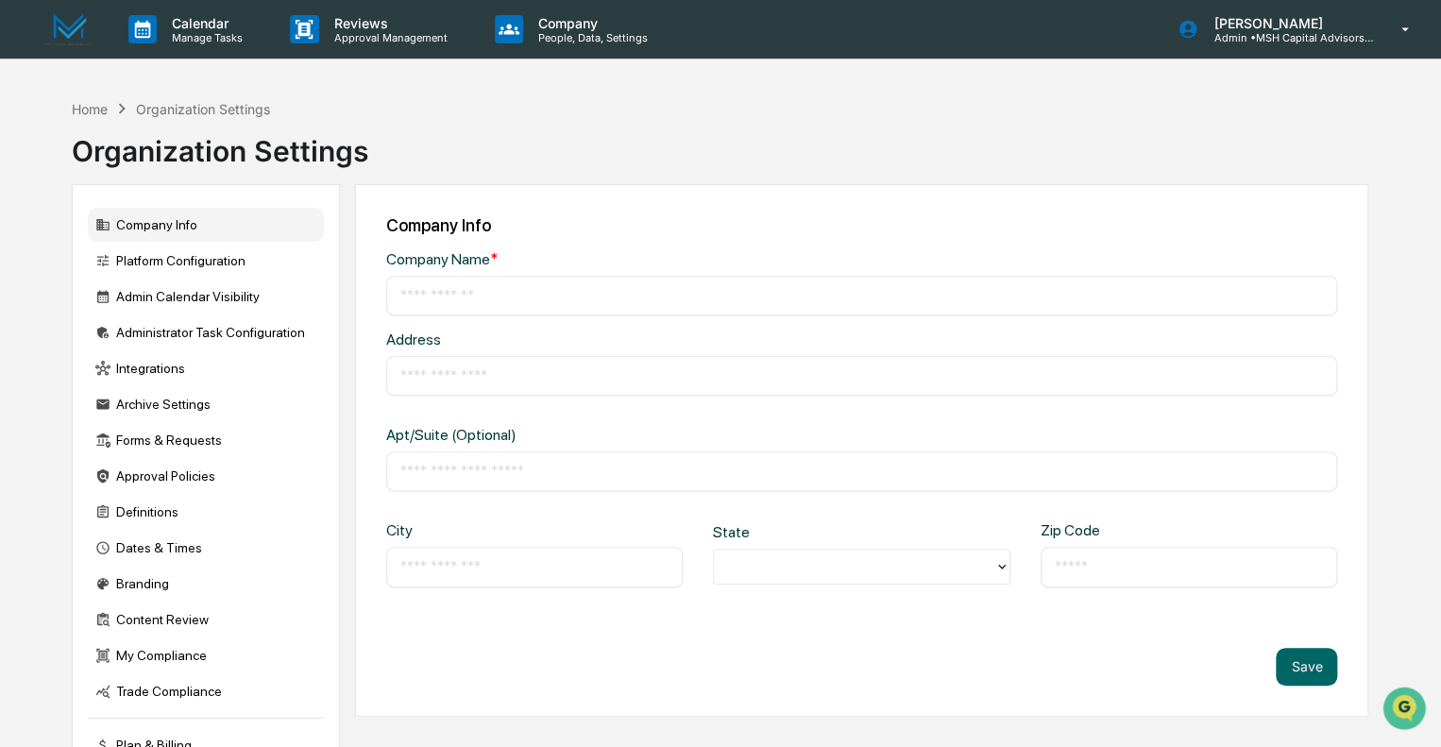
type input "**********"
type input "*****"
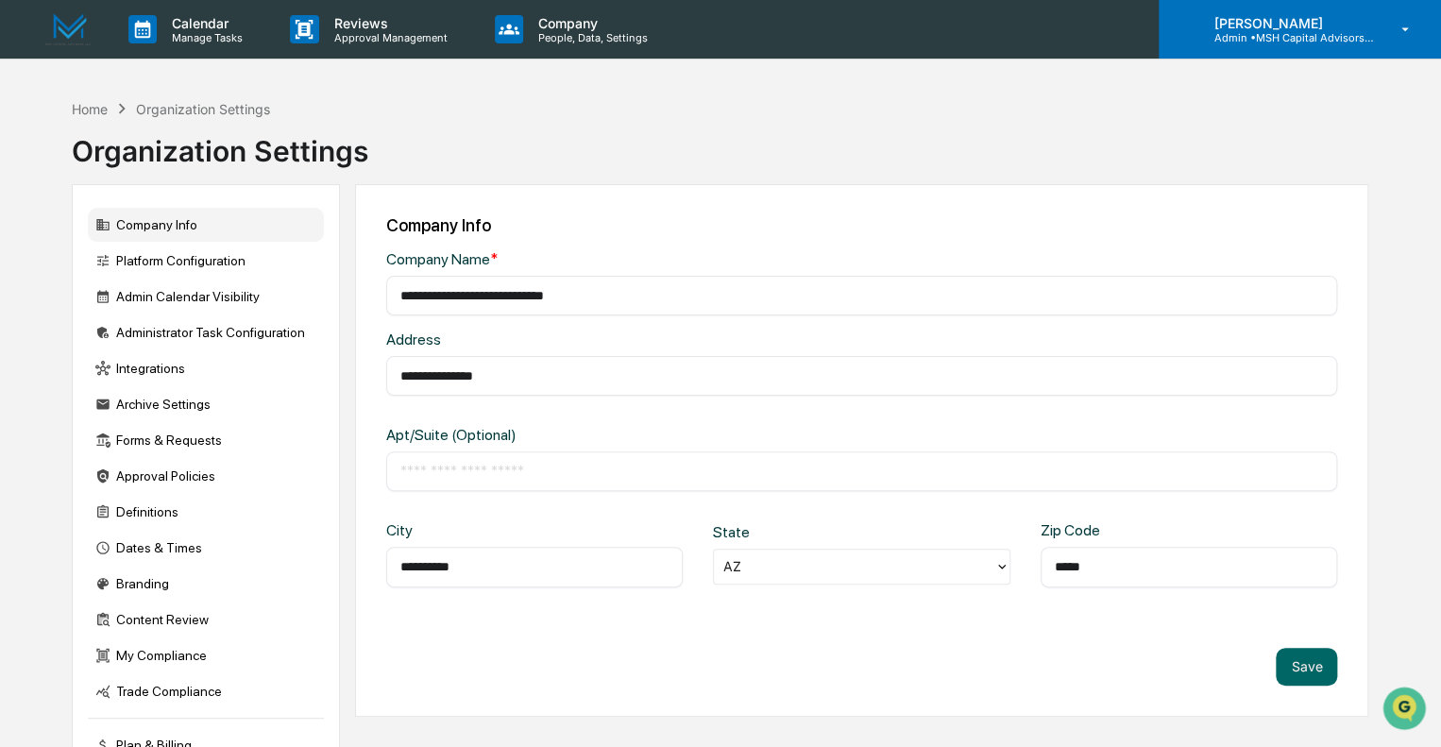
click at [1261, 37] on p "Admin • MSH Capital Advisors LLC - RIA" at bounding box center [1286, 37] width 176 height 13
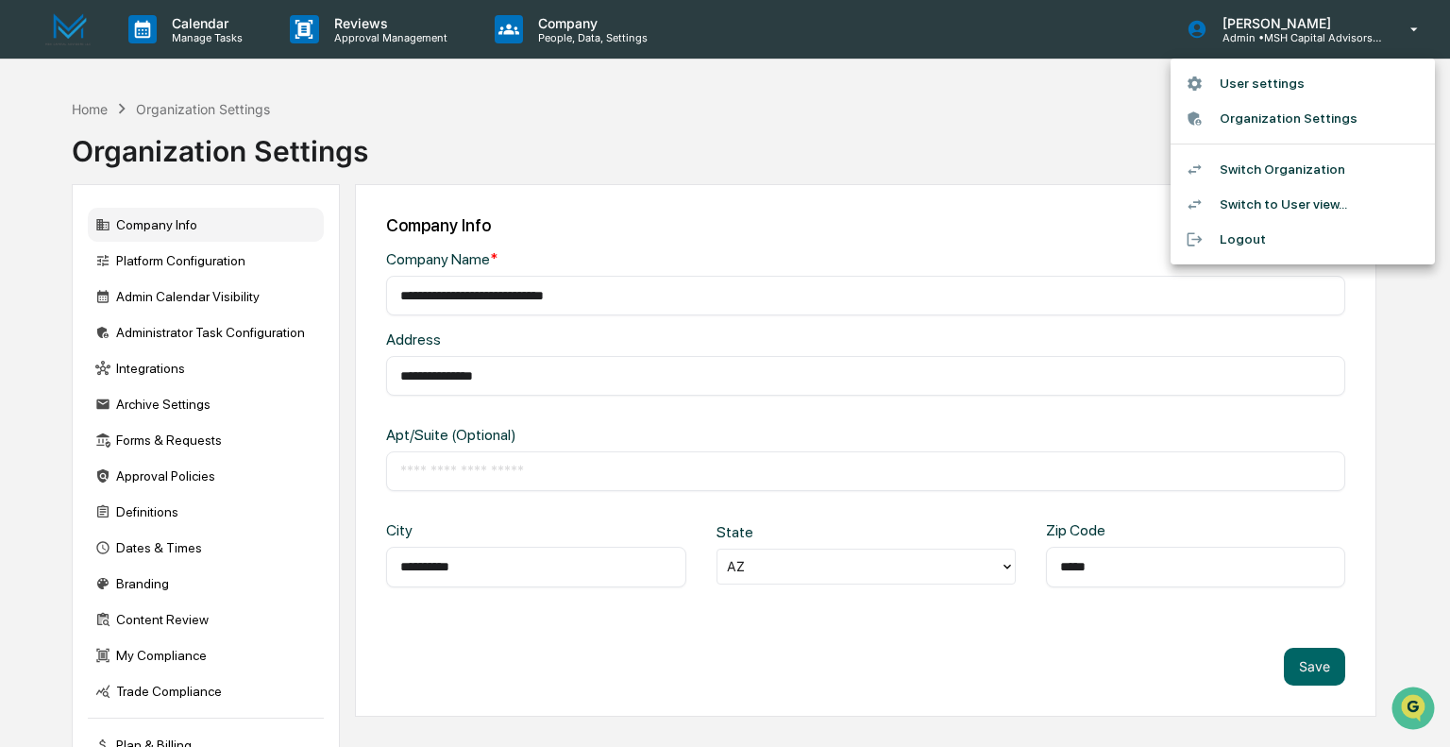
click at [1262, 171] on li "Switch Organization" at bounding box center [1303, 169] width 264 height 35
